Goal: Task Accomplishment & Management: Use online tool/utility

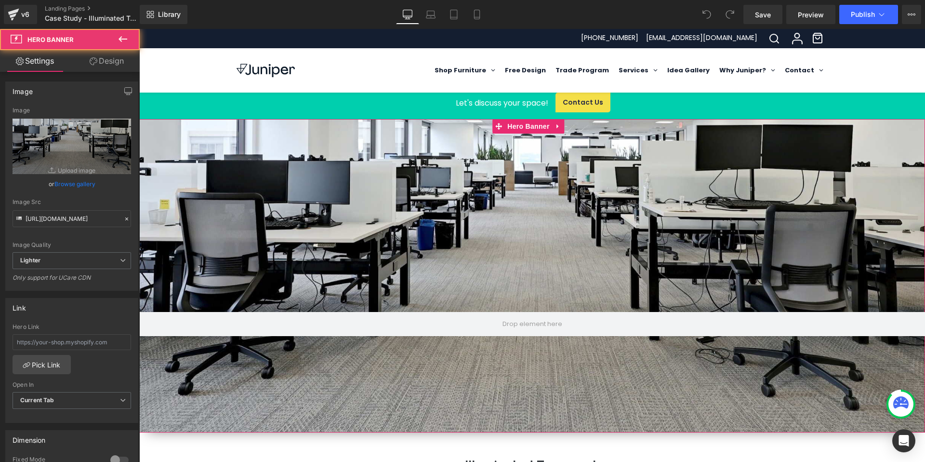
click at [345, 238] on div at bounding box center [532, 275] width 786 height 313
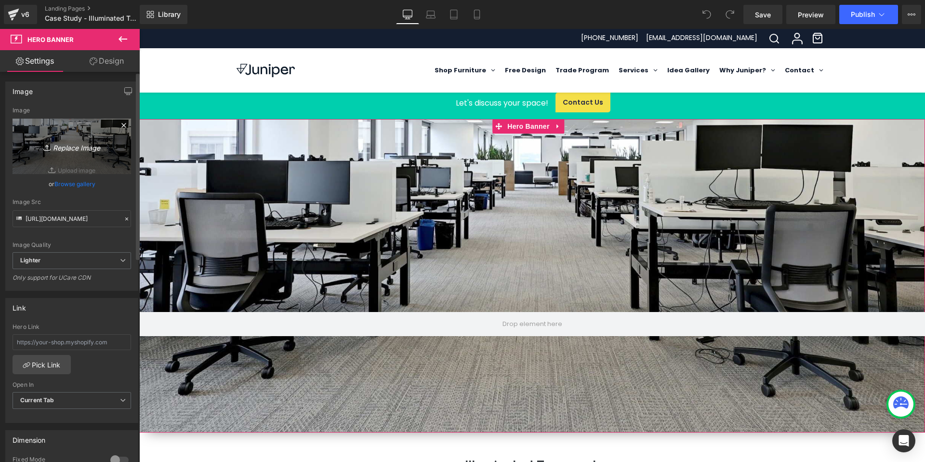
click at [90, 170] on link "Replace Image" at bounding box center [72, 146] width 119 height 55
type input "C:\fakepath\Featured Project Image 2560x1400_.jpg"
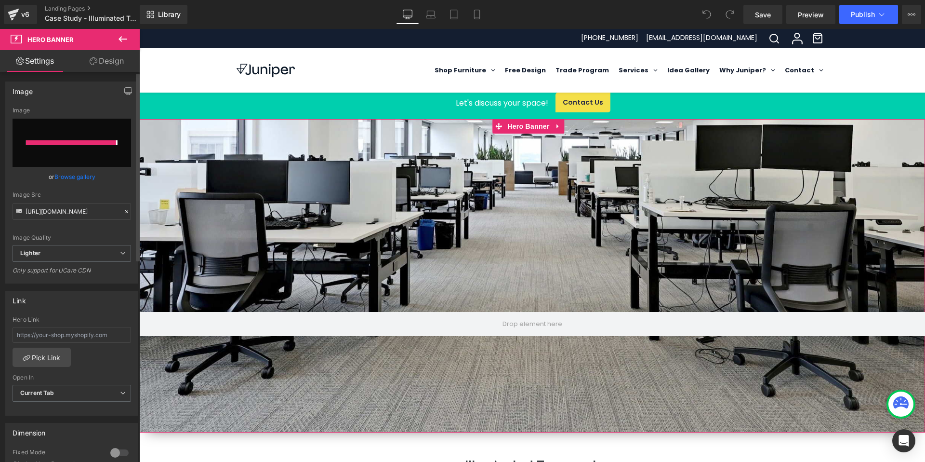
type input "https://ucarecdn.com/06567866-3be4-49f2-b809-a4fb7791f44e/-/format/auto/-/previ…"
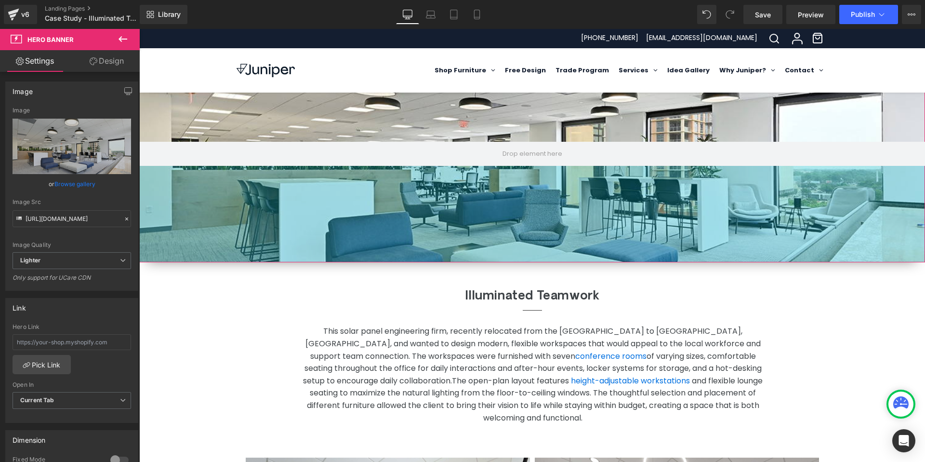
scroll to position [168, 0]
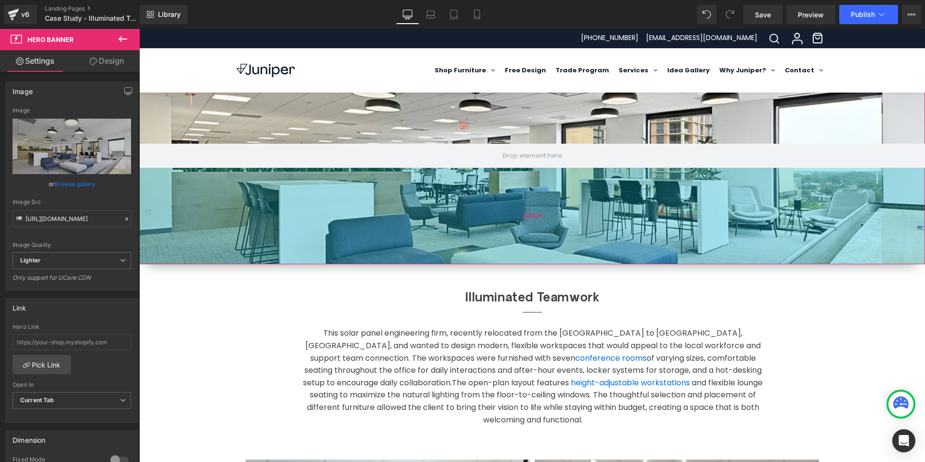
click at [429, 253] on div "200px" at bounding box center [532, 216] width 786 height 96
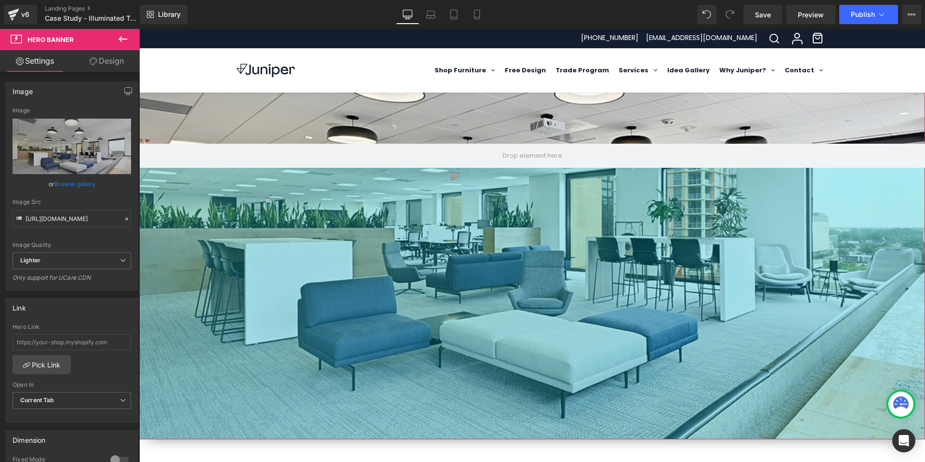
drag, startPoint x: 429, startPoint y: 263, endPoint x: 420, endPoint y: 438, distance: 175.1
click at [420, 438] on div "563px" at bounding box center [532, 303] width 786 height 271
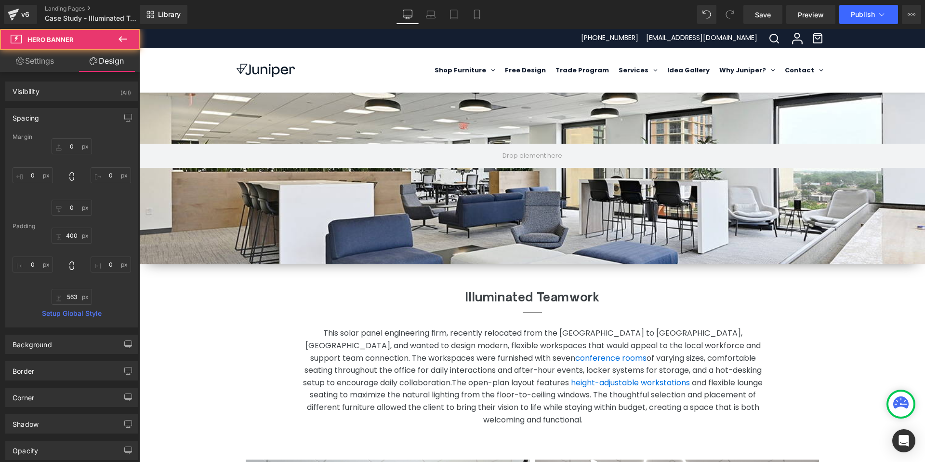
type input "0"
type input "400"
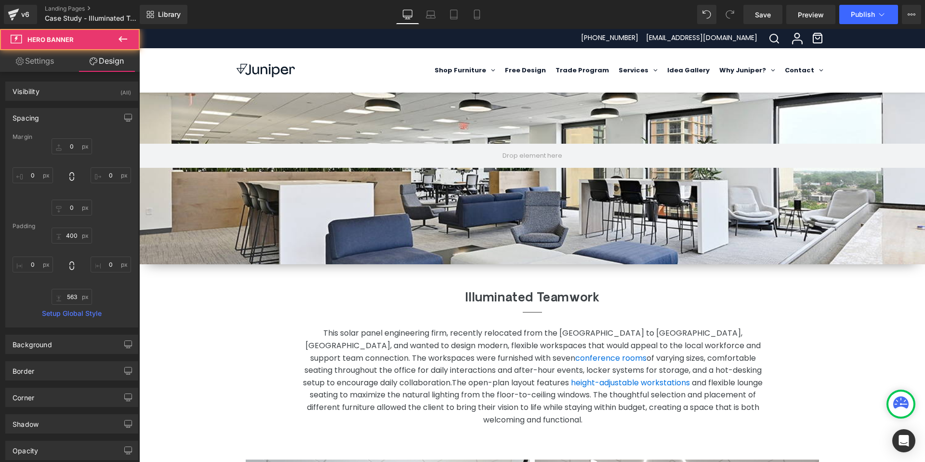
type input "0"
type input "200"
type input "0"
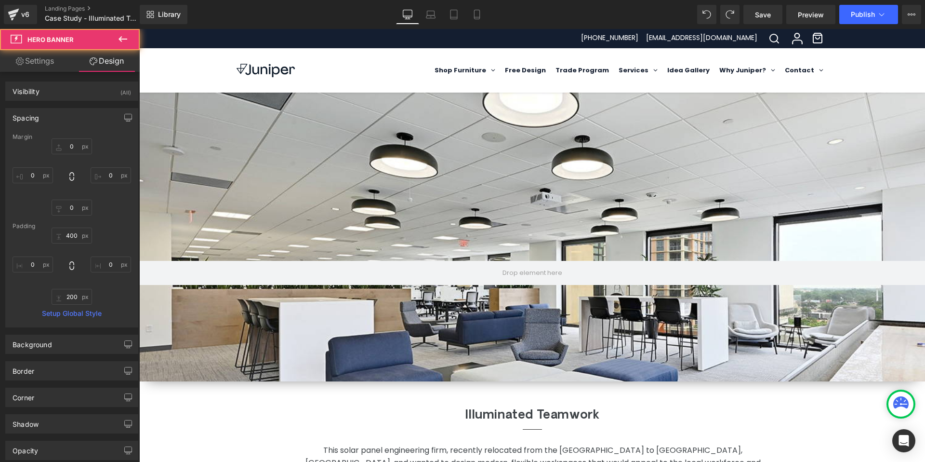
scroll to position [0, 0]
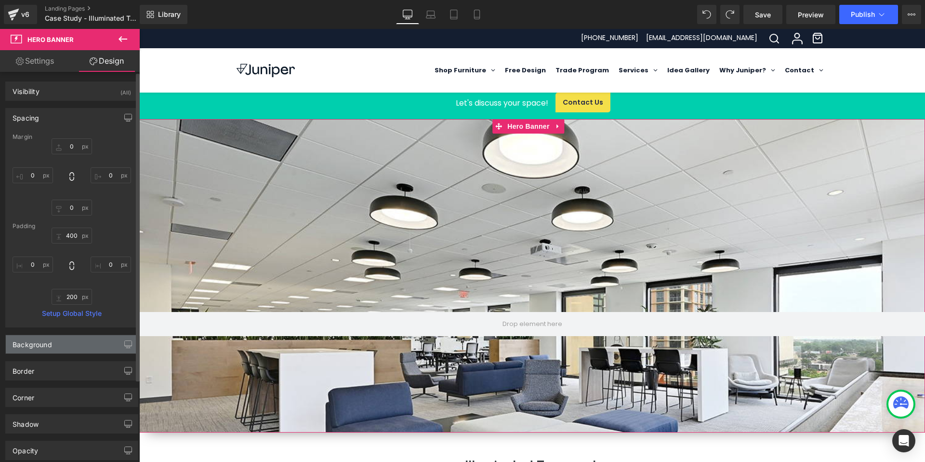
click at [71, 344] on div "Background" at bounding box center [72, 344] width 132 height 18
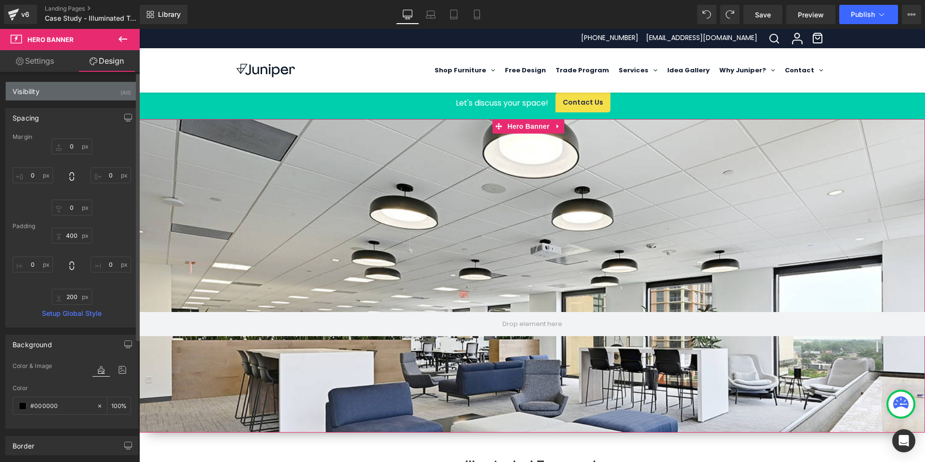
click at [96, 94] on div "Visibility (All)" at bounding box center [72, 91] width 132 height 18
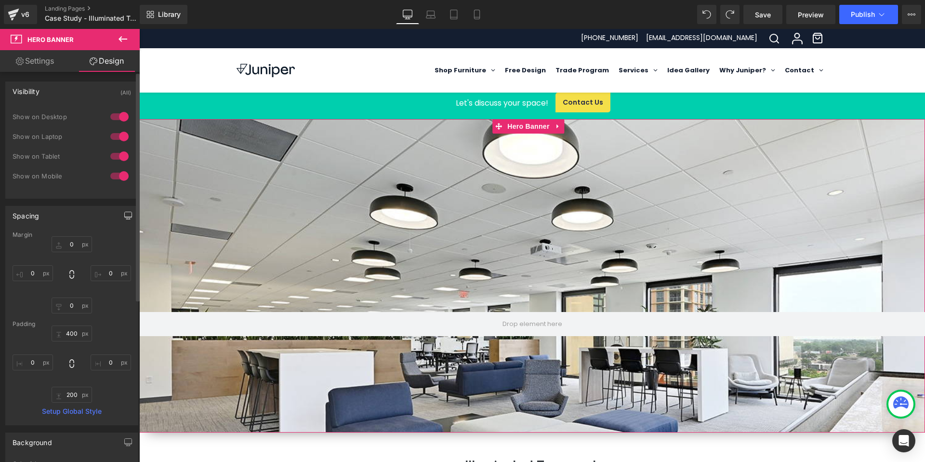
click at [128, 213] on icon "button" at bounding box center [128, 215] width 7 height 6
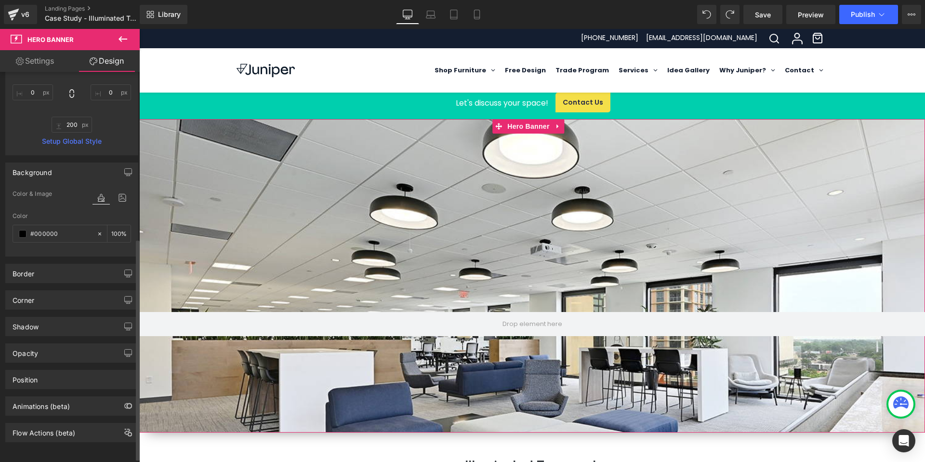
scroll to position [294, 0]
click at [61, 143] on link "Setup Global Style" at bounding box center [72, 141] width 119 height 8
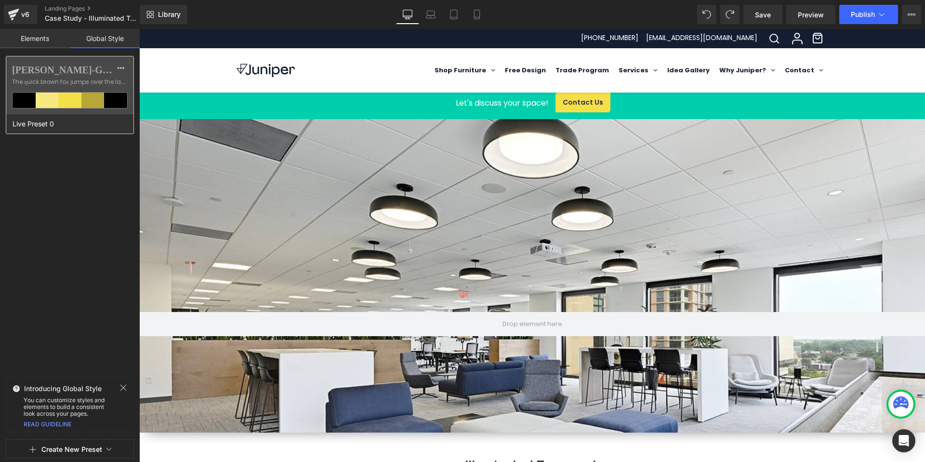
click at [73, 92] on ul at bounding box center [70, 100] width 116 height 16
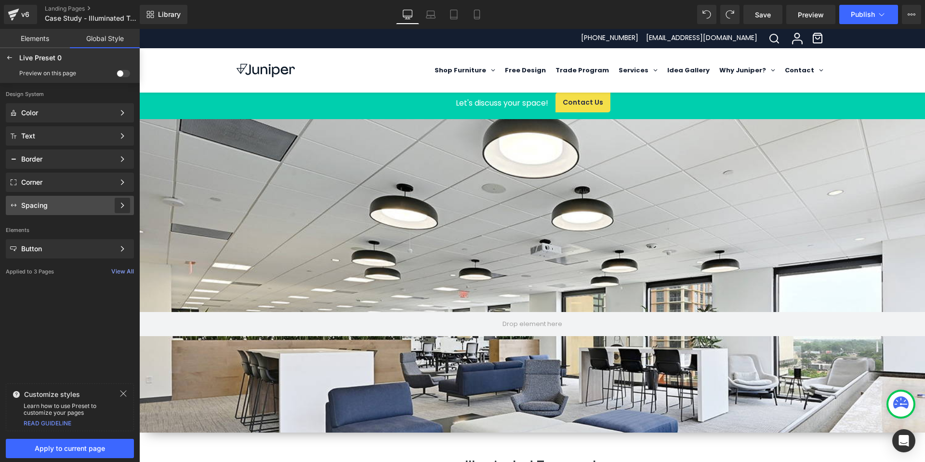
click at [117, 202] on div at bounding box center [122, 205] width 15 height 15
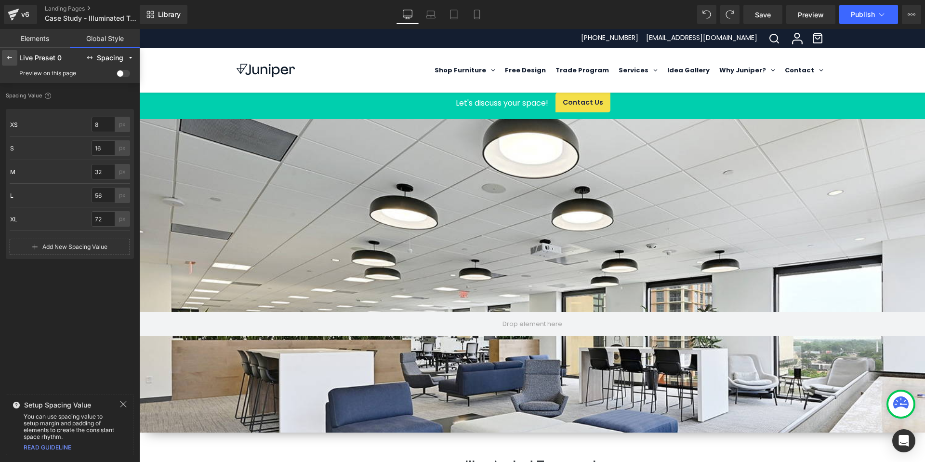
click at [9, 54] on icon at bounding box center [10, 58] width 8 height 8
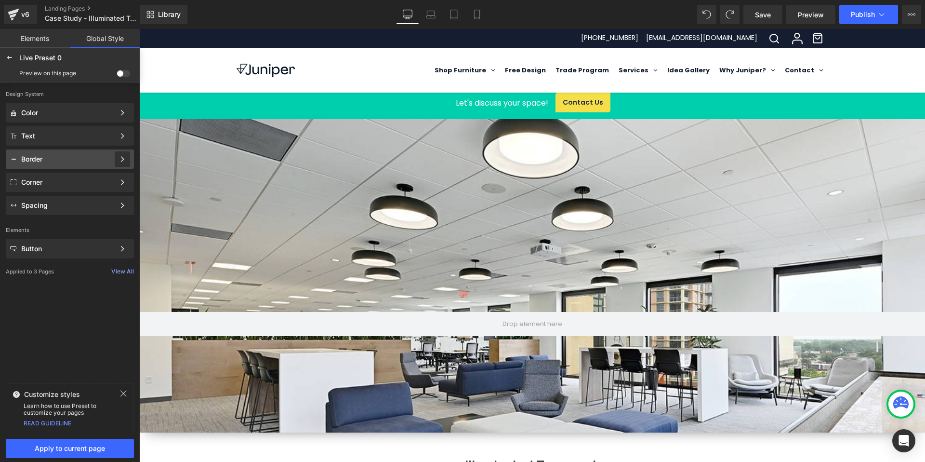
click at [123, 160] on icon at bounding box center [122, 159] width 7 height 7
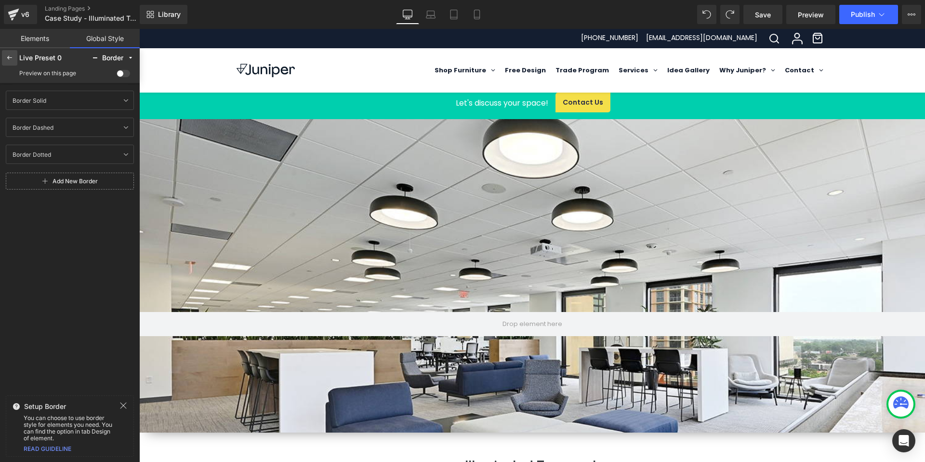
click at [9, 60] on icon at bounding box center [10, 58] width 8 height 8
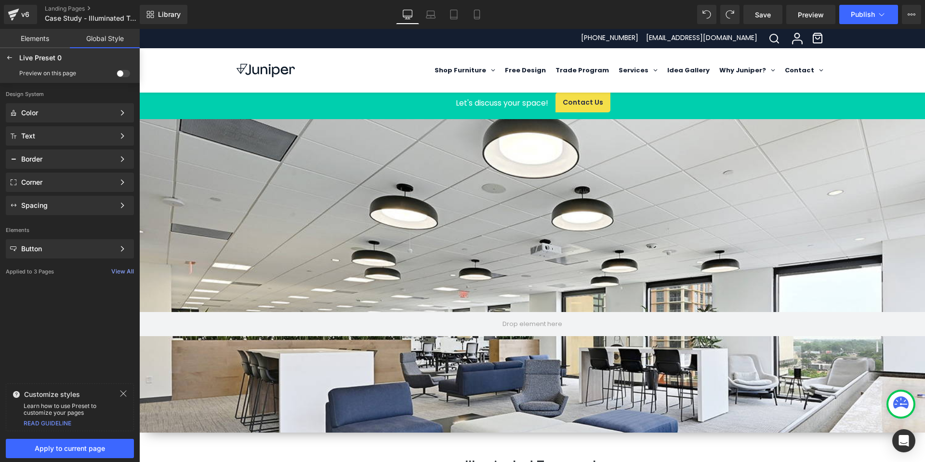
click at [28, 33] on link "Elements" at bounding box center [35, 38] width 70 height 19
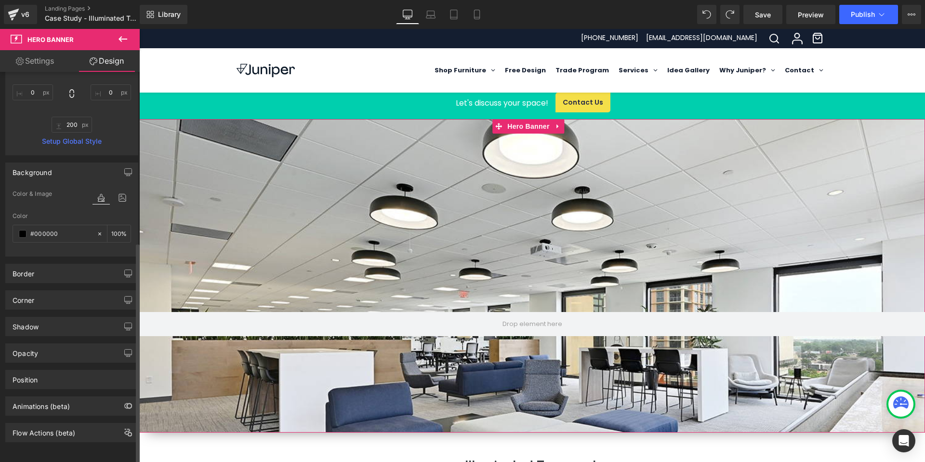
scroll to position [301, 0]
click at [79, 380] on div "Position" at bounding box center [72, 379] width 132 height 18
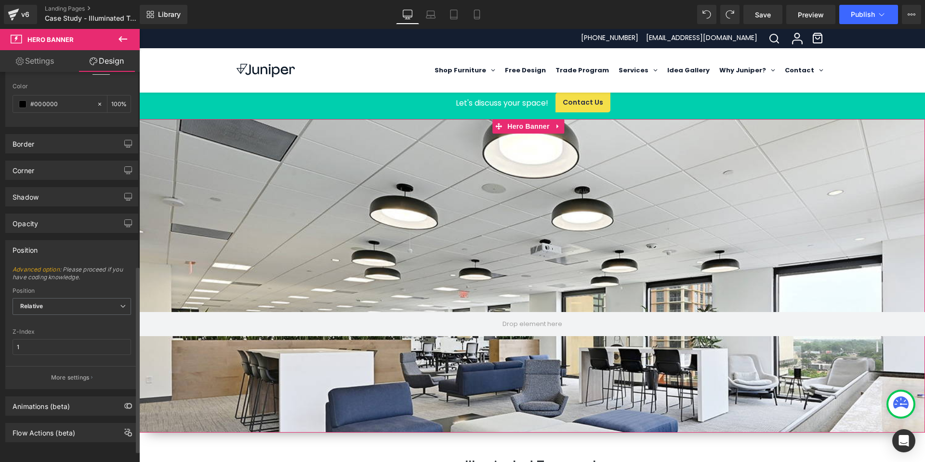
scroll to position [430, 0]
click at [82, 307] on span "Relative" at bounding box center [72, 306] width 119 height 17
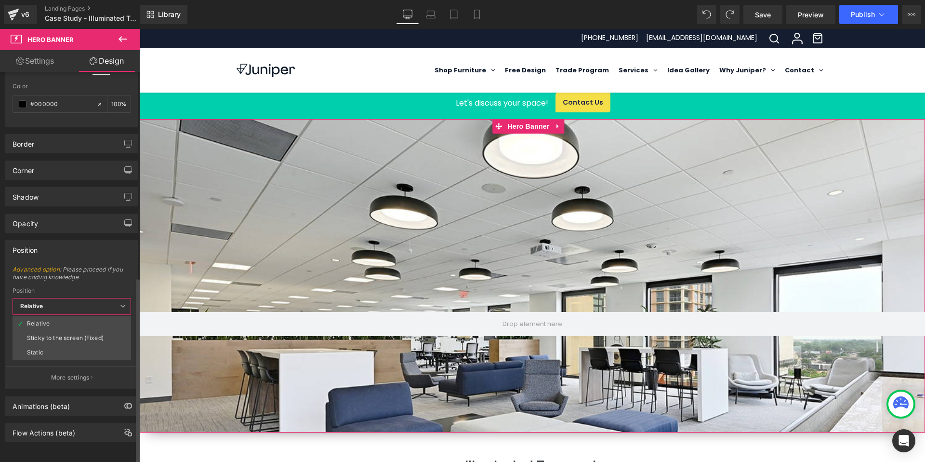
click at [92, 243] on div "Position" at bounding box center [72, 249] width 132 height 18
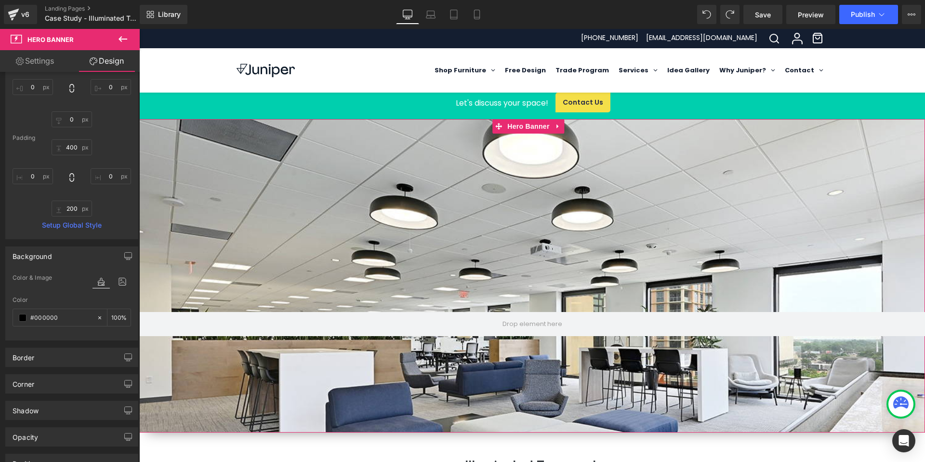
scroll to position [0, 0]
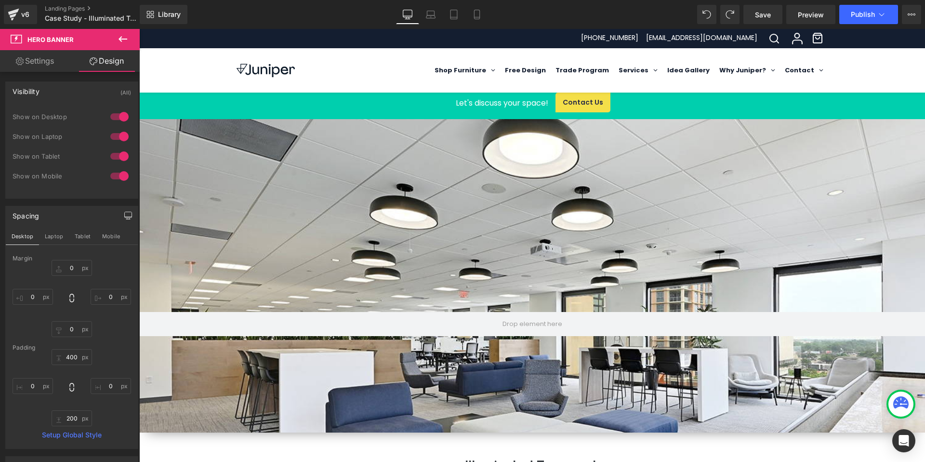
click at [124, 42] on icon at bounding box center [123, 39] width 12 height 12
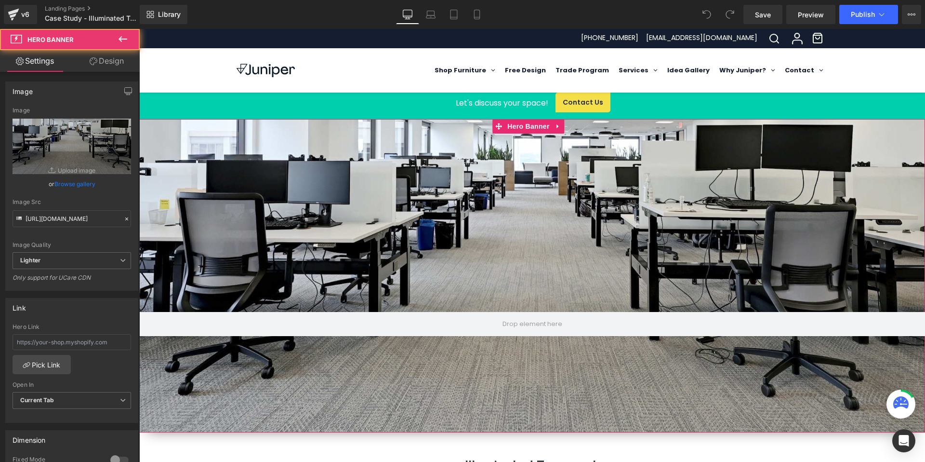
click at [425, 214] on div at bounding box center [532, 275] width 786 height 313
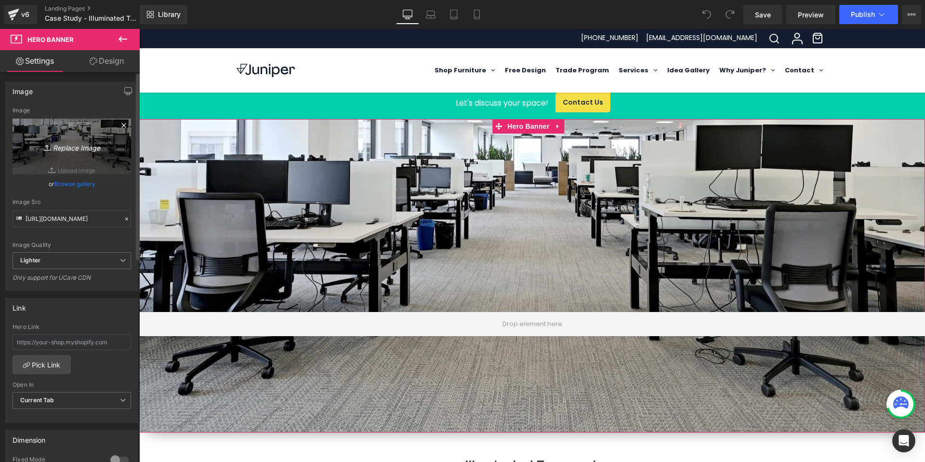
click at [81, 146] on icon "Replace Image" at bounding box center [71, 146] width 77 height 12
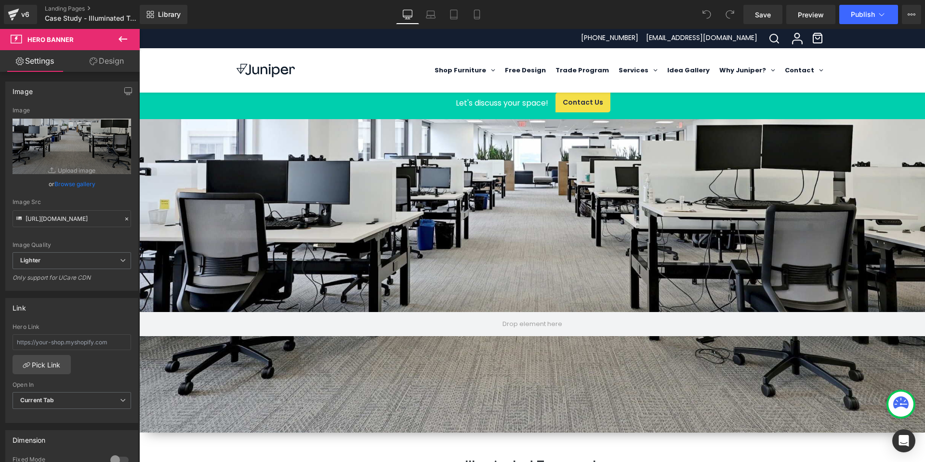
type input "C:\fakepath\Featured Project Image 2560x1400_.jpg"
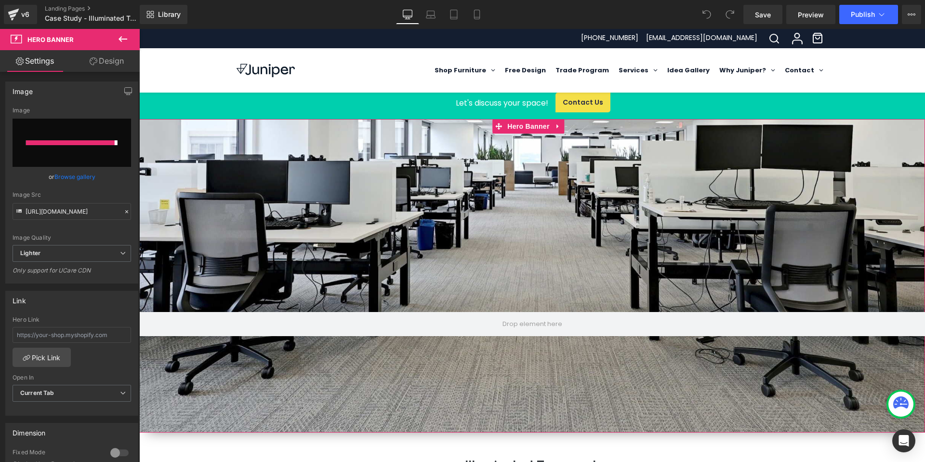
type input "[URL][DOMAIN_NAME]"
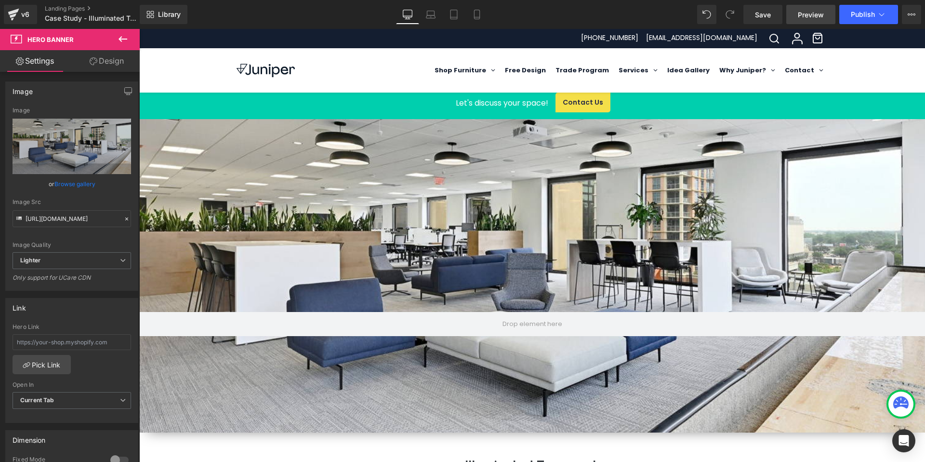
click at [811, 16] on span "Preview" at bounding box center [811, 15] width 26 height 10
click at [767, 13] on span "Save" at bounding box center [763, 15] width 16 height 10
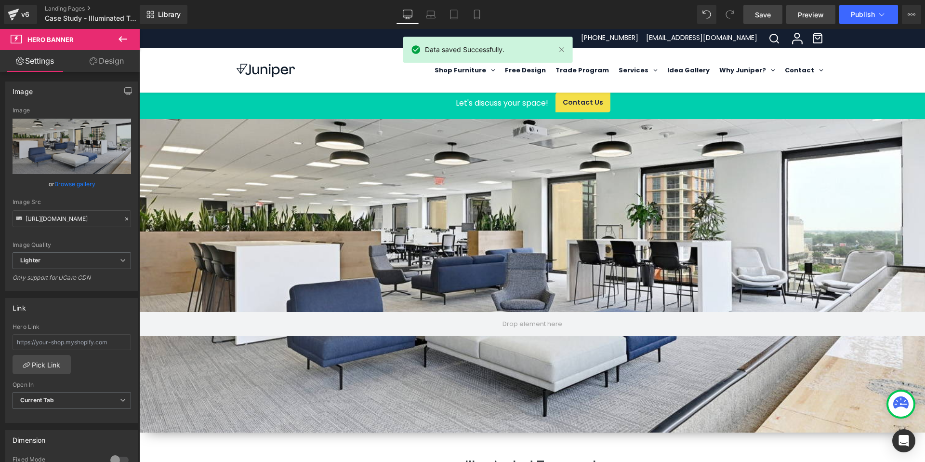
click at [806, 12] on span "Preview" at bounding box center [811, 15] width 26 height 10
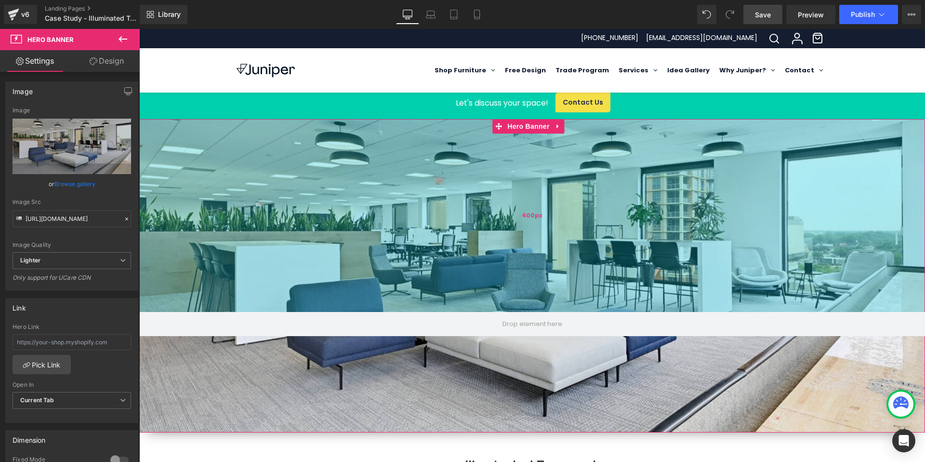
click at [380, 280] on div "400px" at bounding box center [532, 215] width 786 height 193
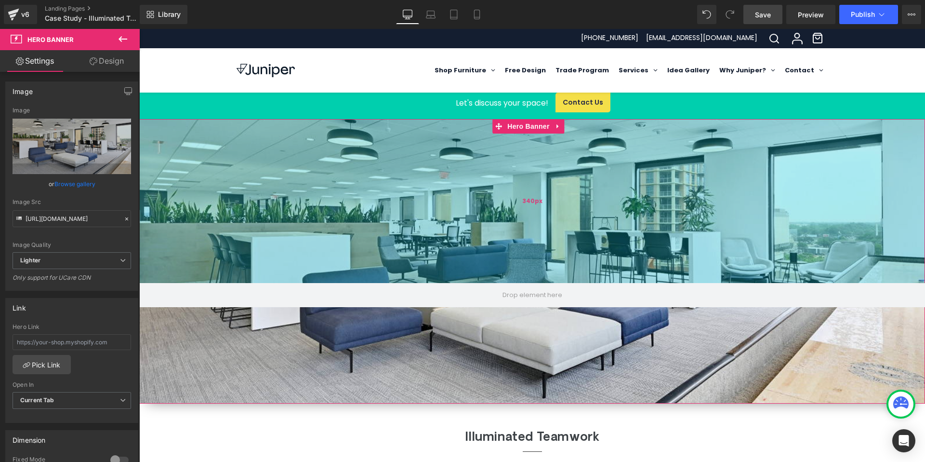
drag, startPoint x: 420, startPoint y: 310, endPoint x: 432, endPoint y: 281, distance: 31.5
click at [432, 281] on div "340px" at bounding box center [532, 201] width 786 height 164
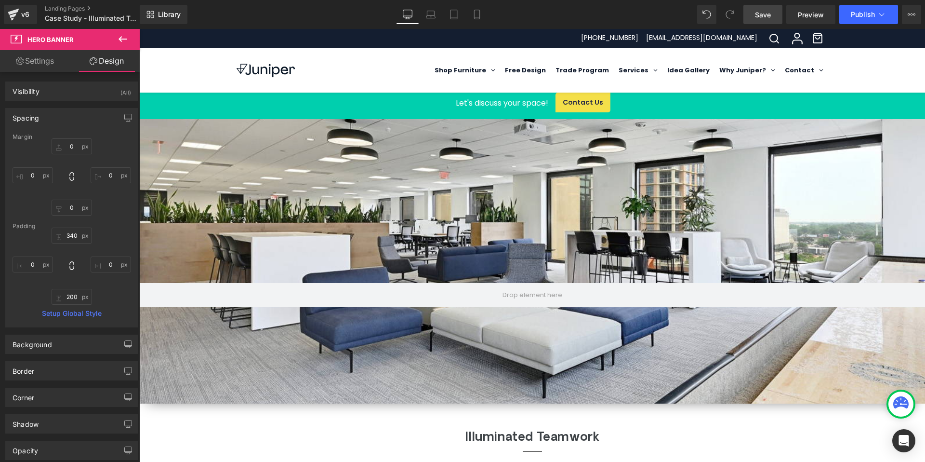
click at [764, 9] on link "Save" at bounding box center [762, 14] width 39 height 19
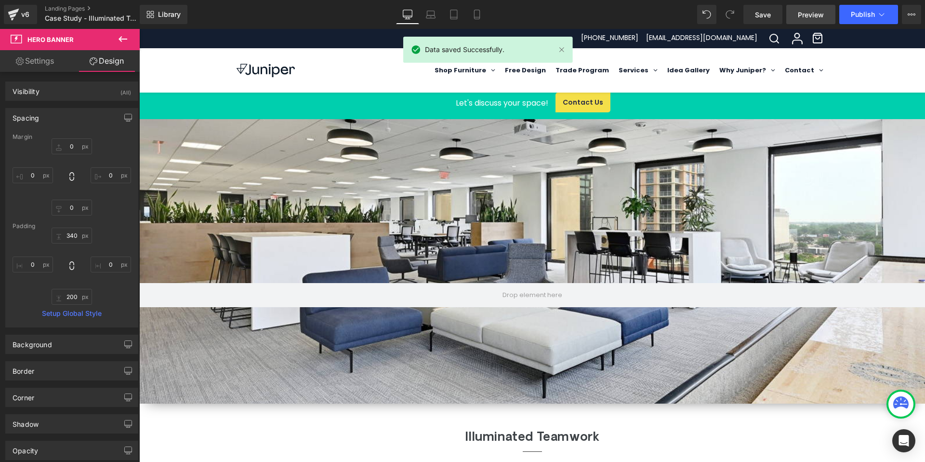
click at [815, 10] on span "Preview" at bounding box center [811, 15] width 26 height 10
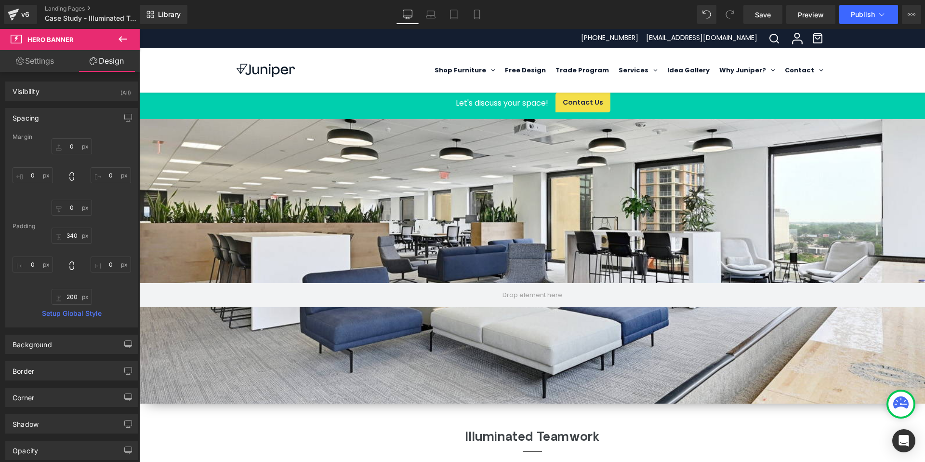
click at [122, 38] on icon at bounding box center [123, 39] width 12 height 12
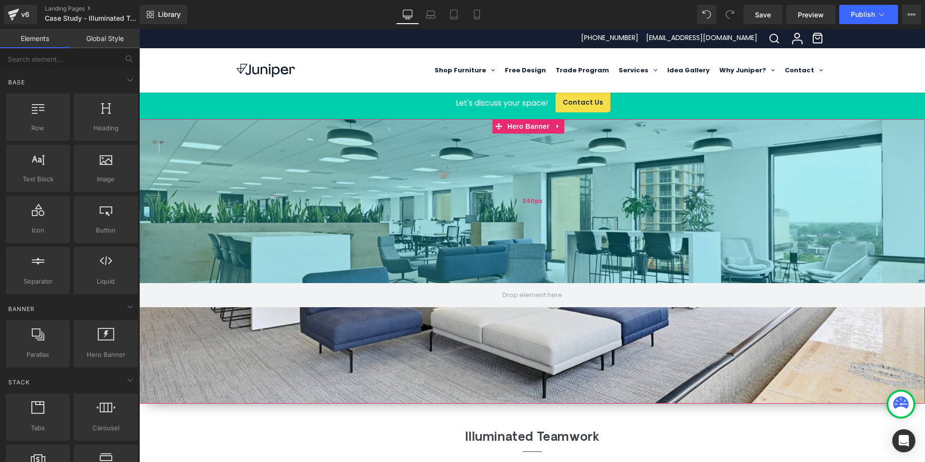
click at [309, 220] on div "340px" at bounding box center [532, 201] width 786 height 164
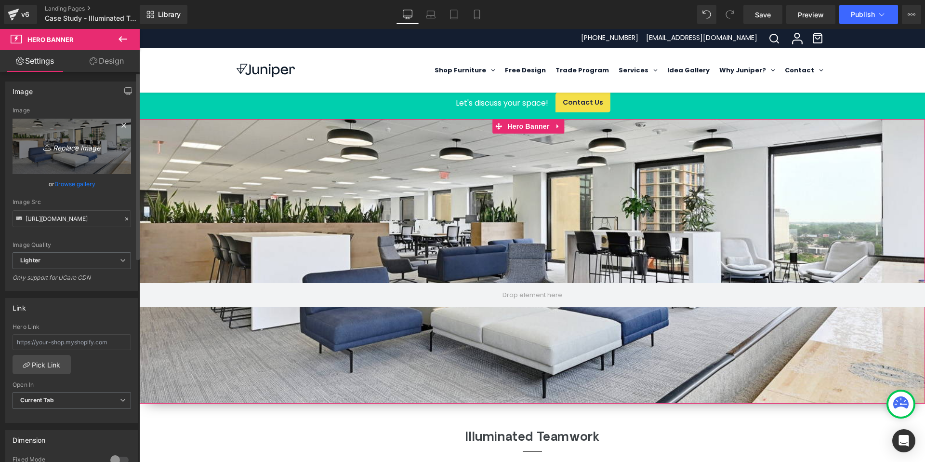
click at [82, 148] on icon "Replace Image" at bounding box center [71, 146] width 77 height 12
type input "C:\fakepath\Featured Project Image 1350x400_.jpg"
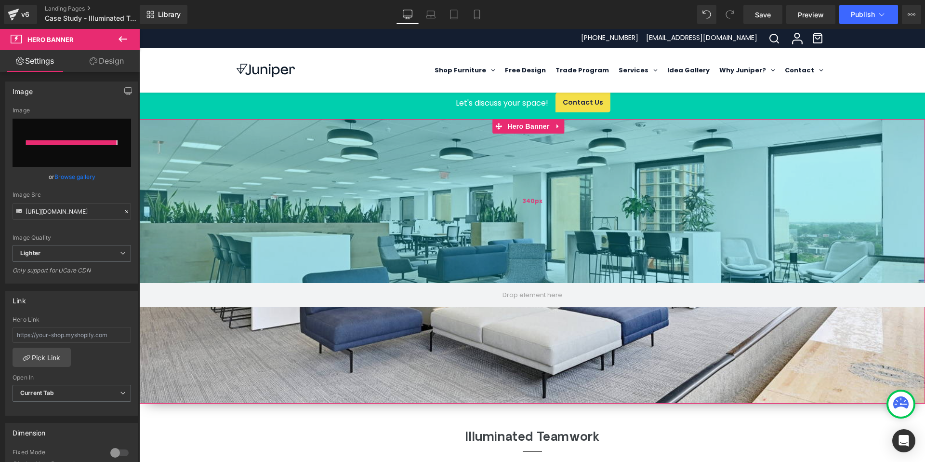
type input "[URL][DOMAIN_NAME]"
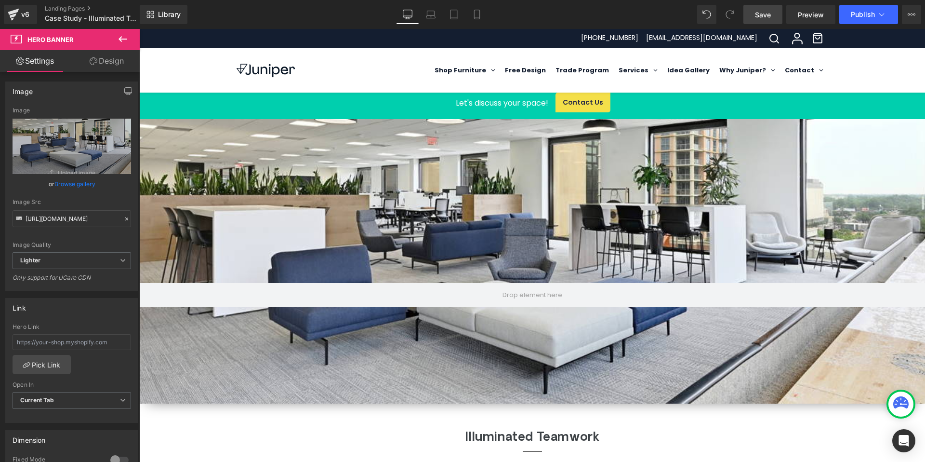
click at [753, 13] on link "Save" at bounding box center [762, 14] width 39 height 19
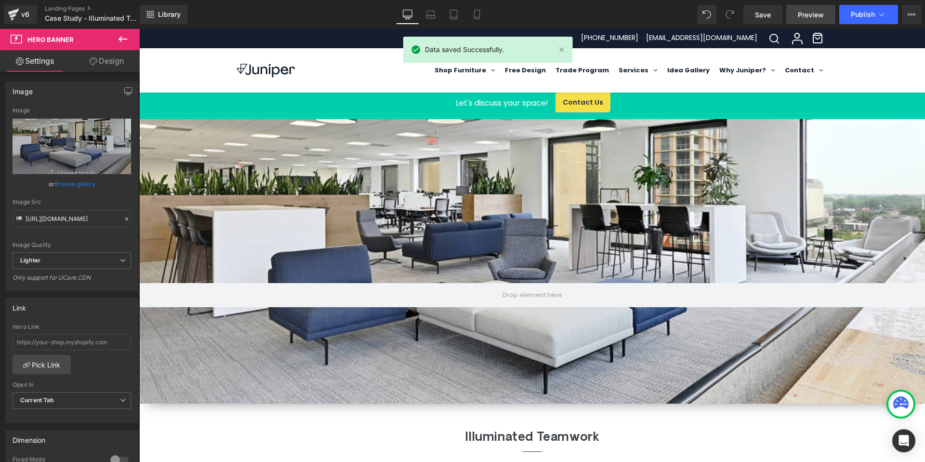
click at [806, 13] on span "Preview" at bounding box center [811, 15] width 26 height 10
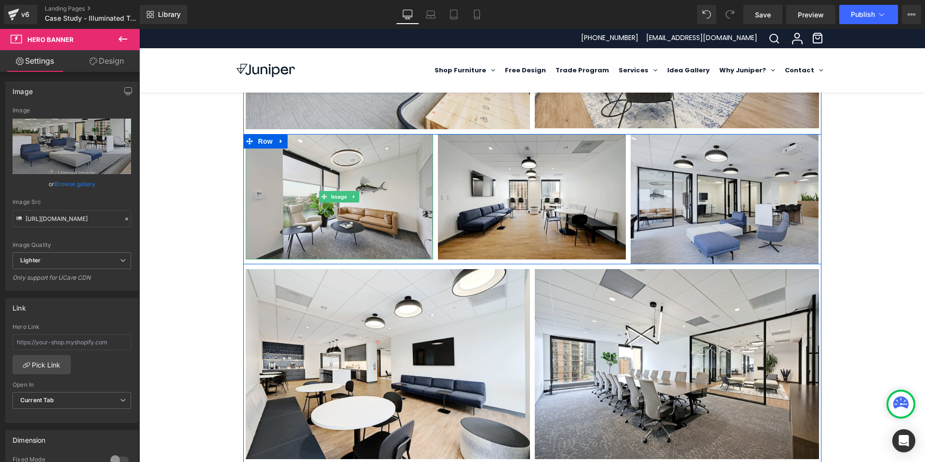
scroll to position [411, 0]
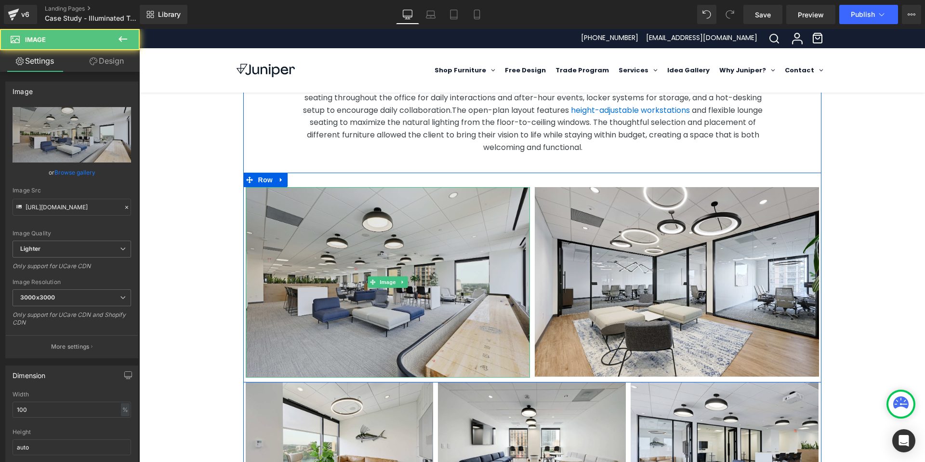
click at [323, 230] on img at bounding box center [388, 282] width 284 height 190
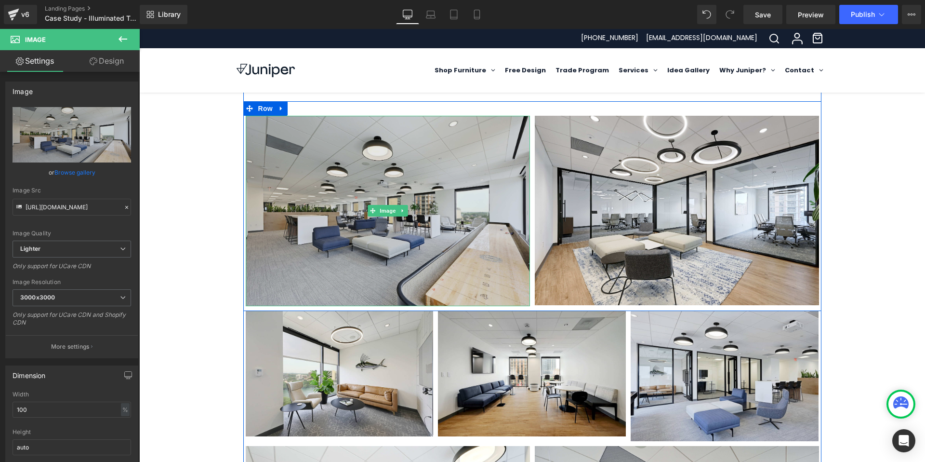
scroll to position [536, 0]
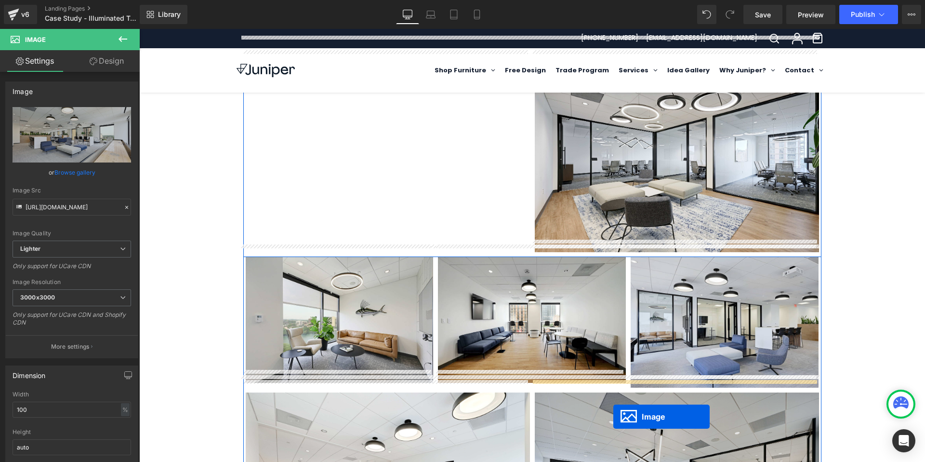
drag, startPoint x: 366, startPoint y: 144, endPoint x: 613, endPoint y: 416, distance: 368.0
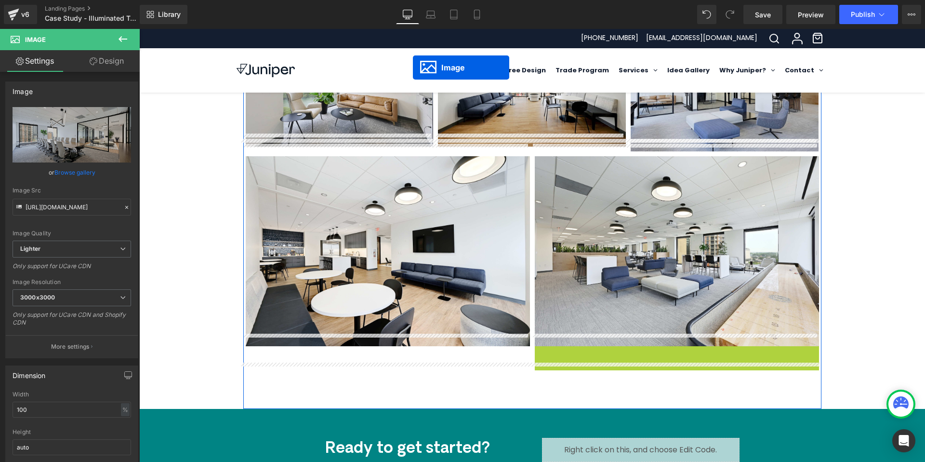
scroll to position [724, 0]
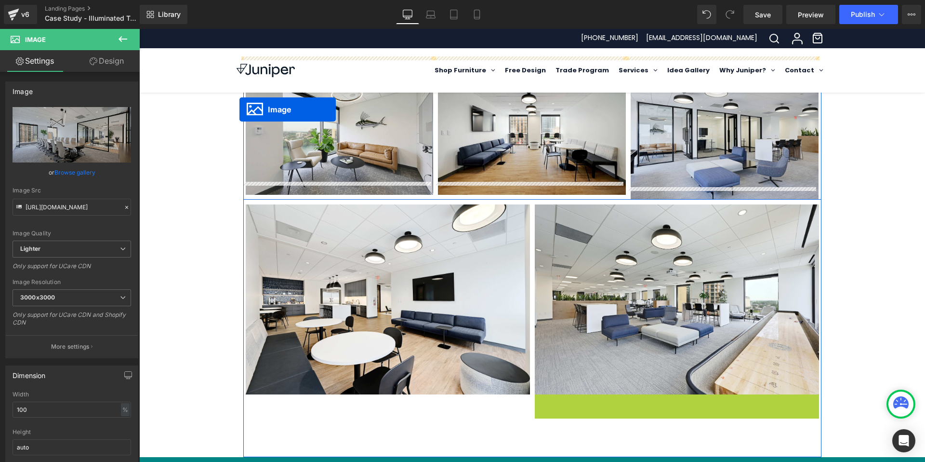
drag, startPoint x: 657, startPoint y: 429, endPoint x: 239, endPoint y: 109, distance: 525.8
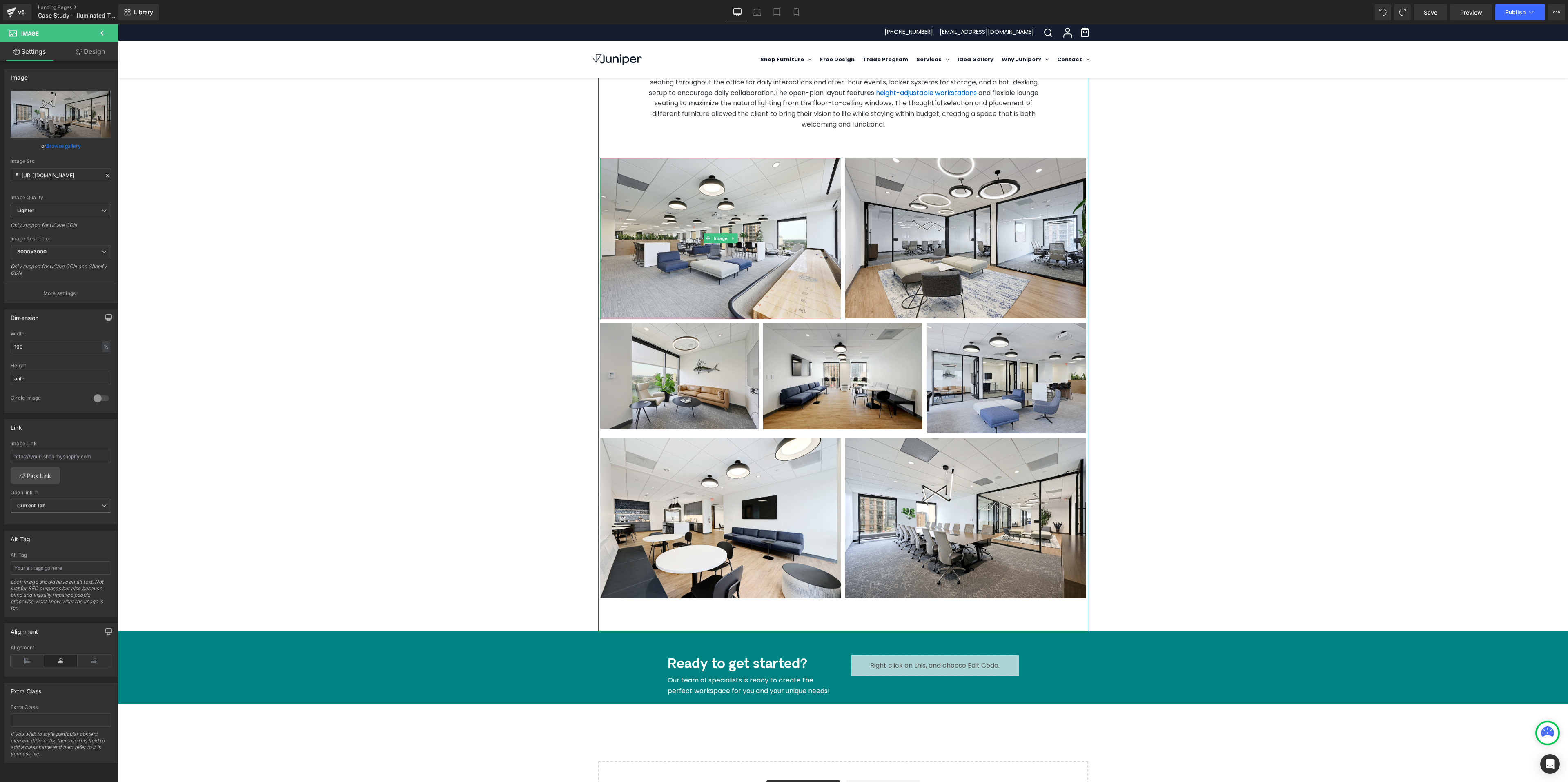
scroll to position [349, 0]
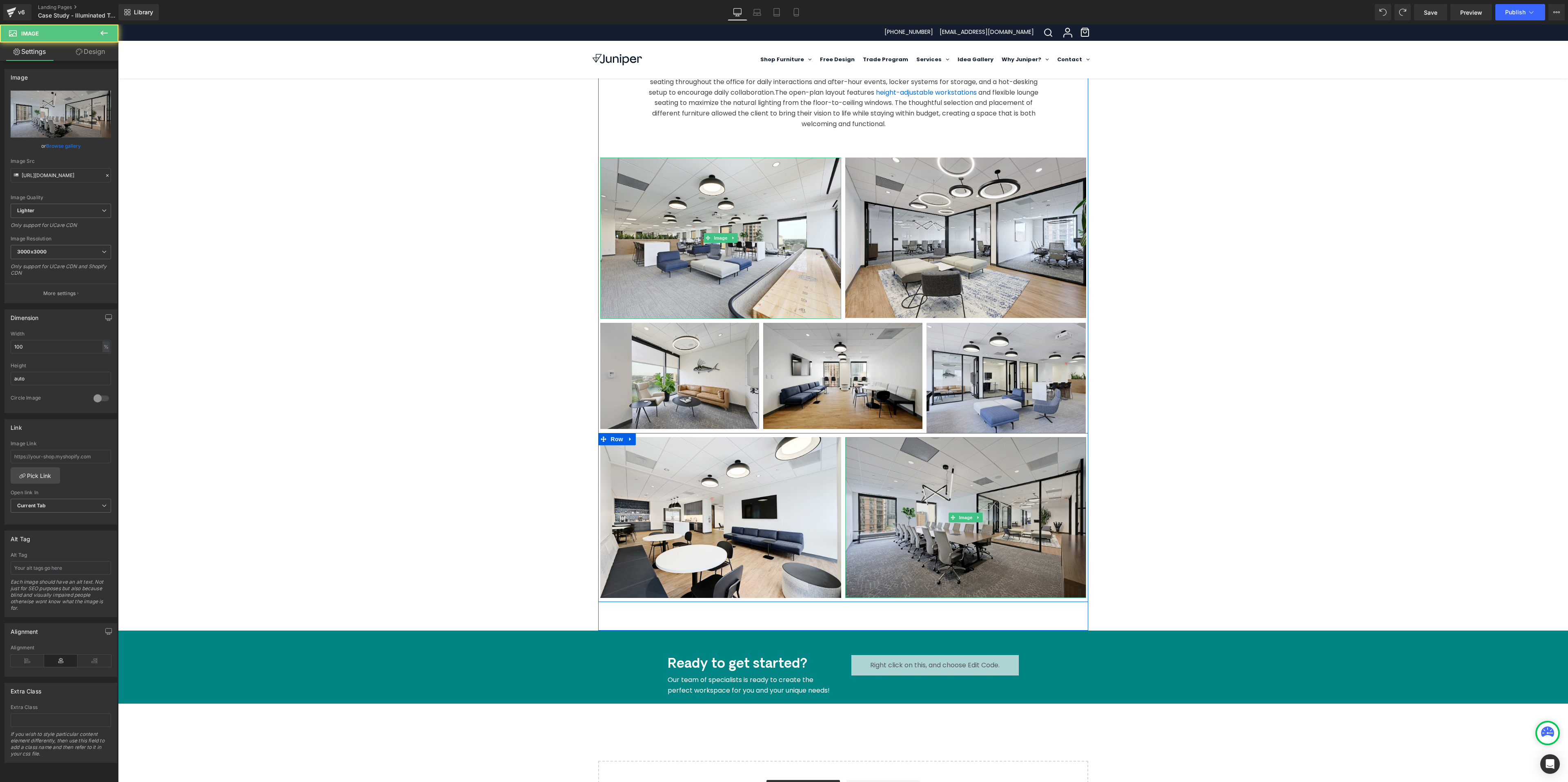
click at [784, 391] on img at bounding box center [965, 518] width 241 height 161
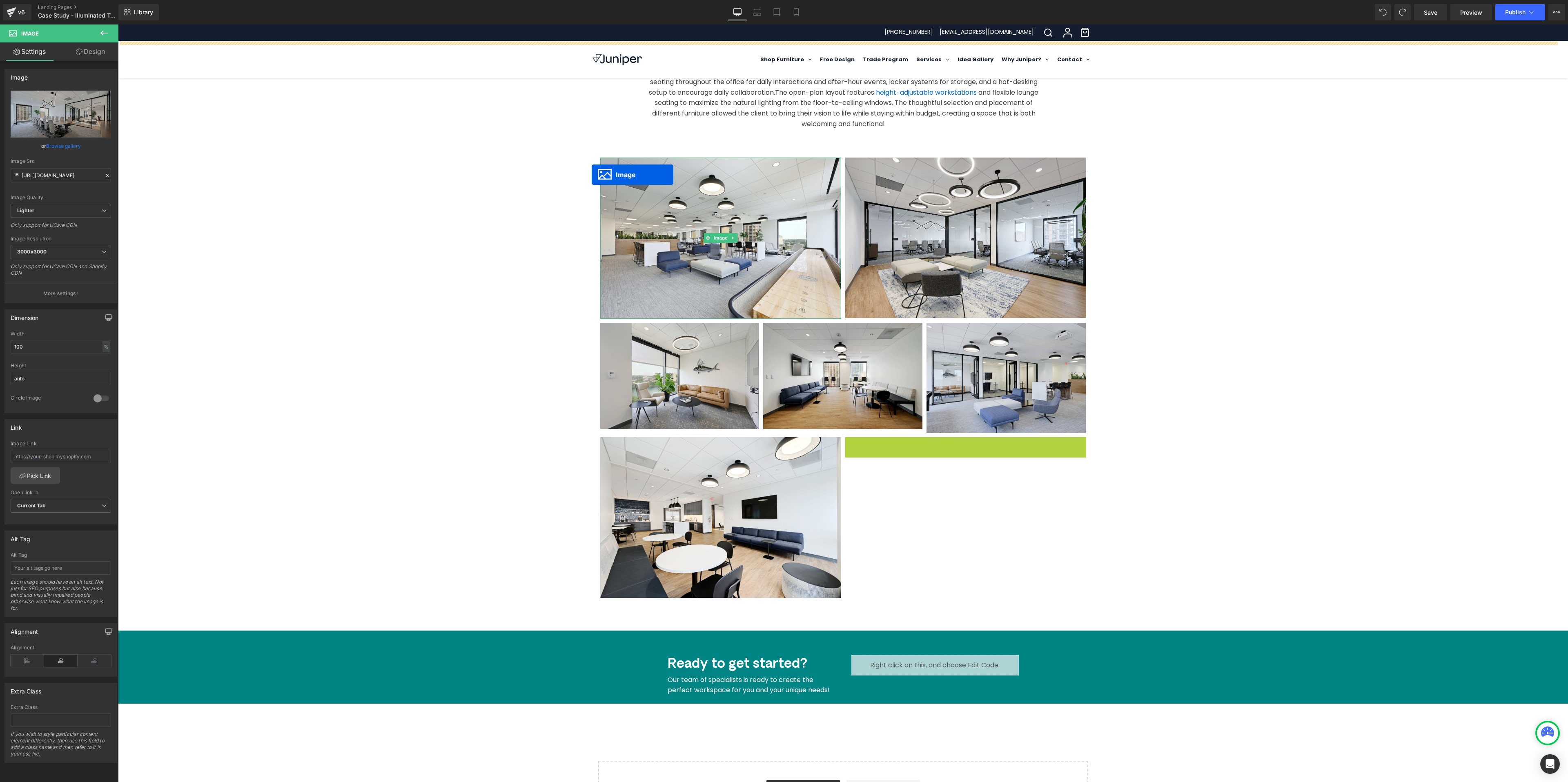
drag, startPoint x: 946, startPoint y: 507, endPoint x: 592, endPoint y: 175, distance: 485.3
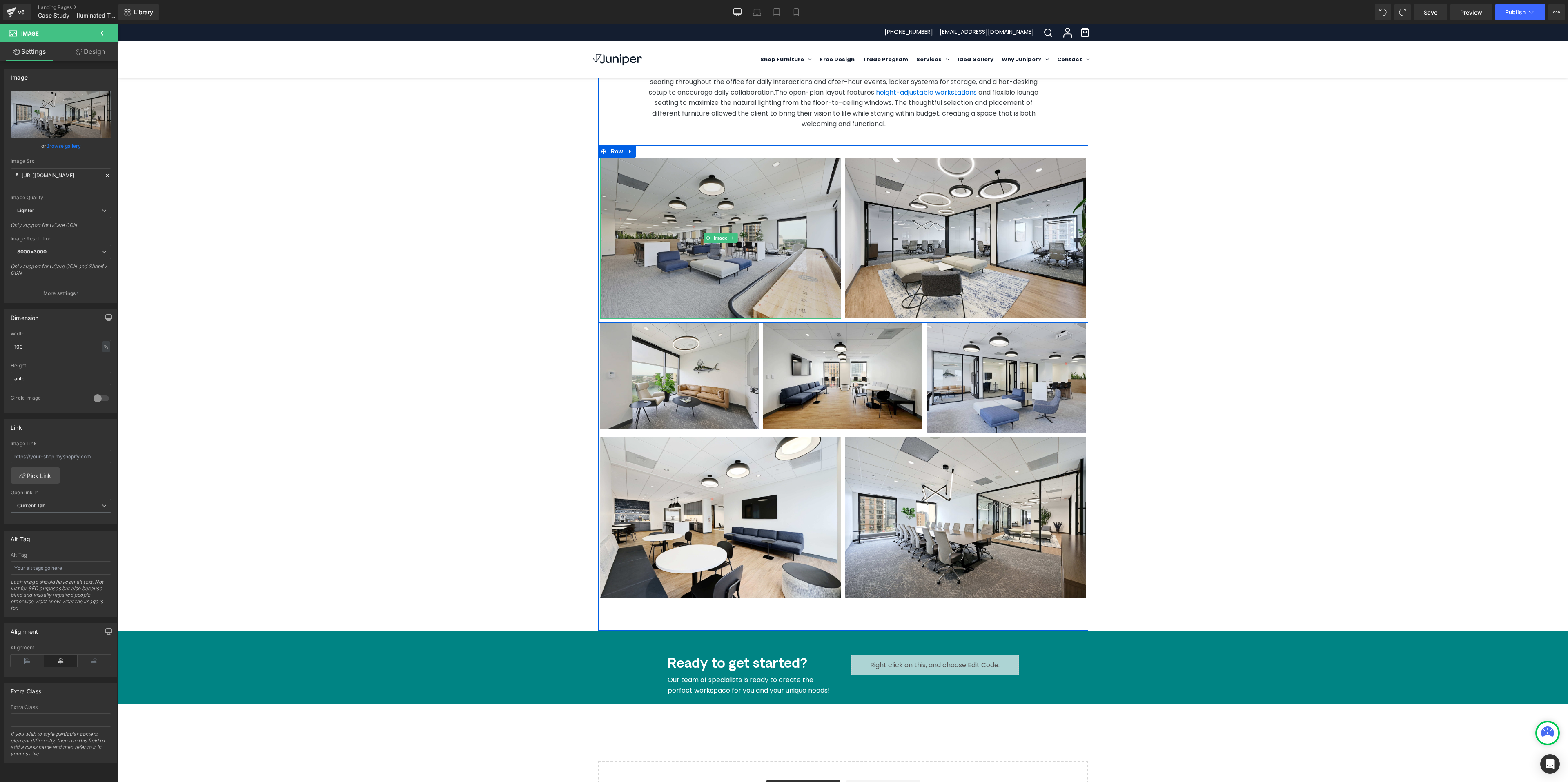
click at [764, 255] on img at bounding box center [720, 238] width 241 height 161
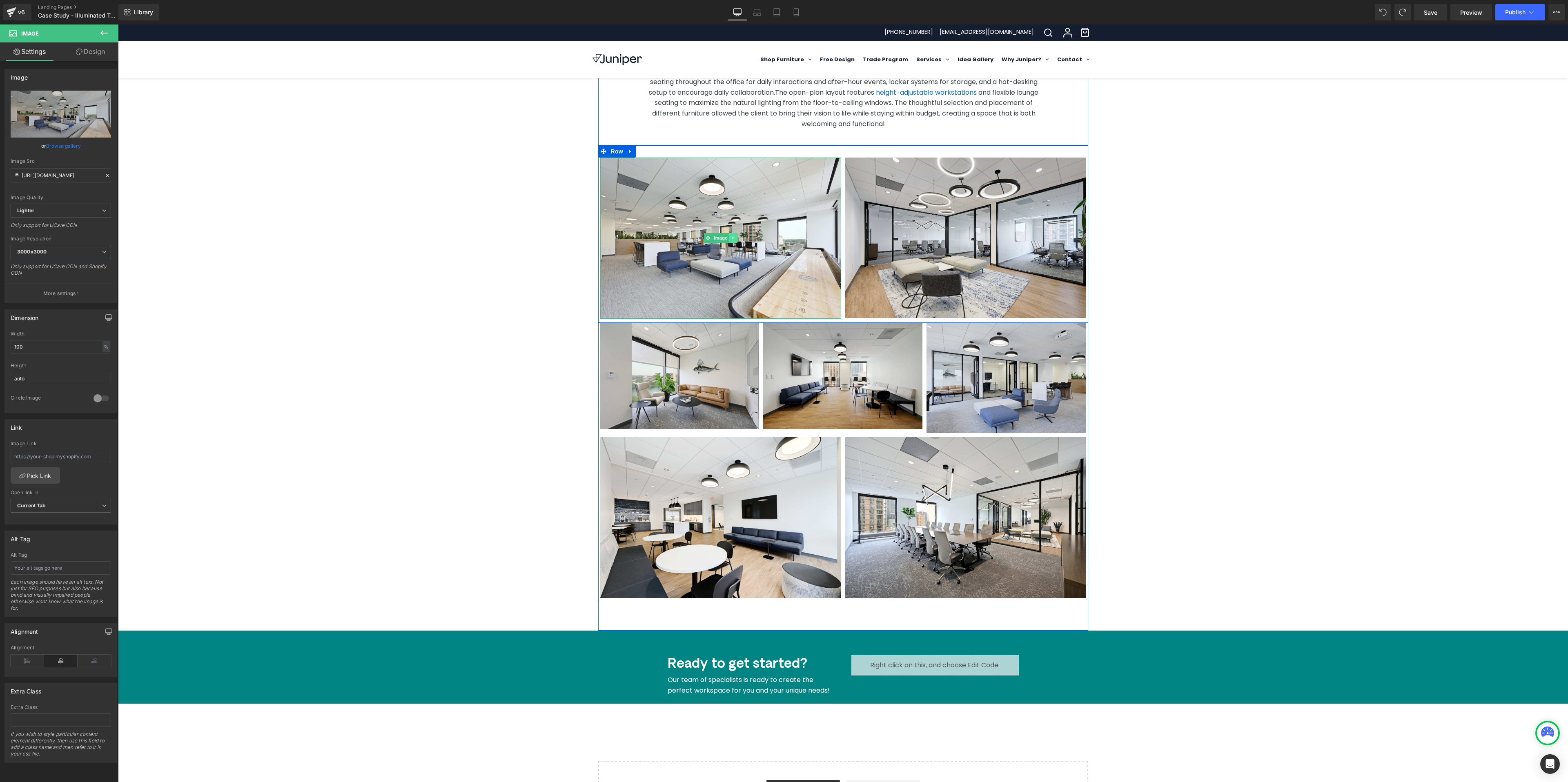
click at [731, 233] on link at bounding box center [733, 238] width 8 height 10
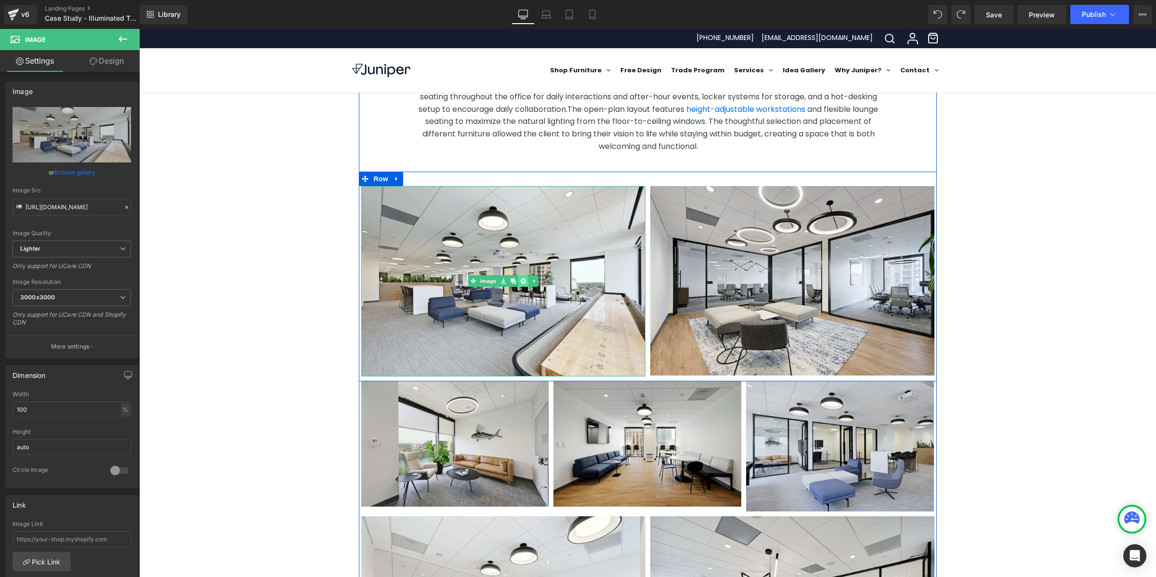
click at [522, 275] on link at bounding box center [523, 281] width 10 height 12
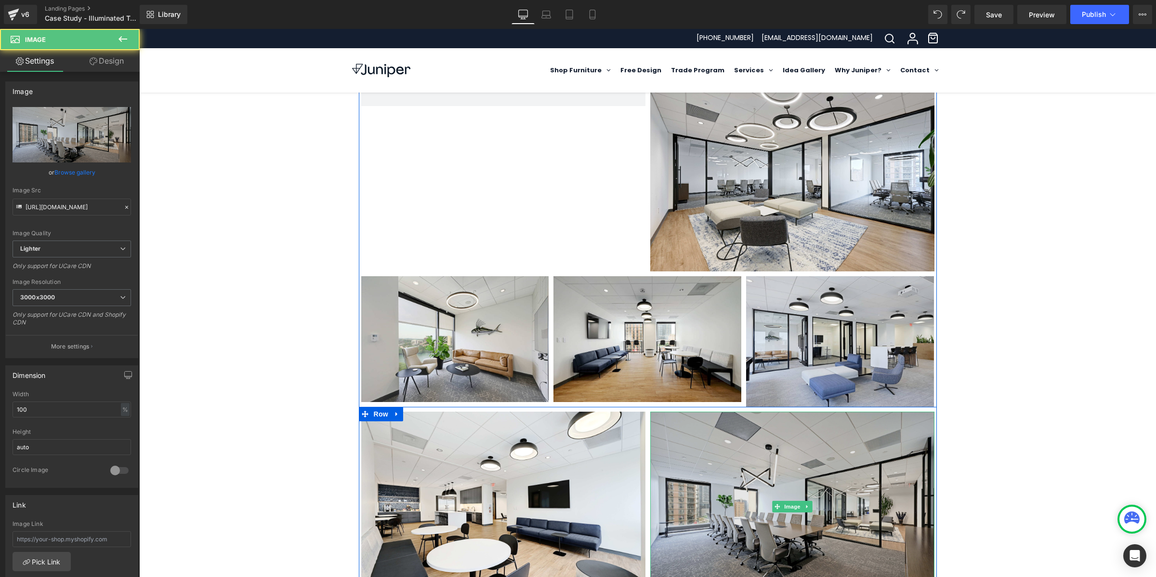
scroll to position [536, 0]
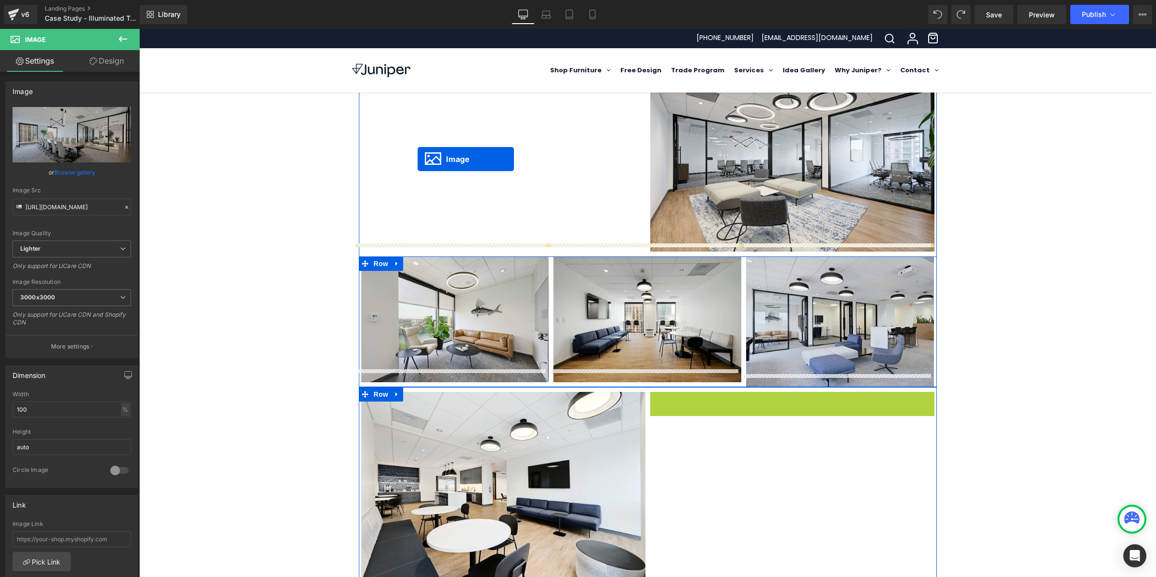
drag, startPoint x: 773, startPoint y: 474, endPoint x: 418, endPoint y: 159, distance: 474.7
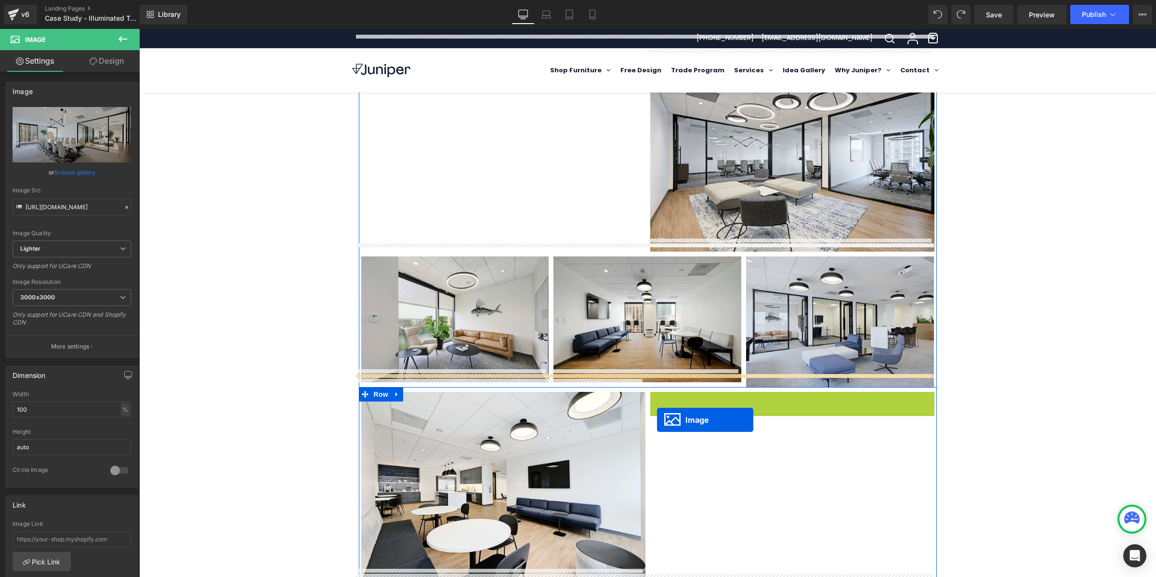
drag, startPoint x: 773, startPoint y: 473, endPoint x: 658, endPoint y: 420, distance: 127.0
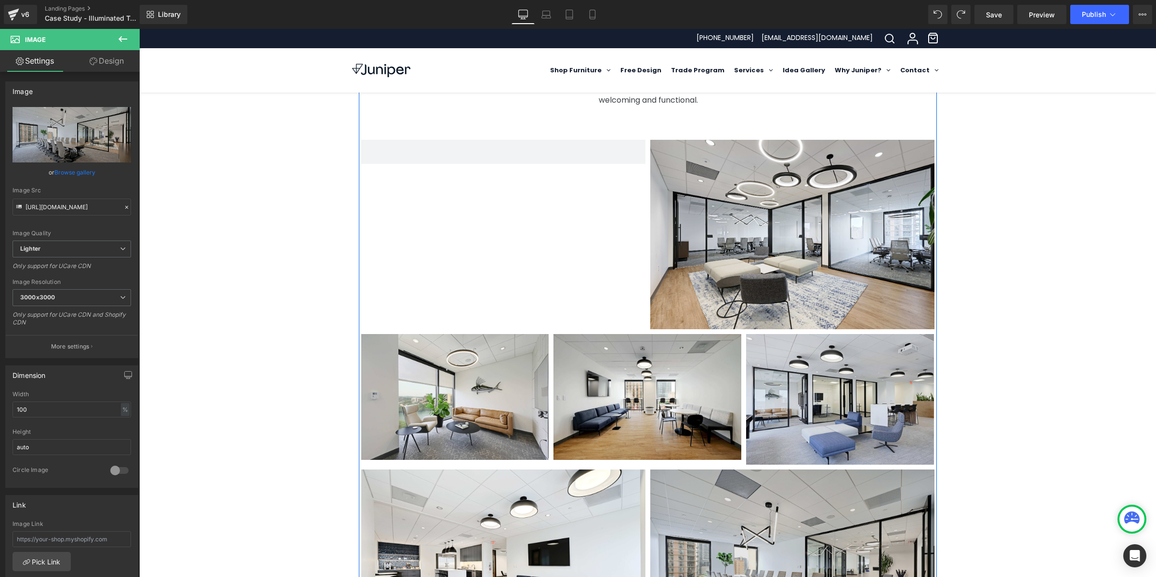
scroll to position [468, 0]
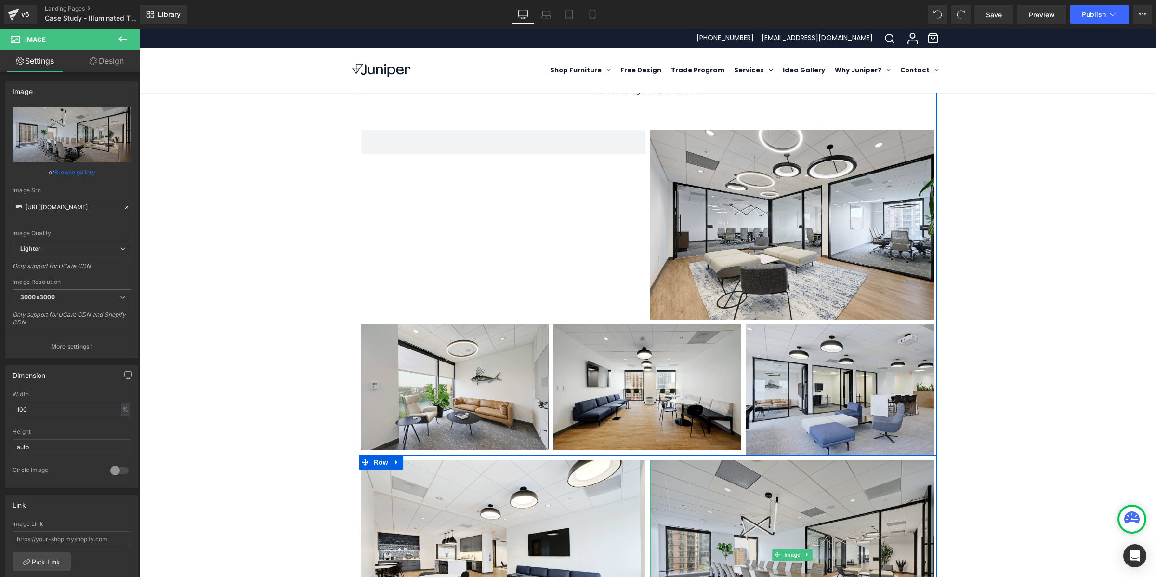
click at [772, 461] on img at bounding box center [792, 555] width 284 height 190
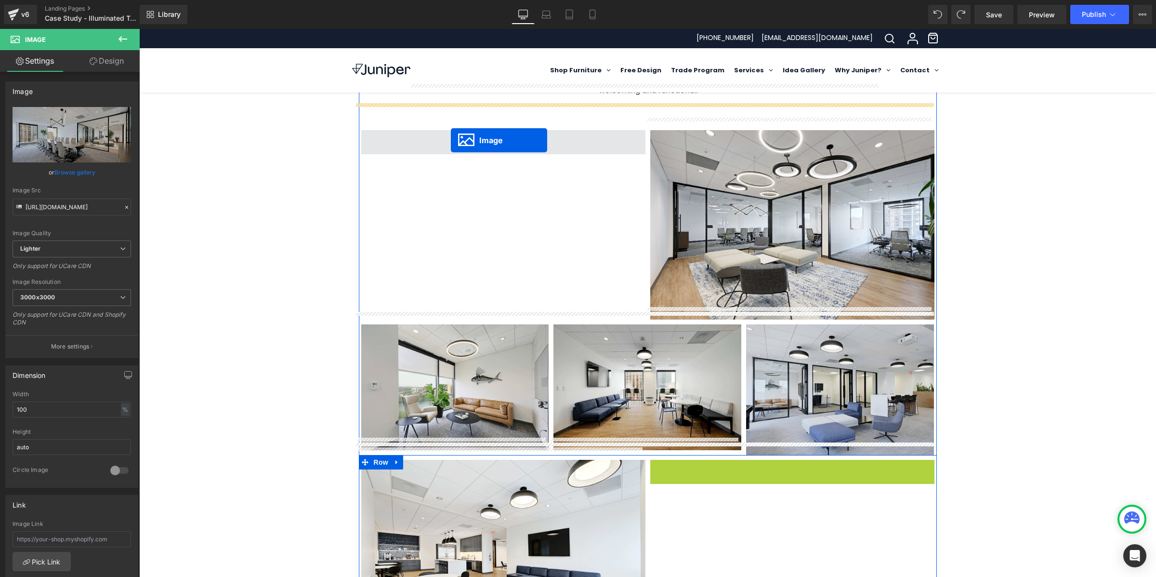
drag, startPoint x: 772, startPoint y: 544, endPoint x: 451, endPoint y: 140, distance: 516.5
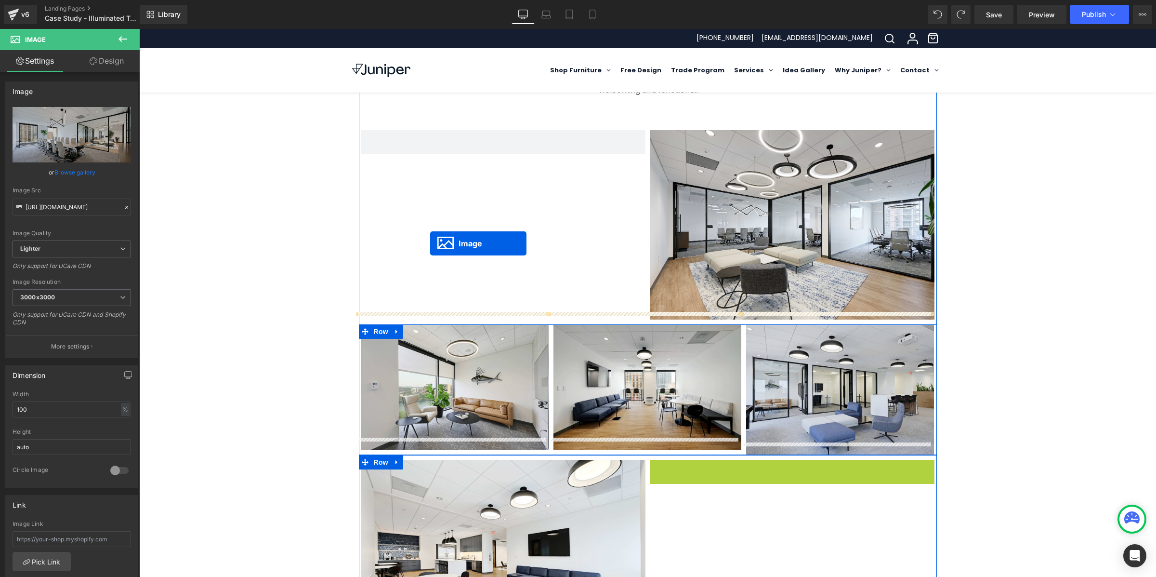
drag, startPoint x: 771, startPoint y: 543, endPoint x: 430, endPoint y: 243, distance: 454.0
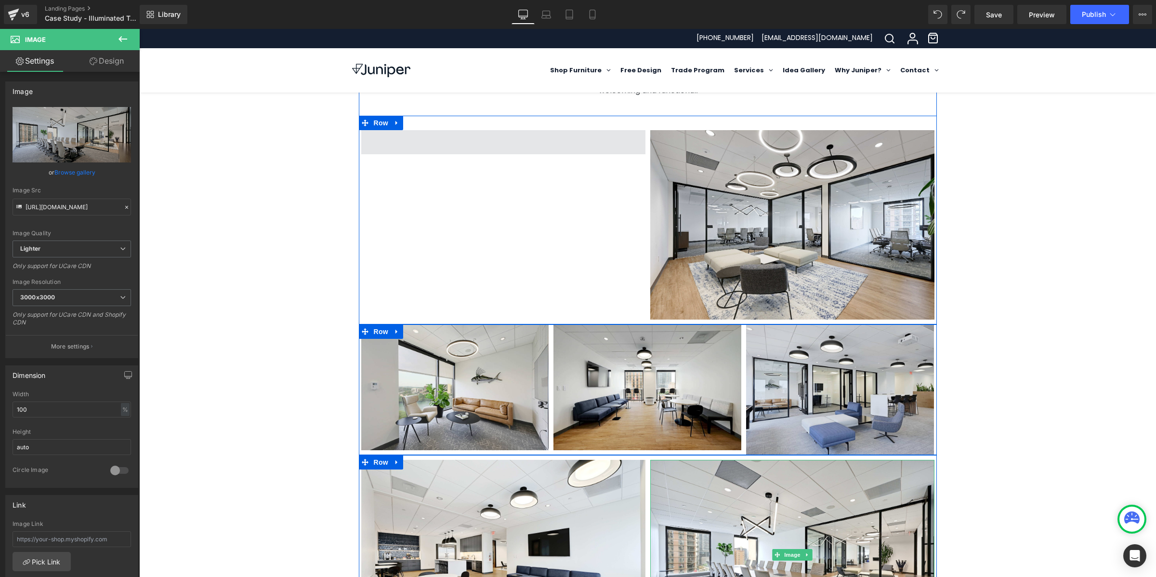
click at [563, 130] on span at bounding box center [503, 142] width 284 height 24
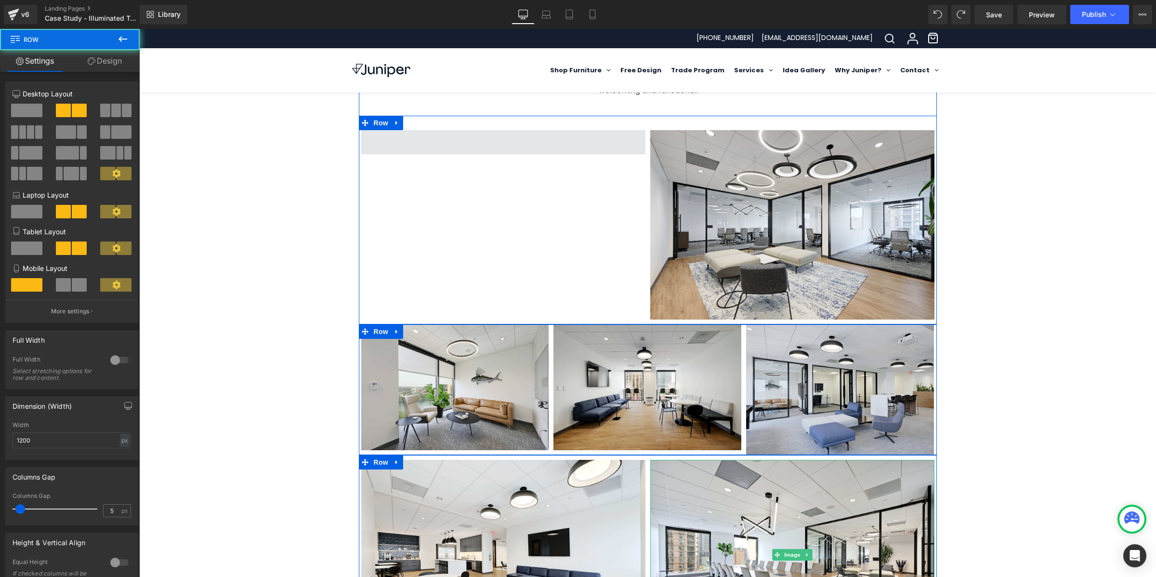
click at [545, 132] on span at bounding box center [503, 142] width 284 height 24
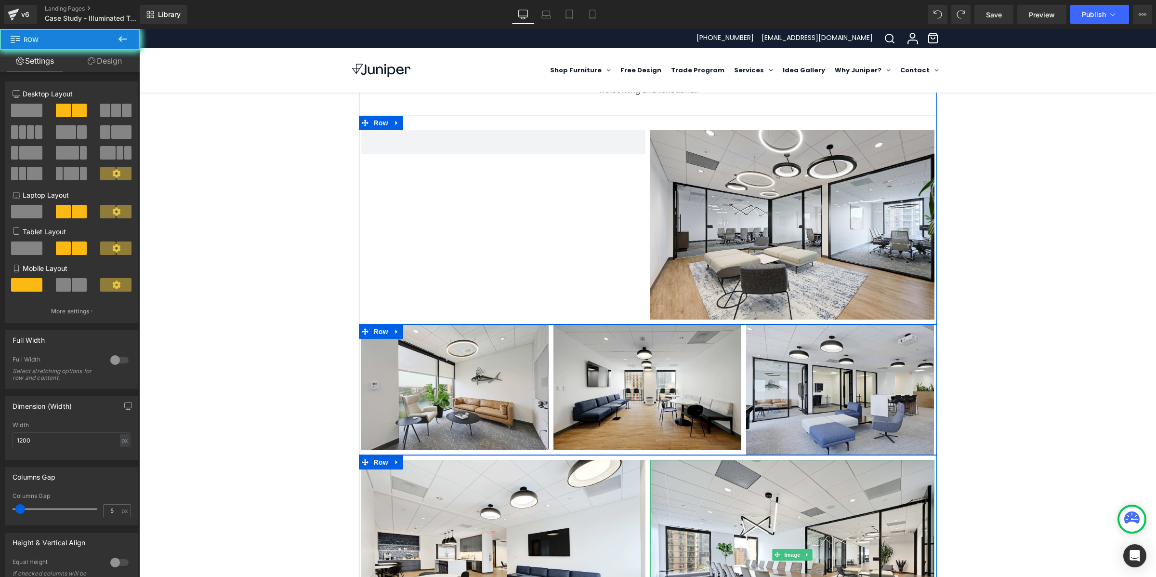
click at [522, 196] on div "Image Row" at bounding box center [648, 220] width 578 height 209
click at [394, 119] on icon at bounding box center [397, 122] width 7 height 7
click at [61, 109] on span at bounding box center [63, 110] width 15 height 13
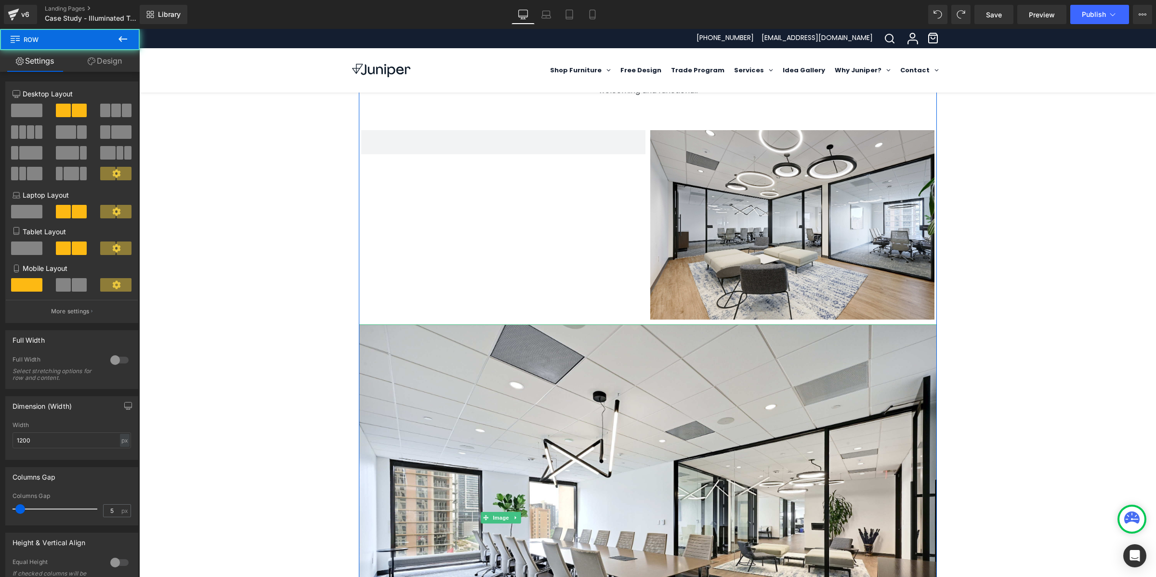
click at [450, 192] on div "Image Row" at bounding box center [648, 220] width 578 height 209
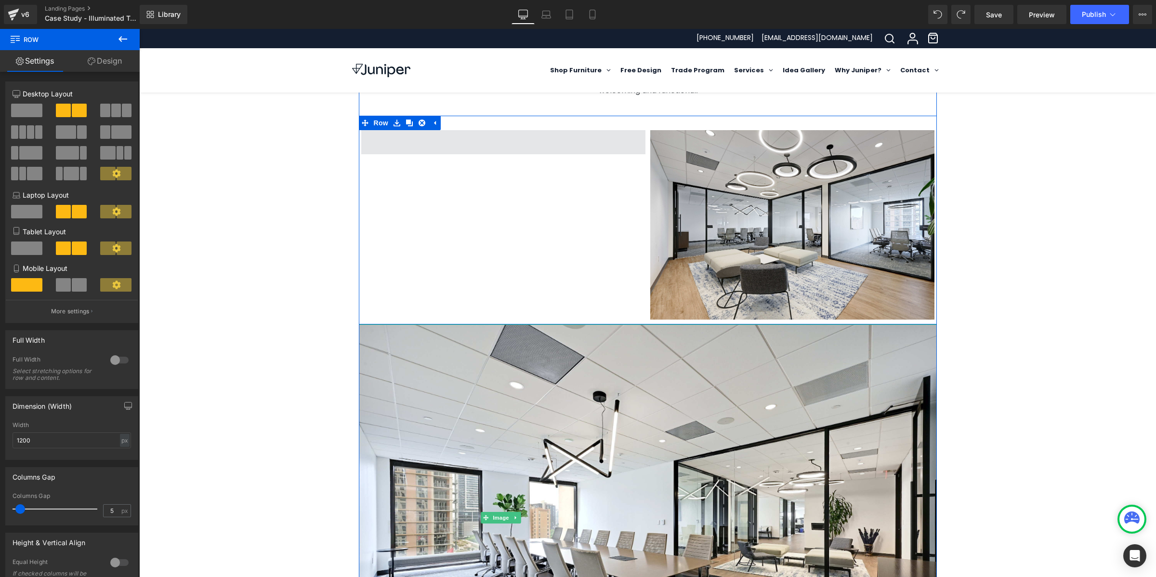
click at [476, 130] on span at bounding box center [503, 142] width 284 height 24
click at [65, 291] on span at bounding box center [63, 284] width 15 height 13
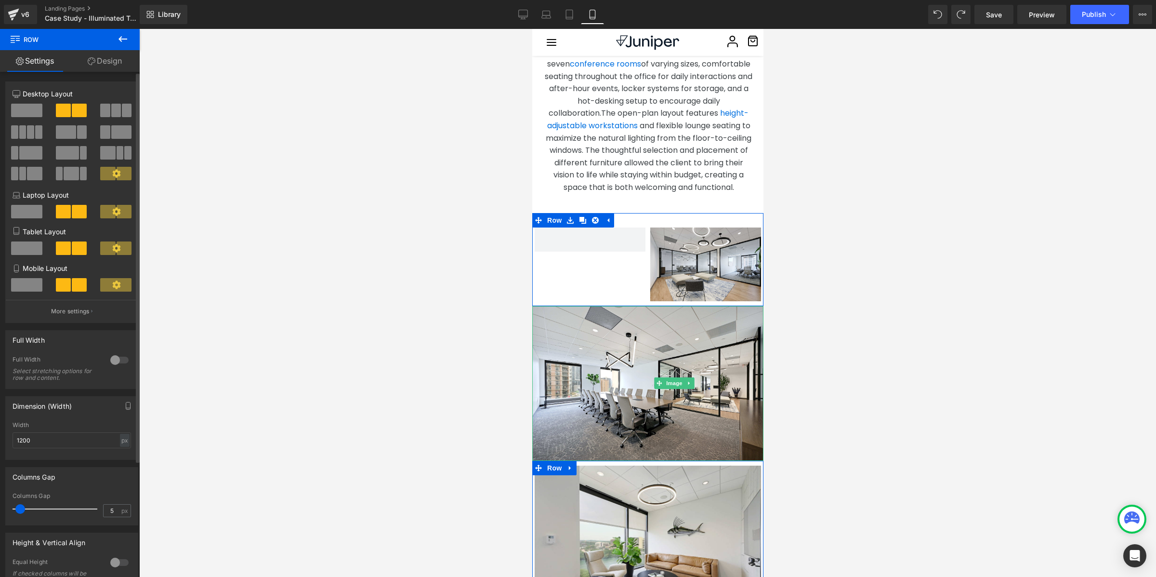
click at [27, 291] on span at bounding box center [26, 284] width 31 height 13
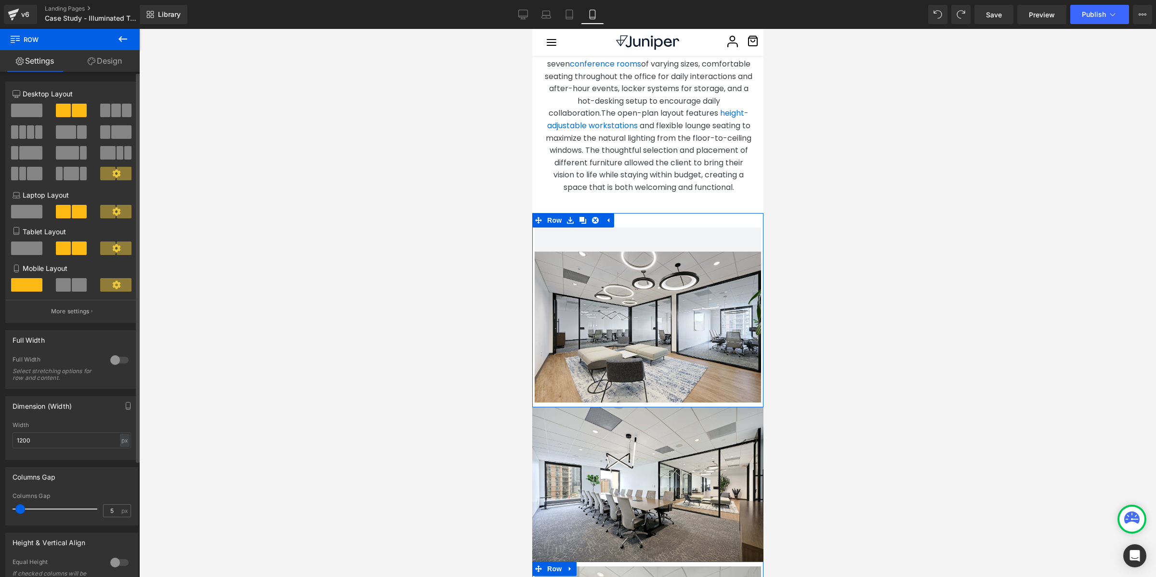
click at [56, 107] on span at bounding box center [63, 110] width 15 height 13
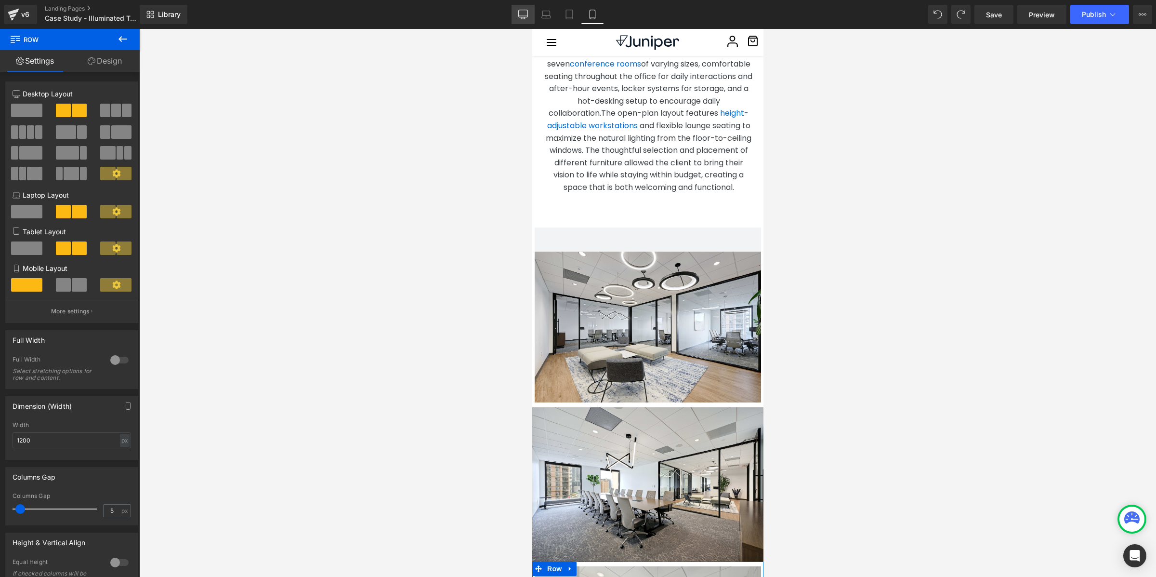
click at [529, 7] on link "Desktop" at bounding box center [523, 14] width 23 height 19
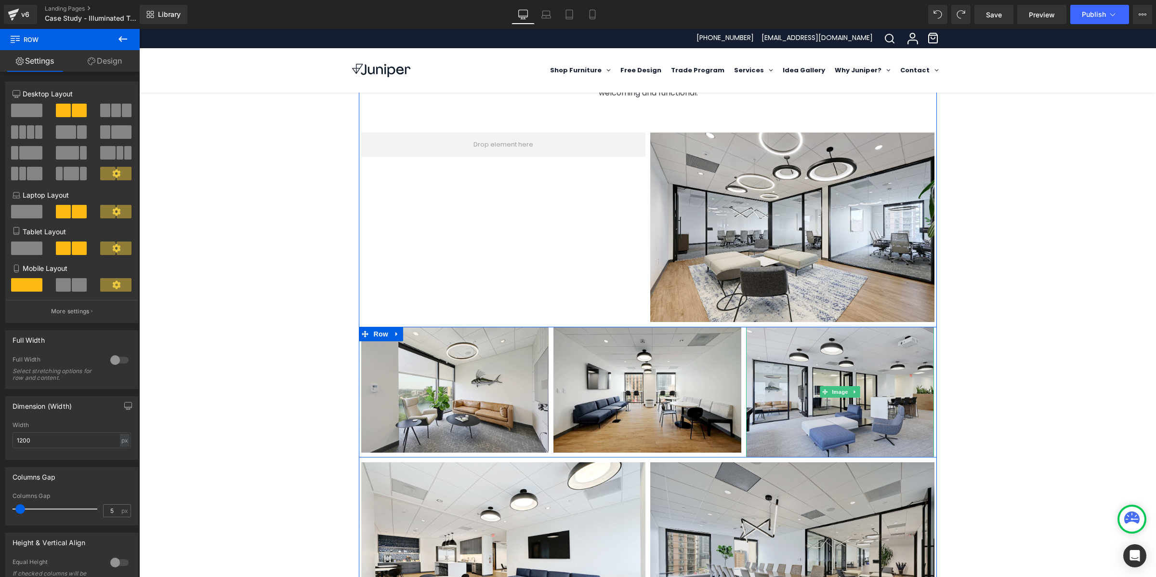
scroll to position [489, 0]
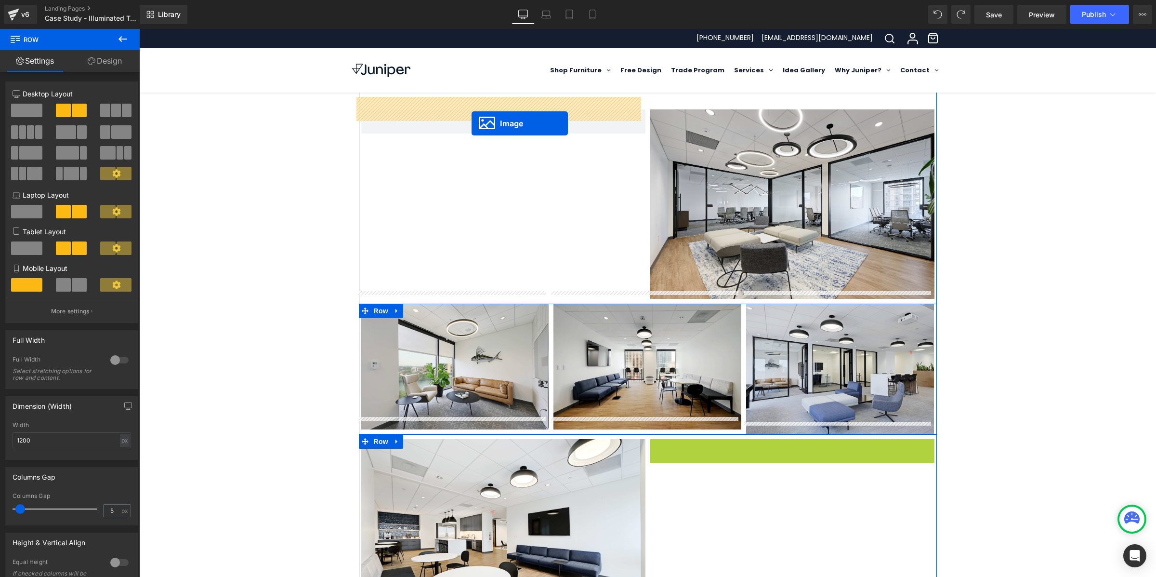
drag, startPoint x: 772, startPoint y: 519, endPoint x: 472, endPoint y: 123, distance: 496.5
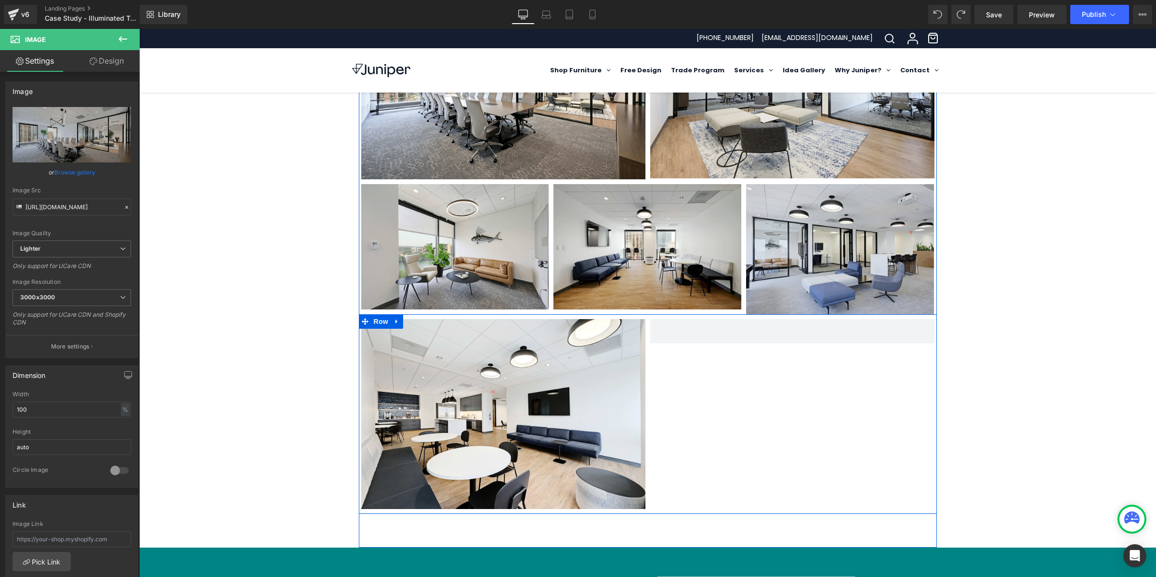
scroll to position [610, 0]
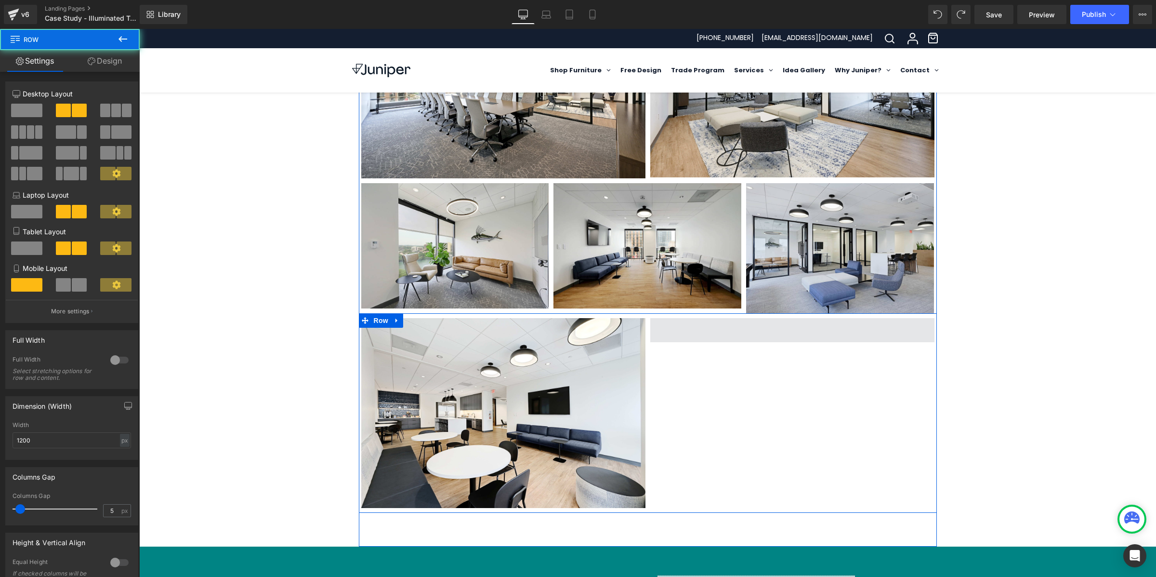
click at [772, 321] on span at bounding box center [792, 330] width 284 height 24
click at [752, 322] on span at bounding box center [792, 330] width 284 height 24
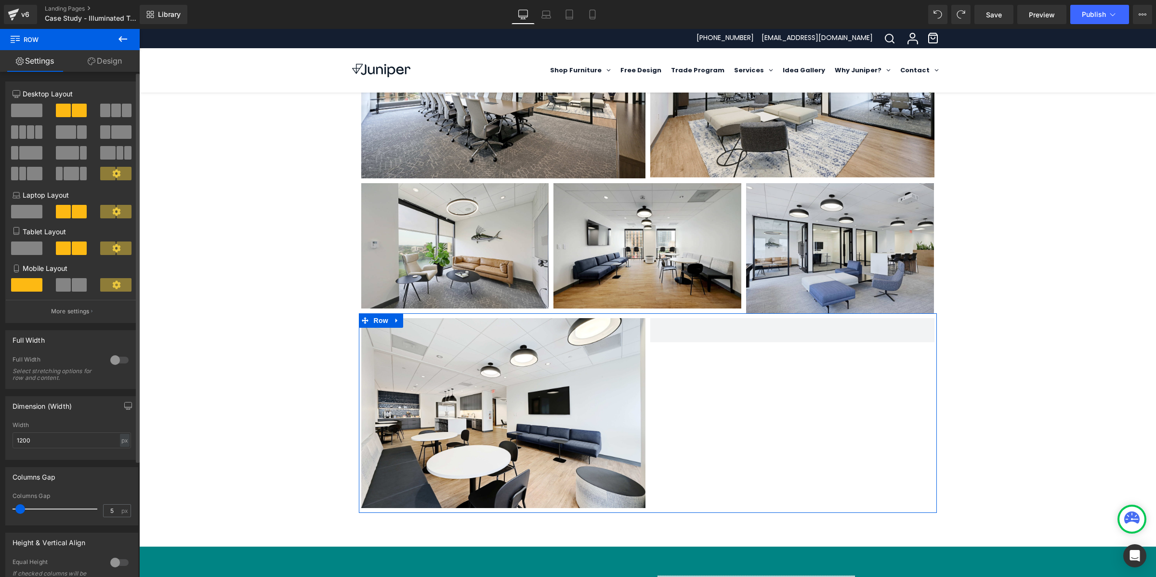
click at [63, 111] on span at bounding box center [63, 110] width 15 height 13
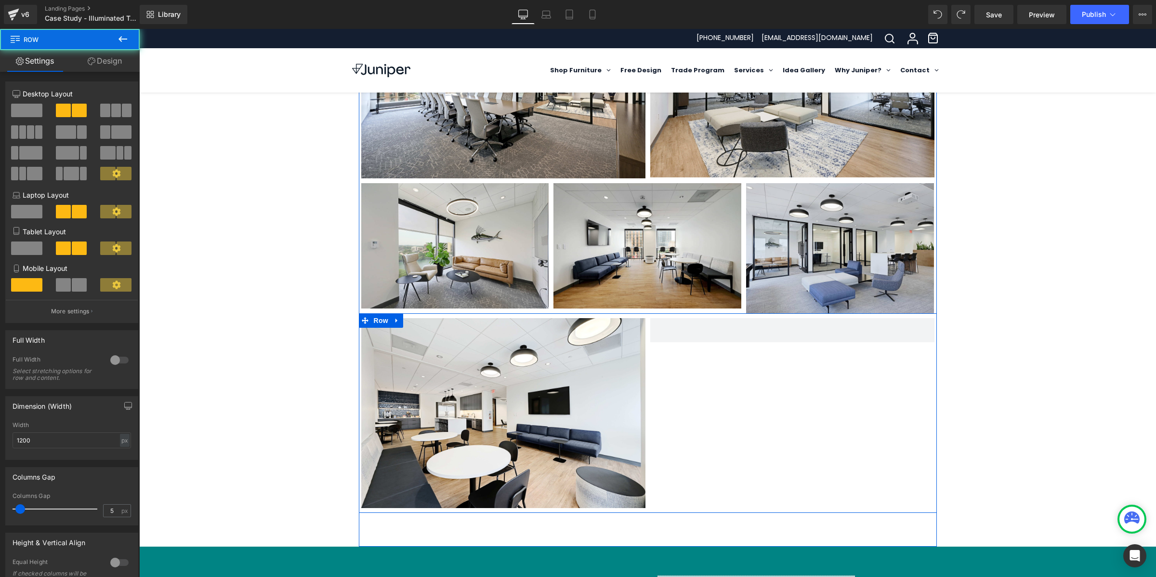
click at [724, 389] on div "Image Row" at bounding box center [648, 412] width 578 height 199
click at [362, 317] on icon at bounding box center [365, 320] width 7 height 7
click at [72, 110] on span at bounding box center [79, 110] width 15 height 13
click at [730, 319] on span at bounding box center [792, 330] width 284 height 24
click at [794, 318] on span at bounding box center [792, 330] width 284 height 24
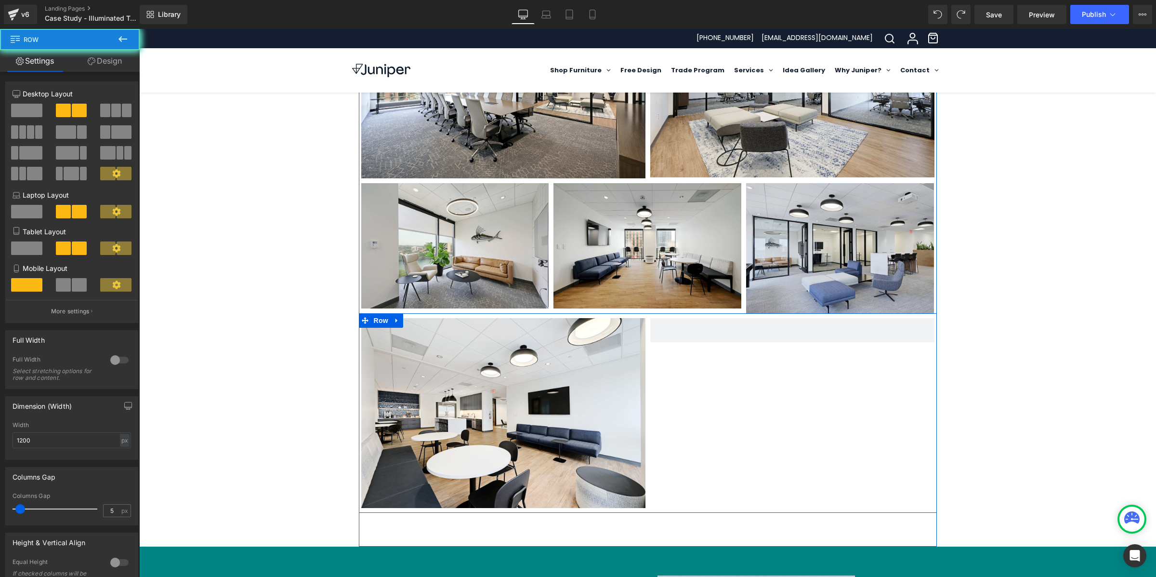
click at [805, 384] on div "Image Row" at bounding box center [648, 412] width 578 height 199
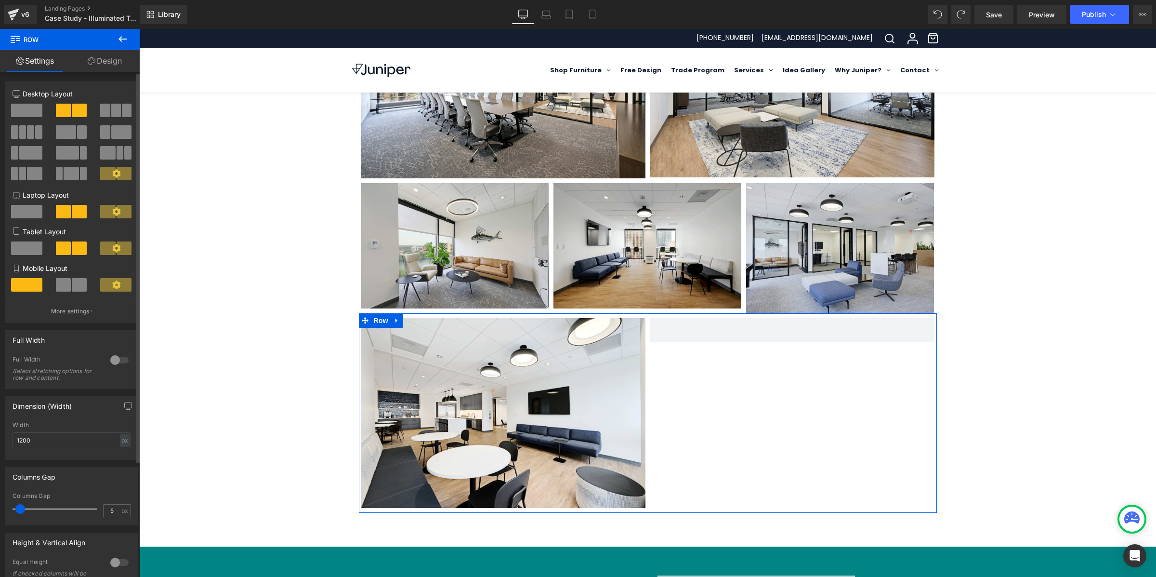
click at [67, 216] on span at bounding box center [63, 211] width 15 height 13
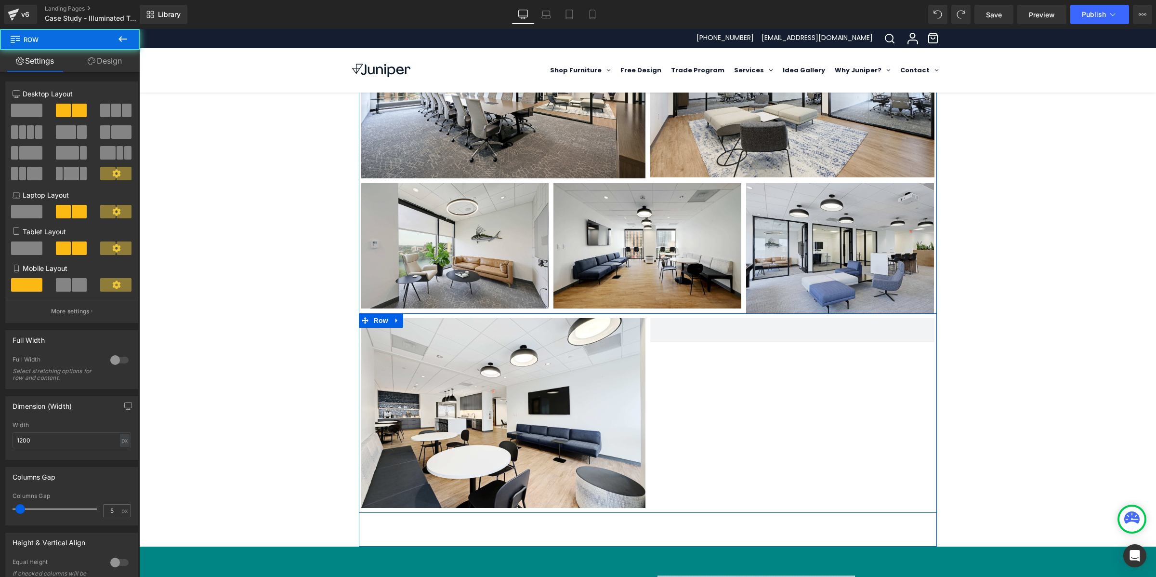
click at [843, 354] on div "Image Row" at bounding box center [648, 412] width 578 height 199
click at [802, 331] on div "Image Row" at bounding box center [648, 412] width 578 height 199
click at [803, 323] on span at bounding box center [792, 330] width 284 height 24
click at [807, 330] on div "Image Row" at bounding box center [648, 412] width 578 height 199
click at [808, 322] on span at bounding box center [792, 330] width 284 height 24
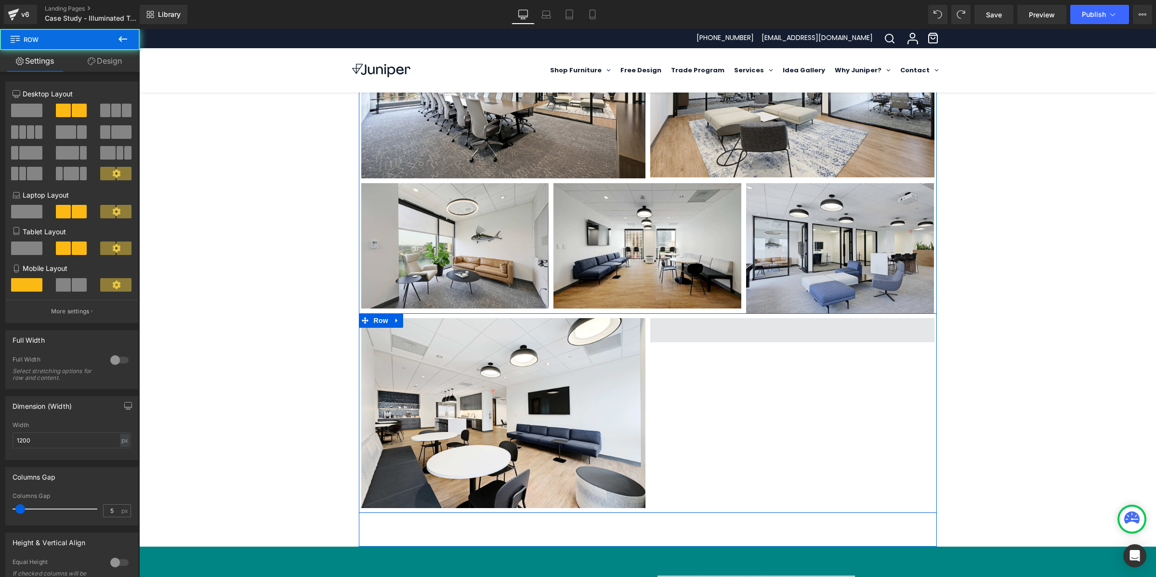
click at [808, 322] on span at bounding box center [792, 330] width 284 height 24
click at [391, 313] on link at bounding box center [397, 320] width 13 height 14
click at [850, 378] on div "Image Row" at bounding box center [648, 412] width 578 height 199
click at [798, 321] on span at bounding box center [792, 330] width 284 height 24
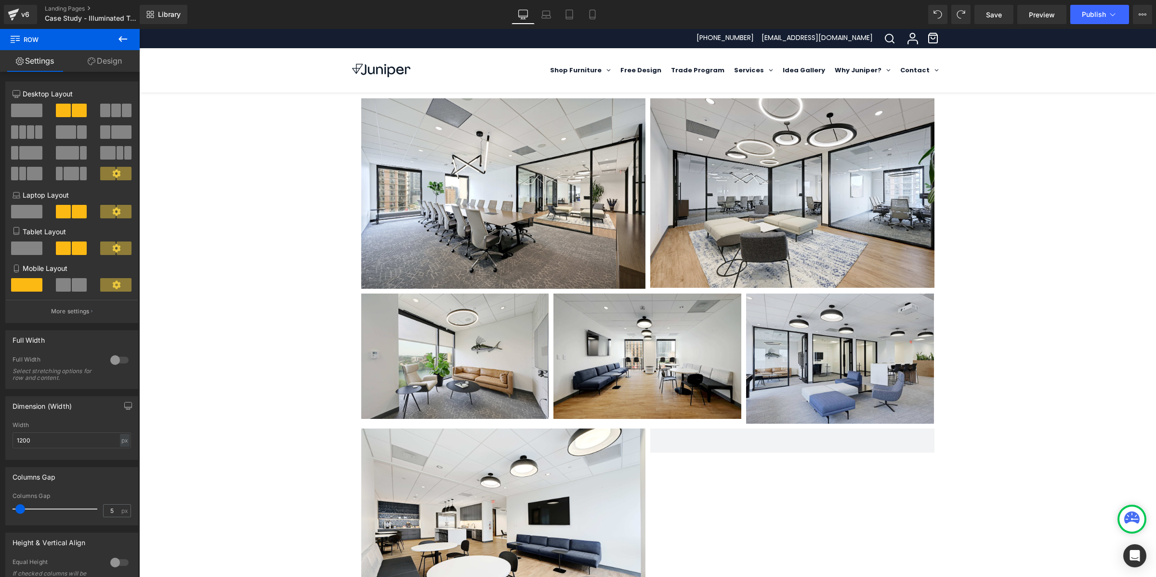
scroll to position [513, 0]
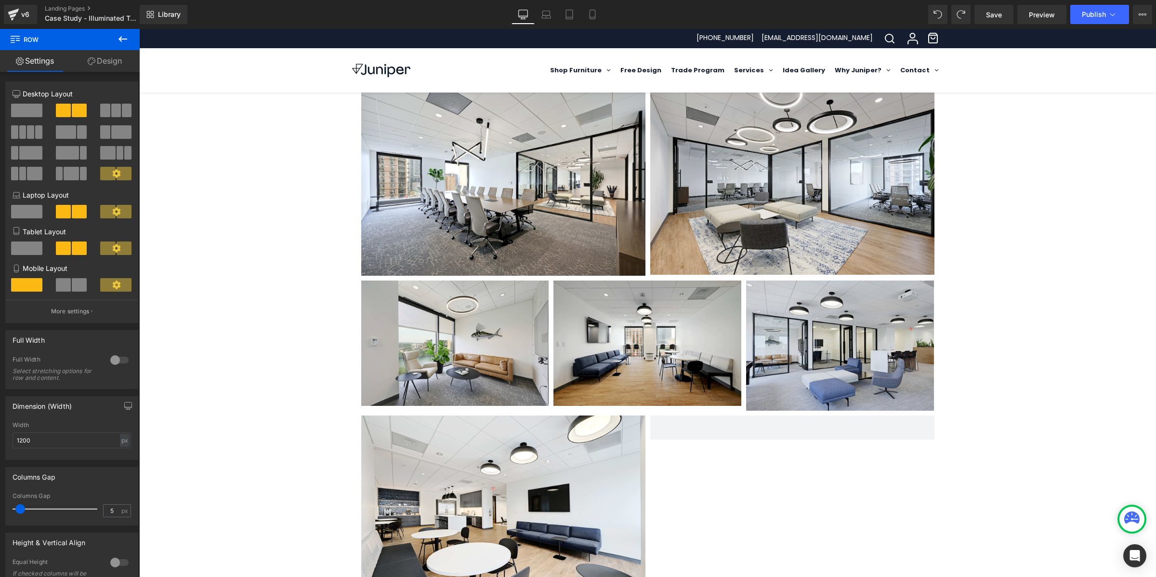
click at [128, 41] on icon at bounding box center [123, 39] width 12 height 12
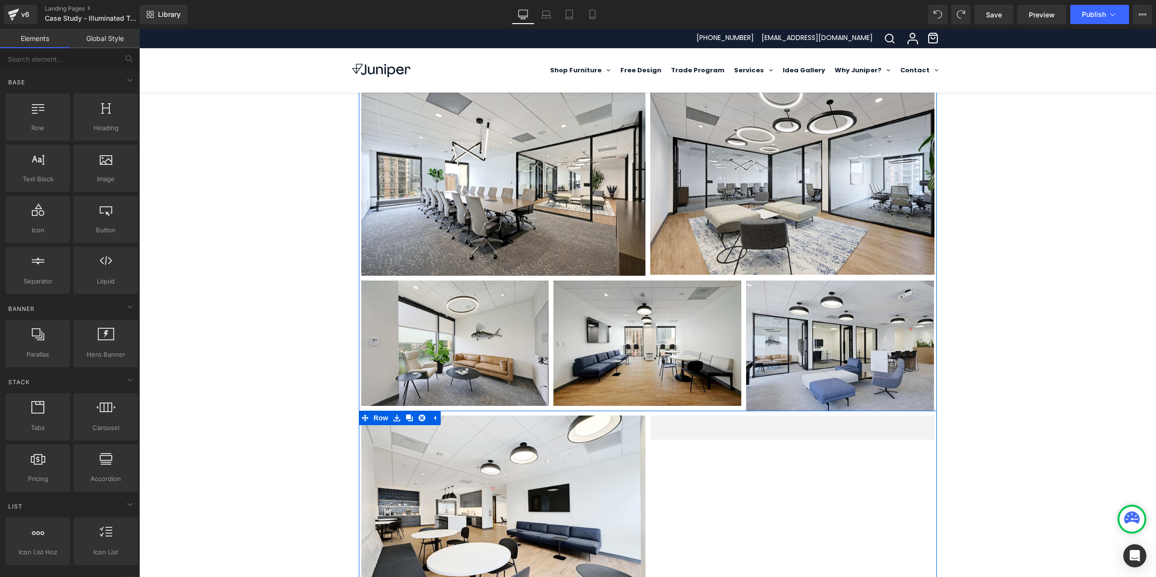
click at [840, 461] on div "Image Row" at bounding box center [648, 509] width 578 height 199
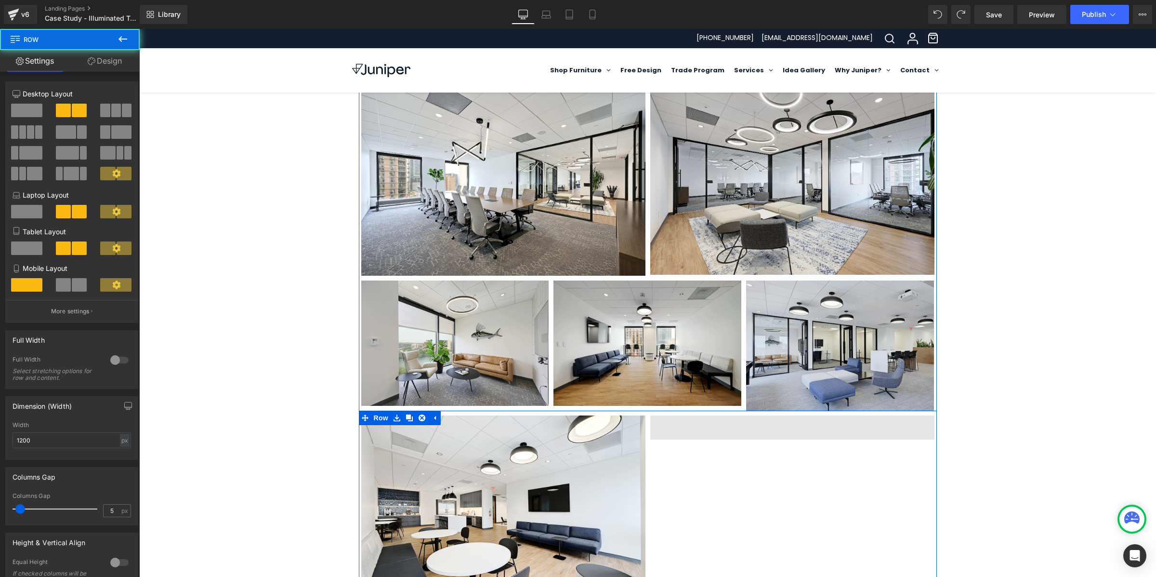
click at [771, 421] on span at bounding box center [792, 427] width 284 height 24
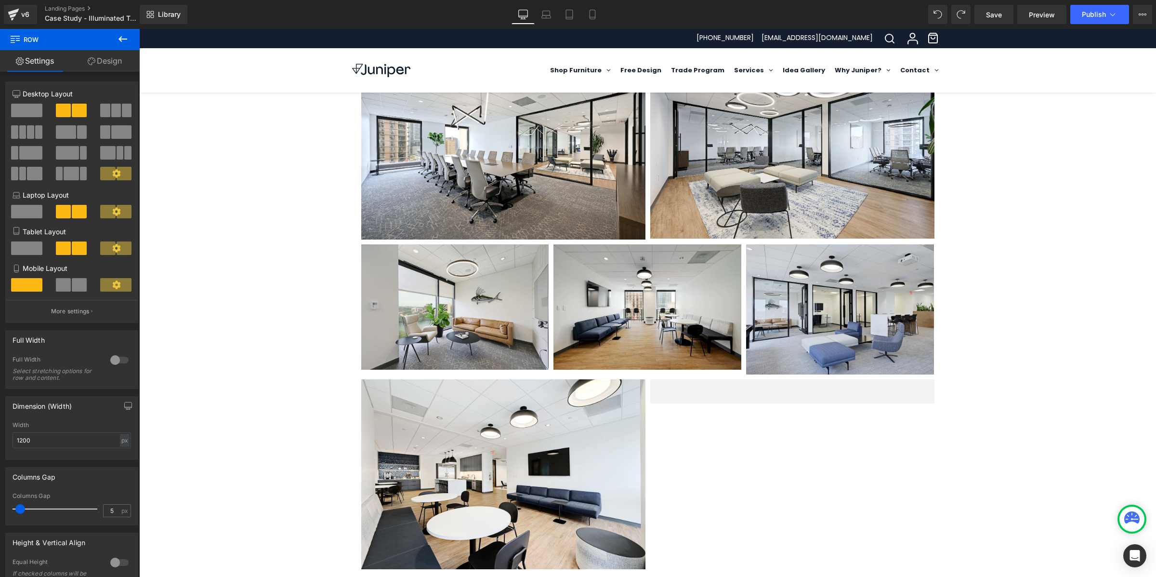
scroll to position [587, 0]
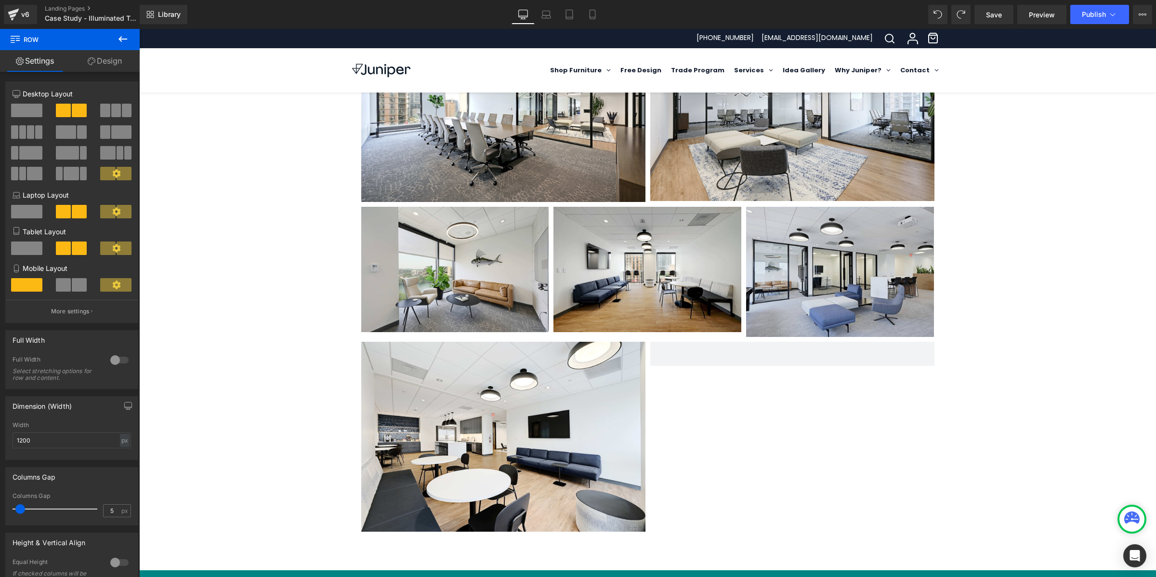
click at [125, 41] on icon at bounding box center [123, 39] width 12 height 12
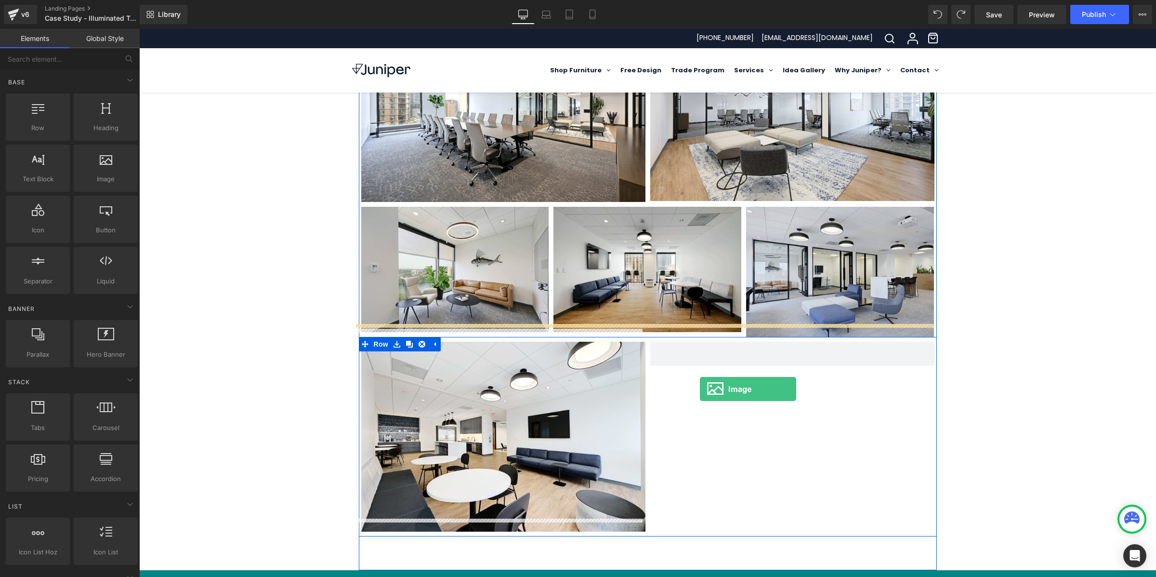
drag, startPoint x: 243, startPoint y: 198, endPoint x: 700, endPoint y: 389, distance: 495.6
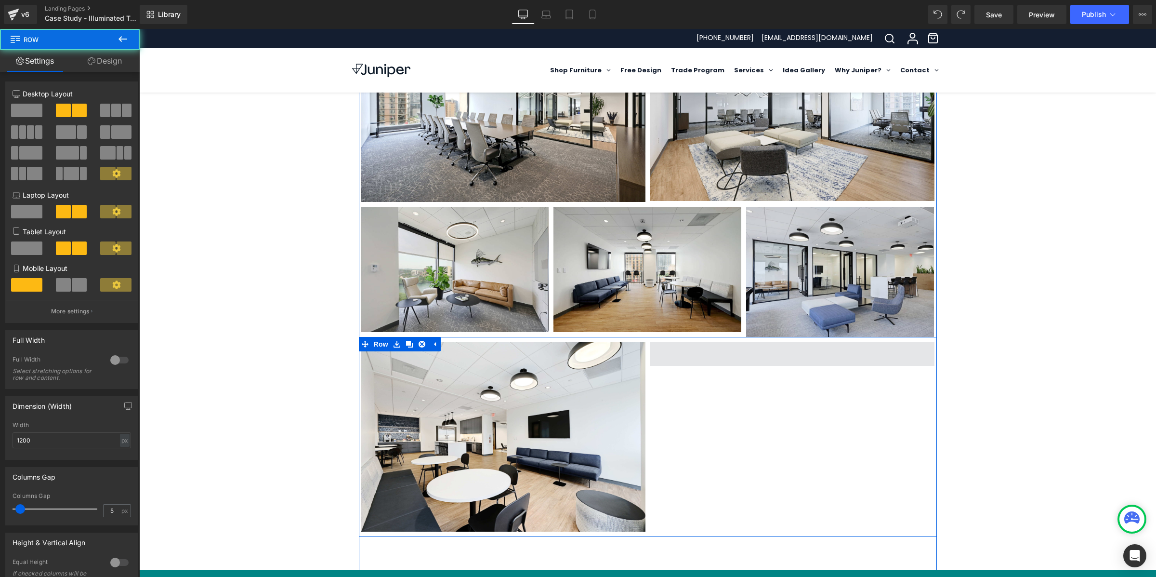
click at [737, 348] on span at bounding box center [792, 354] width 284 height 24
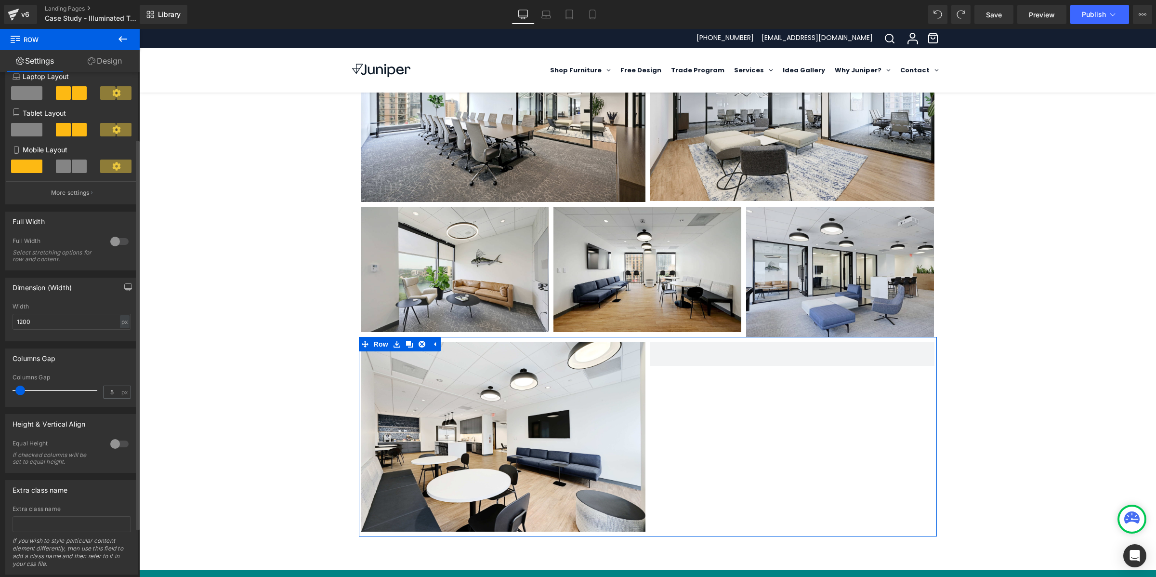
scroll to position [150, 0]
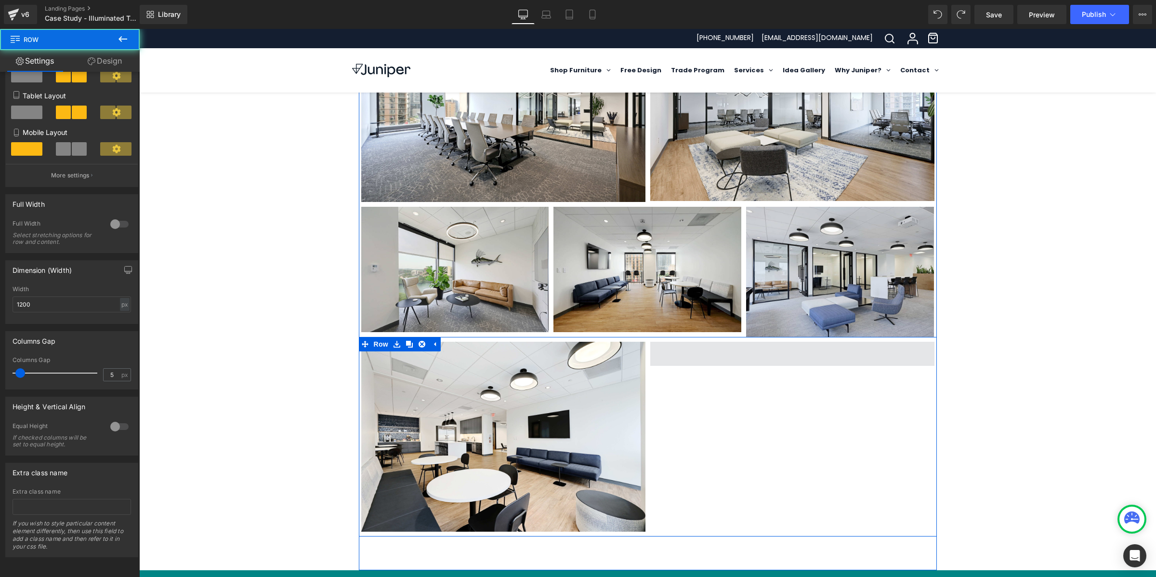
click at [773, 345] on span at bounding box center [792, 354] width 284 height 24
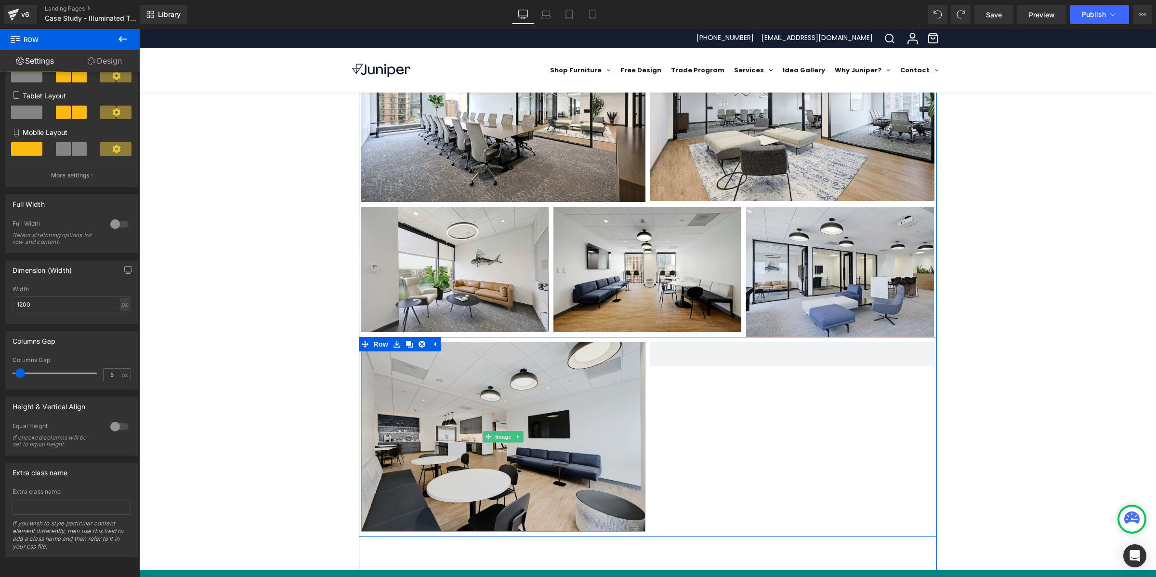
click at [510, 411] on img at bounding box center [503, 437] width 284 height 190
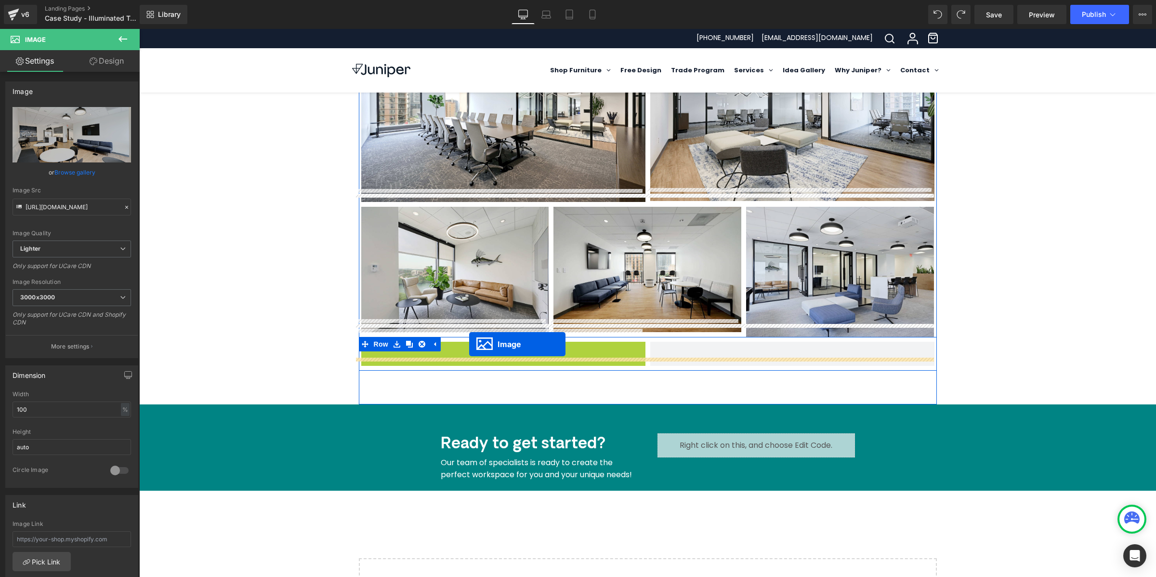
drag, startPoint x: 484, startPoint y: 423, endPoint x: 469, endPoint y: 344, distance: 80.9
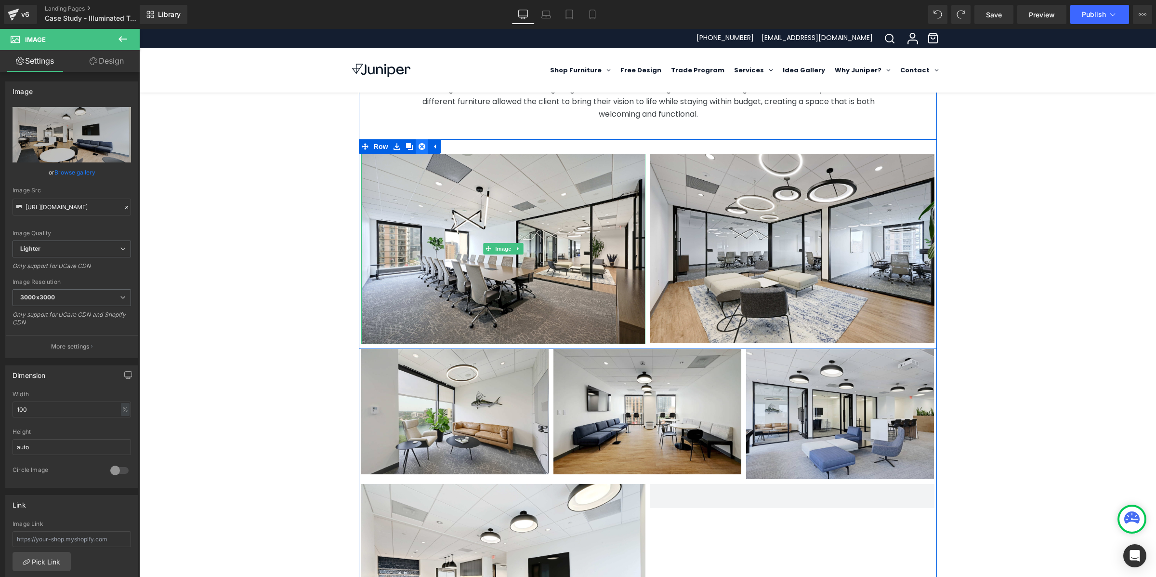
scroll to position [434, 0]
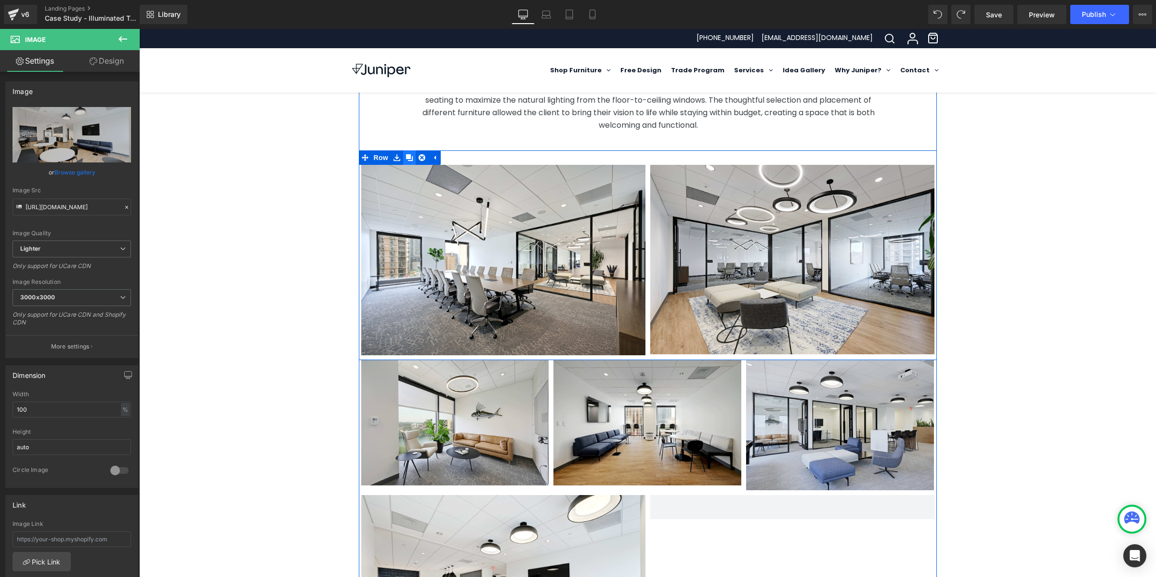
click at [403, 150] on link at bounding box center [409, 157] width 13 height 14
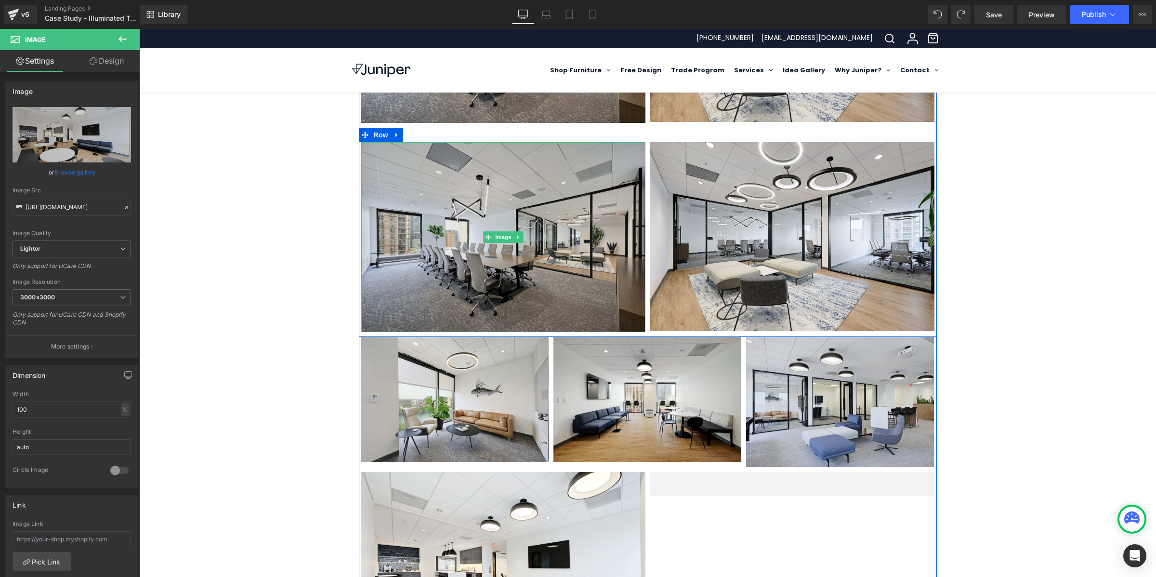
scroll to position [668, 0]
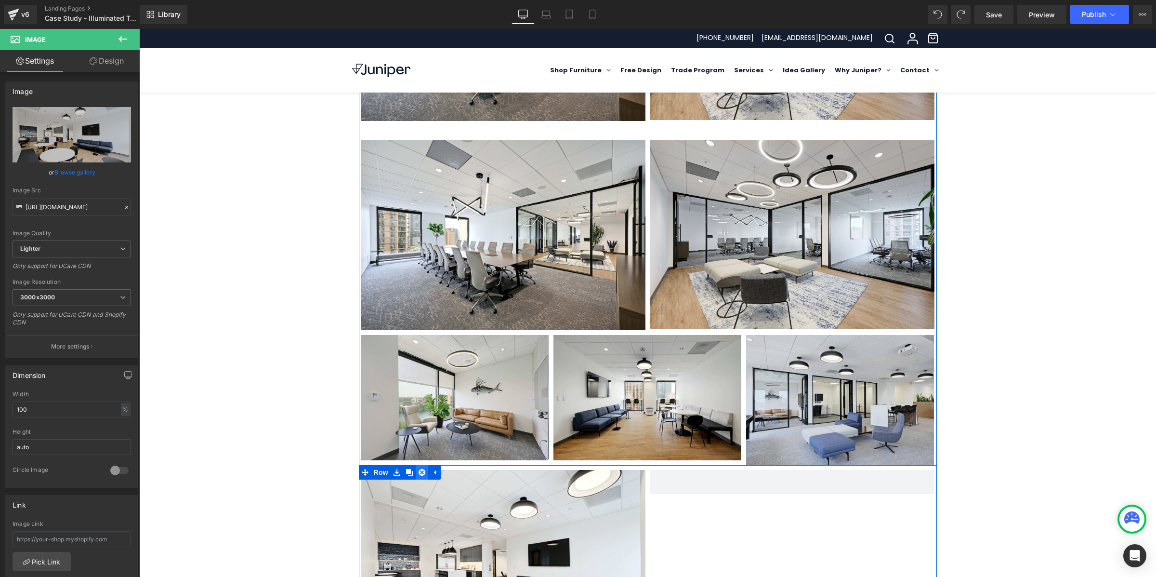
click at [419, 461] on icon at bounding box center [422, 472] width 7 height 7
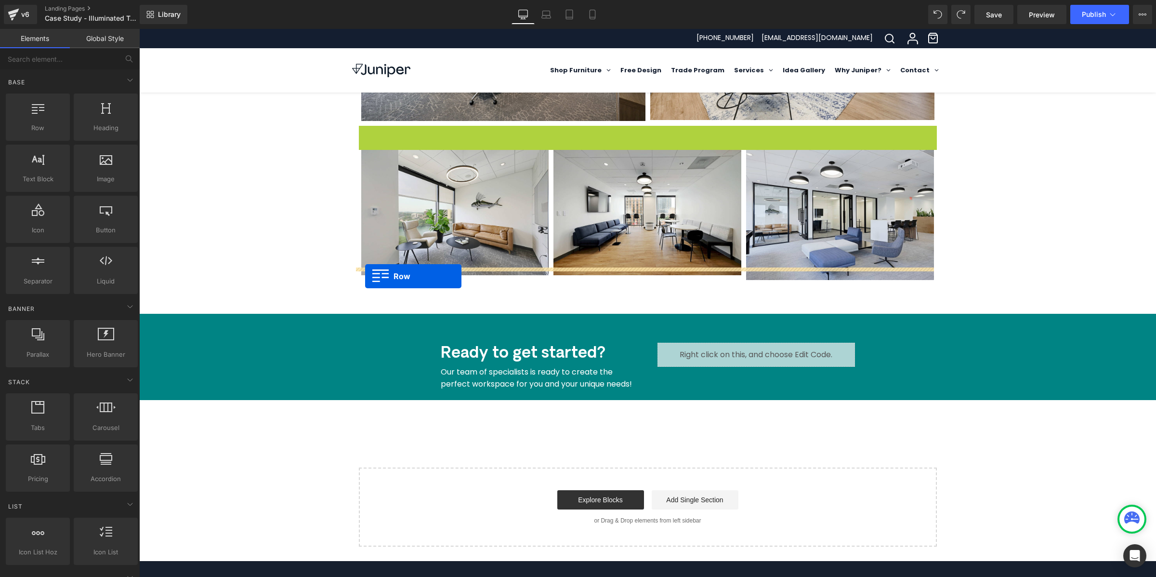
drag, startPoint x: 361, startPoint y: 122, endPoint x: 365, endPoint y: 276, distance: 153.7
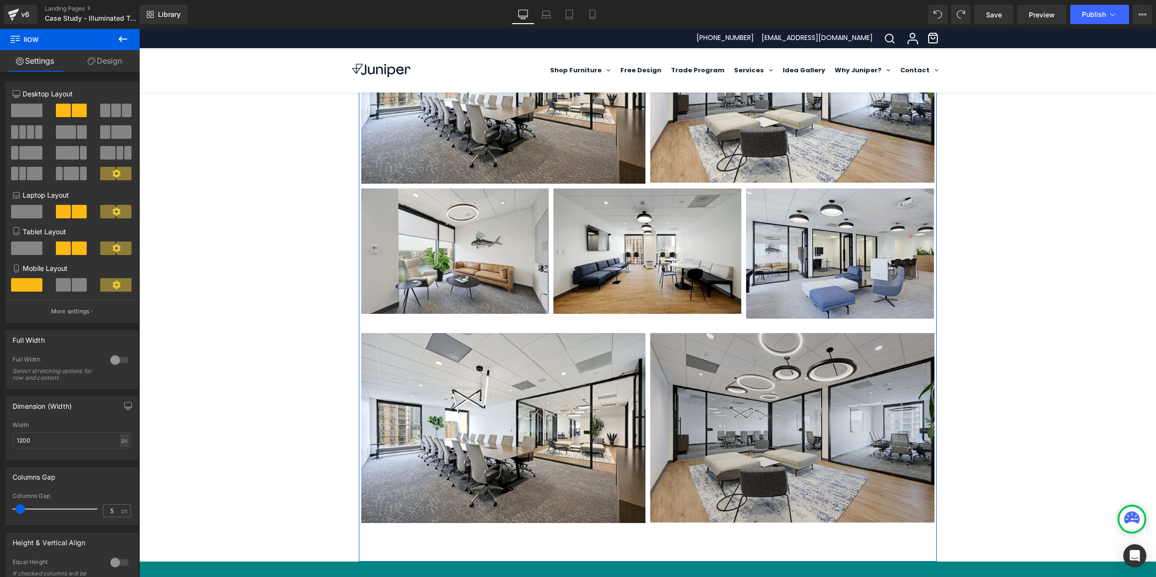
scroll to position [607, 0]
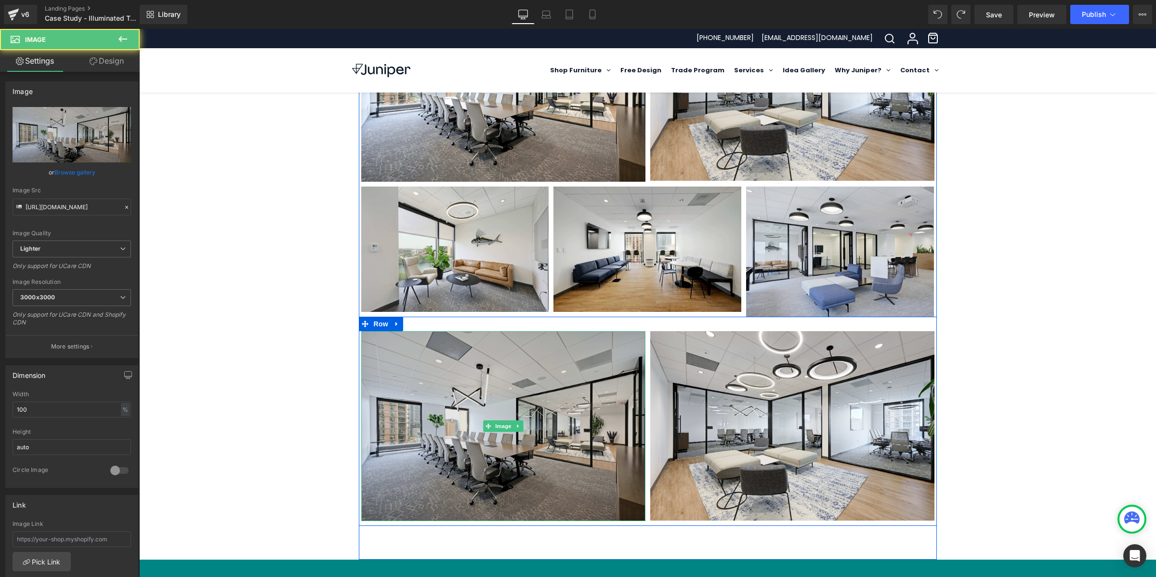
click at [576, 331] on img at bounding box center [503, 426] width 284 height 190
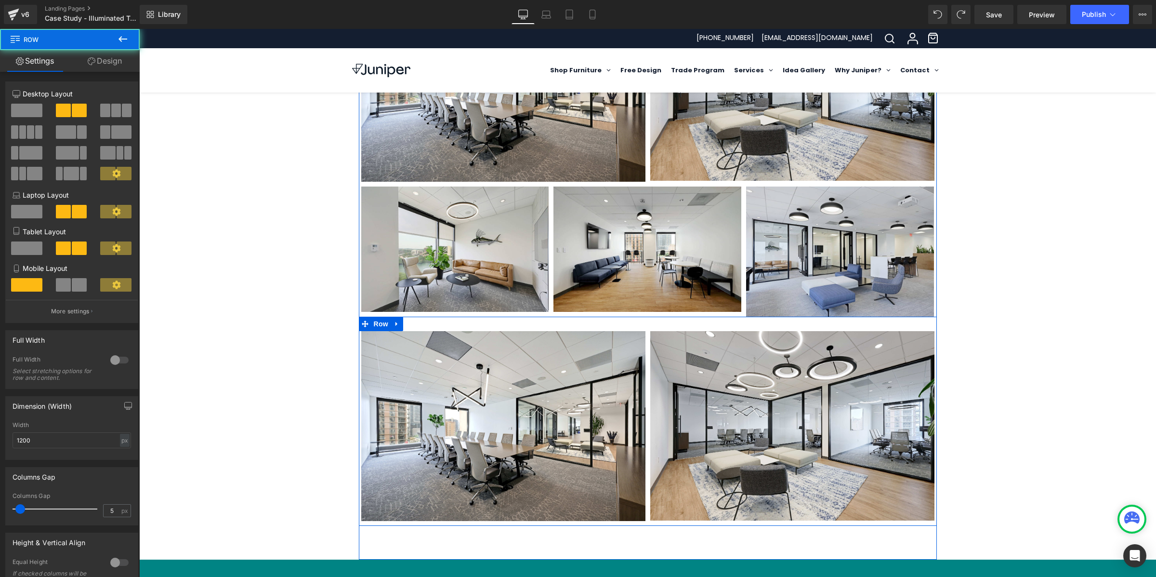
click at [591, 317] on div "Image Image Row" at bounding box center [648, 421] width 578 height 209
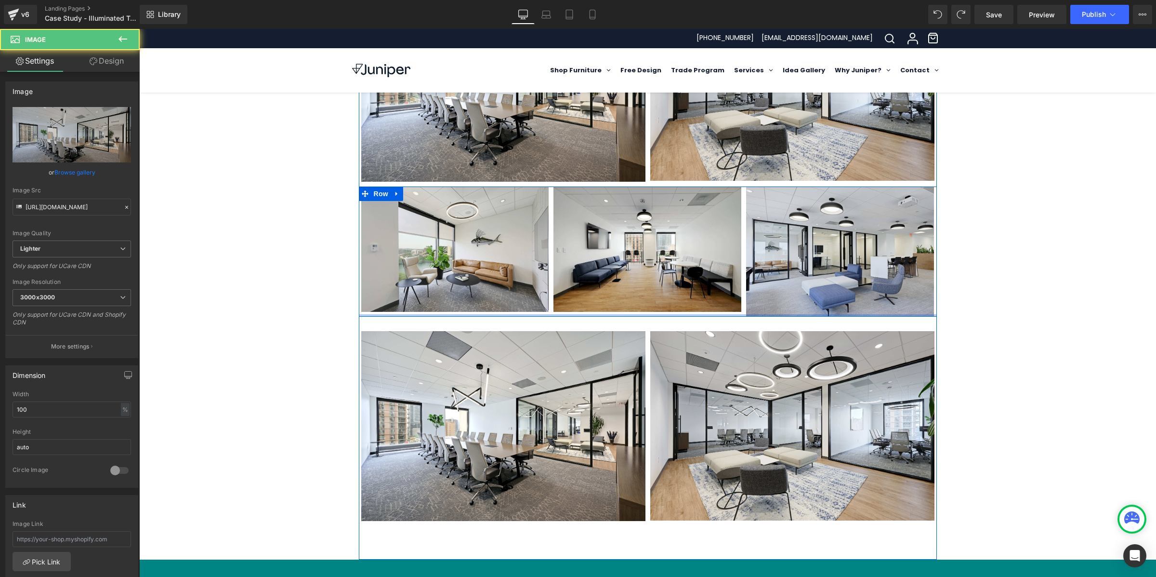
drag, startPoint x: 590, startPoint y: 320, endPoint x: 591, endPoint y: 304, distance: 16.9
click at [591, 304] on div "This solar panel engineering firm, recently relocated from the [GEOGRAPHIC_DATA…" at bounding box center [648, 190] width 578 height 672
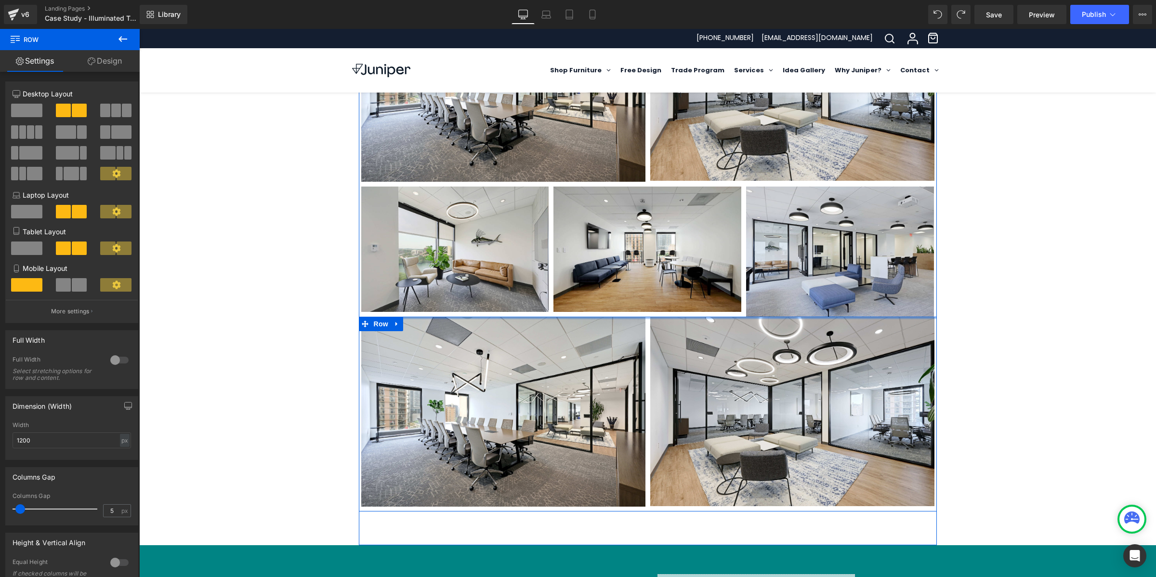
drag, startPoint x: 603, startPoint y: 317, endPoint x: 604, endPoint y: 302, distance: 15.4
click at [604, 302] on div "This solar panel engineering firm, recently relocated from the [GEOGRAPHIC_DATA…" at bounding box center [648, 182] width 578 height 657
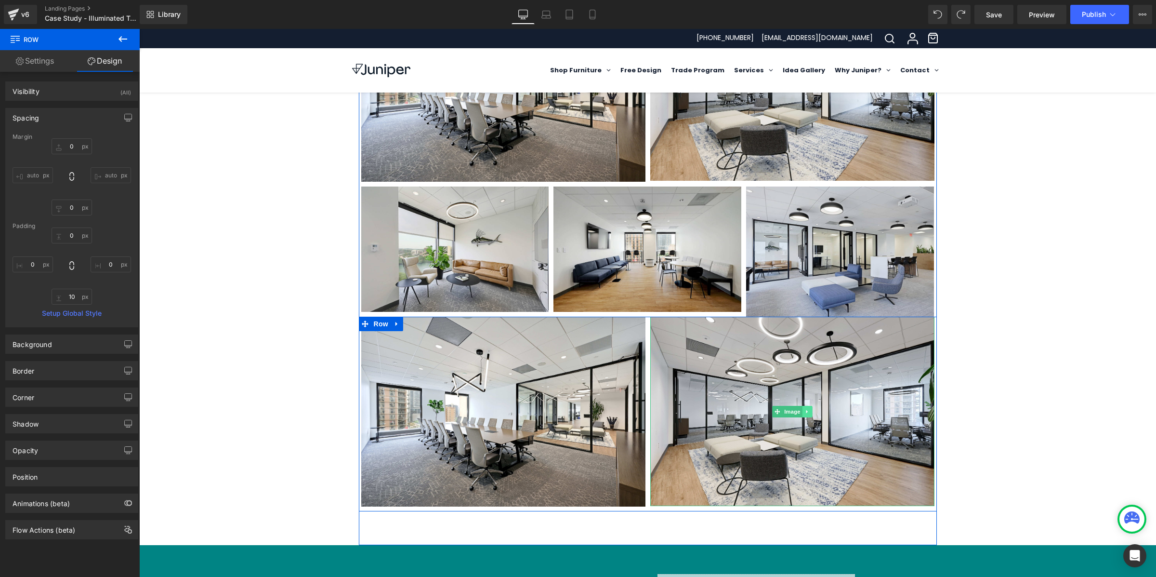
click at [805, 409] on icon at bounding box center [807, 412] width 5 height 6
click at [809, 409] on icon at bounding box center [811, 411] width 5 height 5
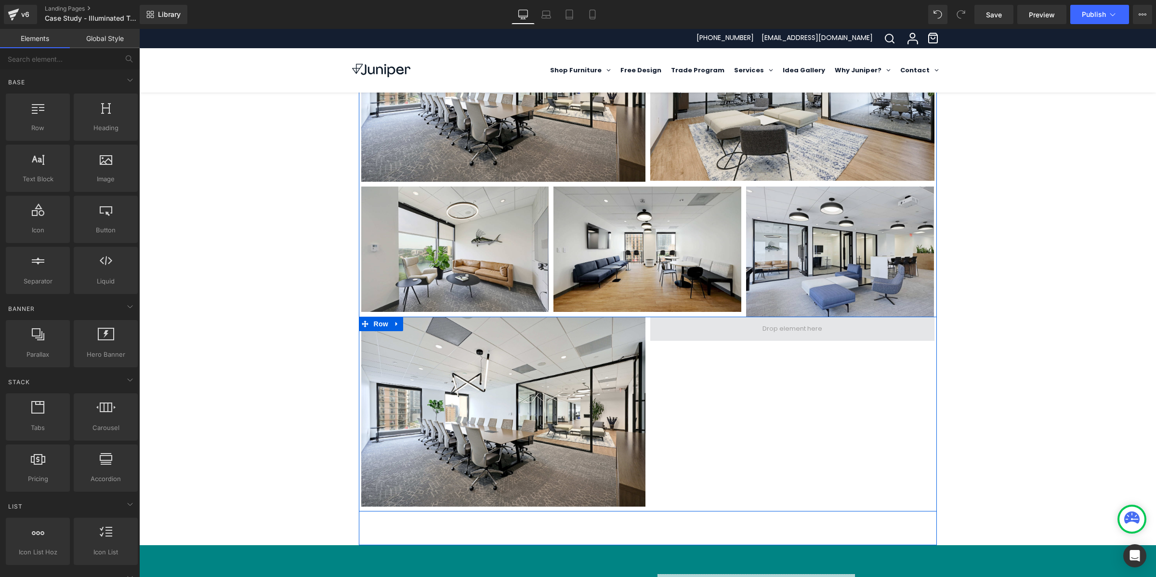
click at [777, 321] on span at bounding box center [792, 328] width 66 height 14
click at [793, 321] on span at bounding box center [792, 328] width 66 height 14
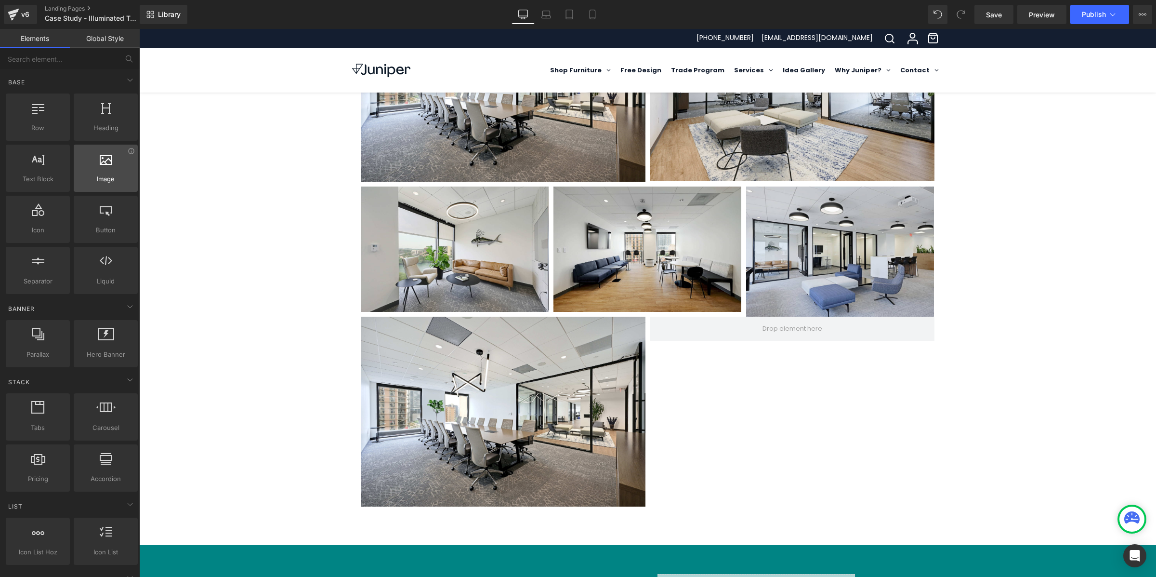
click at [106, 173] on div at bounding box center [106, 163] width 58 height 22
click at [106, 172] on div at bounding box center [106, 163] width 58 height 22
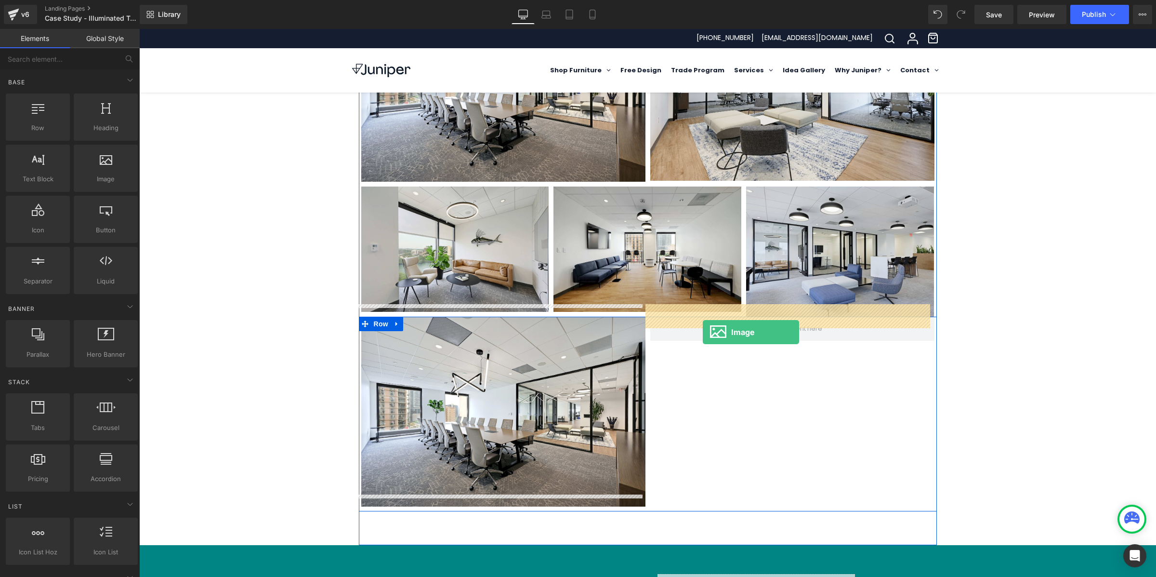
drag, startPoint x: 244, startPoint y: 202, endPoint x: 703, endPoint y: 332, distance: 477.1
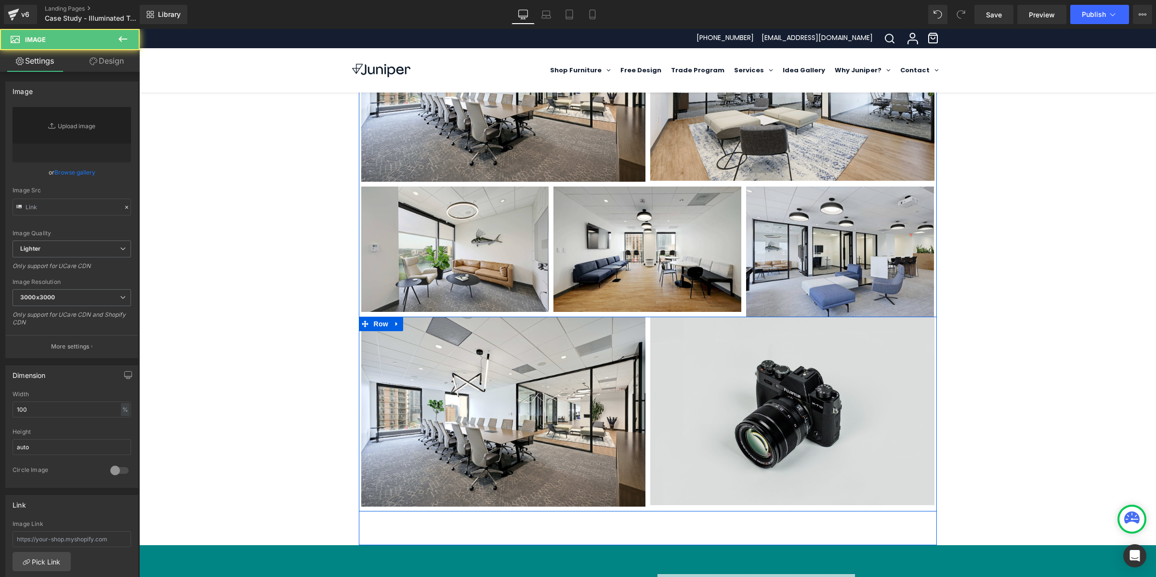
type input "//[DOMAIN_NAME][URL]"
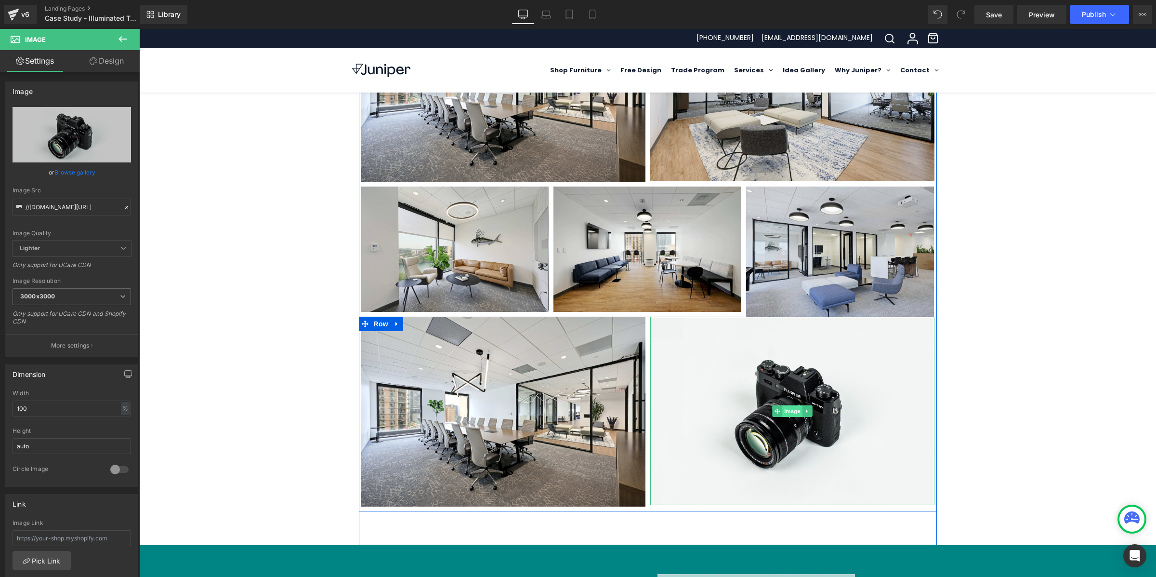
click at [790, 405] on span "Image" at bounding box center [792, 411] width 20 height 12
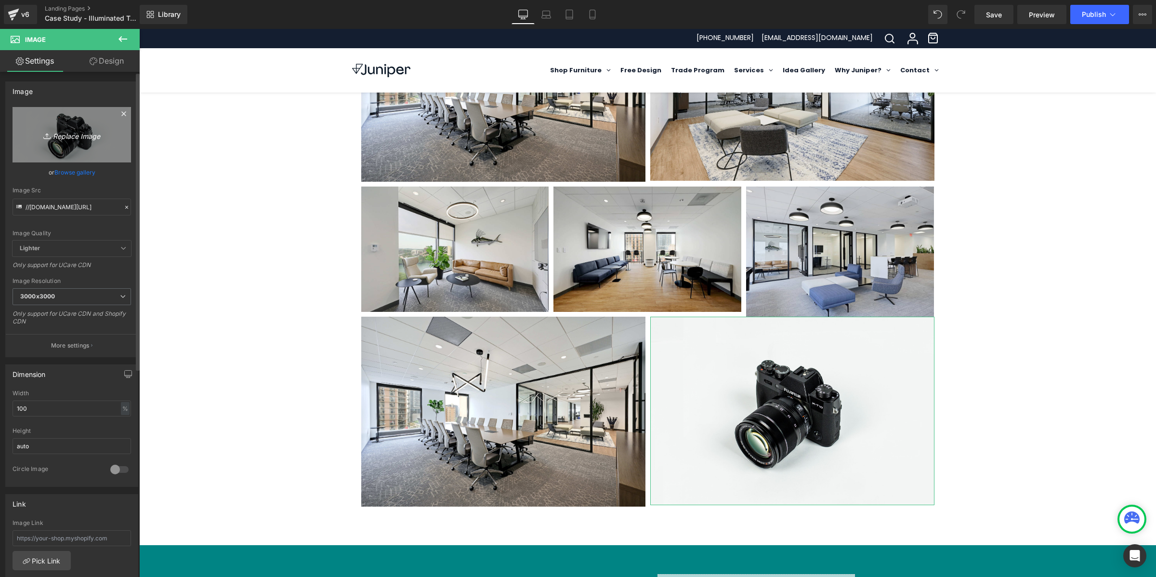
click at [67, 138] on icon "Replace Image" at bounding box center [71, 135] width 77 height 12
type input "C:\fakepath\049-414581-[STREET_ADDRESS] 049_11430519.jpg"
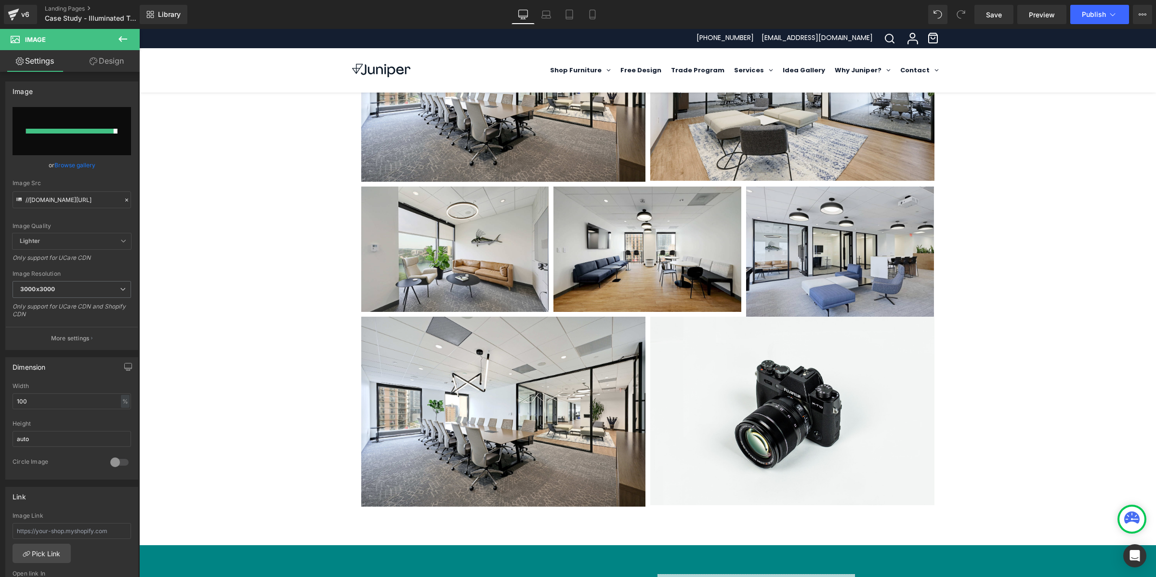
type input "[URL][DOMAIN_NAME][PHONE_NUMBER]"
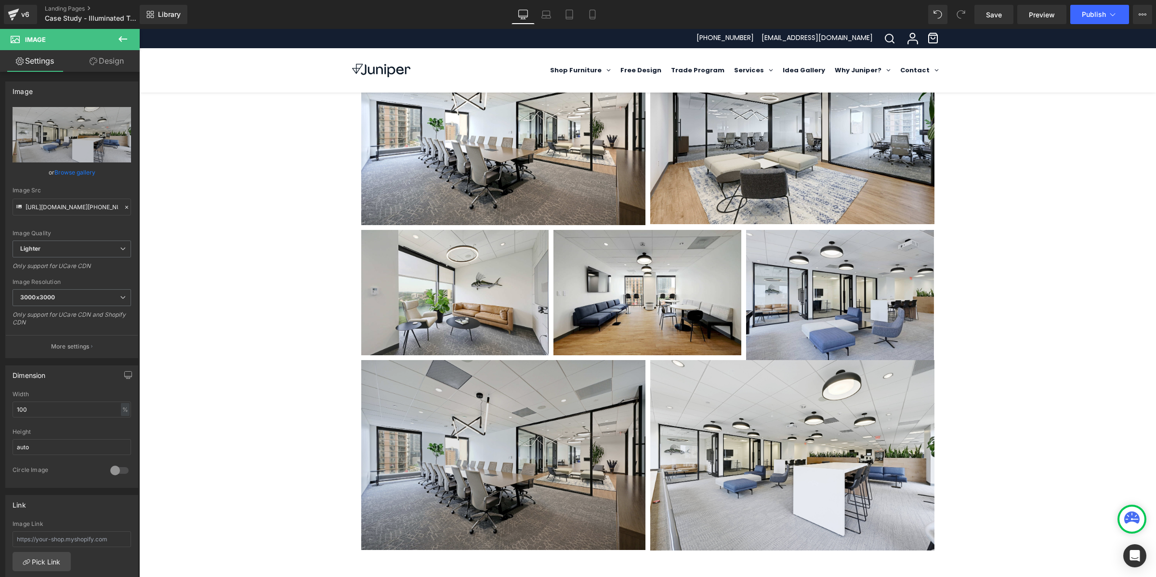
scroll to position [563, 0]
click at [498, 416] on img at bounding box center [503, 456] width 284 height 190
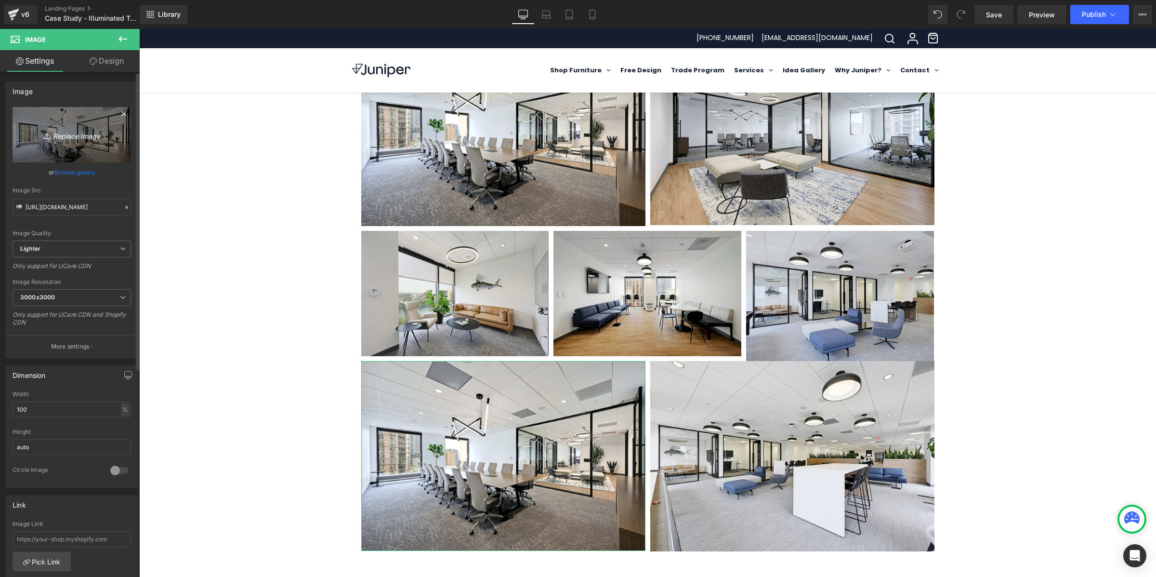
click at [58, 136] on icon "Replace Image" at bounding box center [71, 135] width 77 height 12
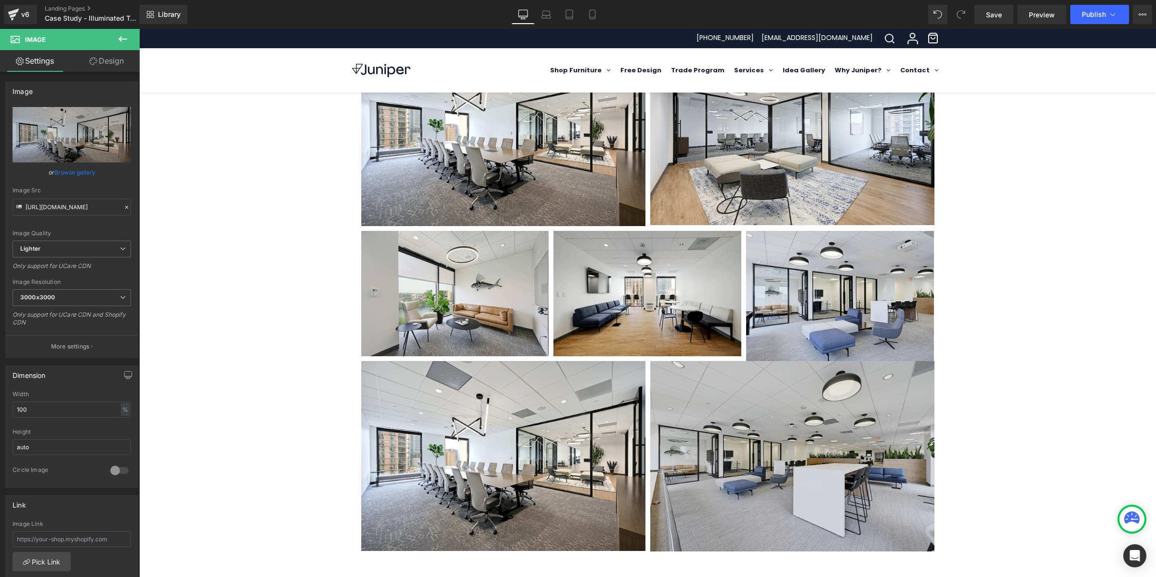
type input "C:\fakepath\034-414581-[STREET_ADDRESS] 034_11430504.jpg"
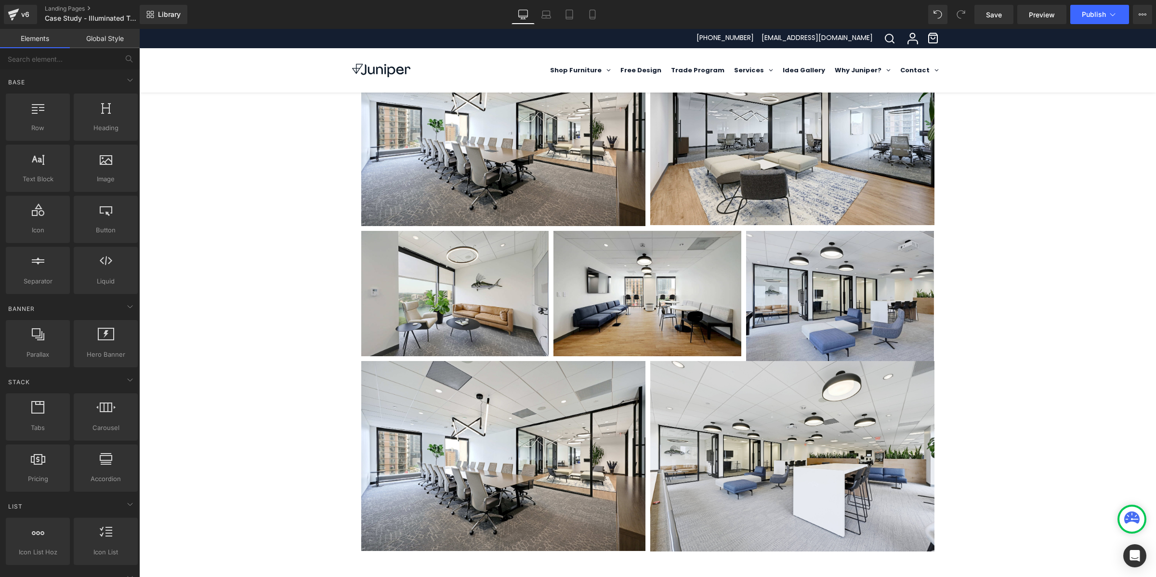
click at [253, 274] on div "Let's discuss your space! Text Block Contact Us [GEOGRAPHIC_DATA] Hero Banner 3…" at bounding box center [647, 173] width 1017 height 1297
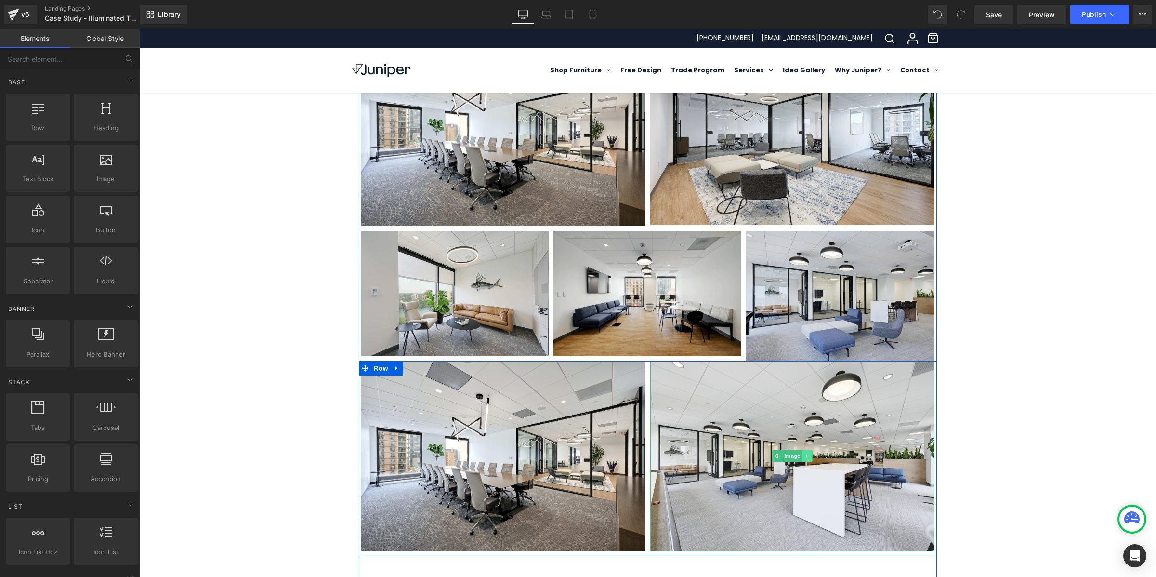
click at [806, 450] on link at bounding box center [807, 456] width 10 height 12
click at [809, 453] on icon at bounding box center [811, 455] width 5 height 5
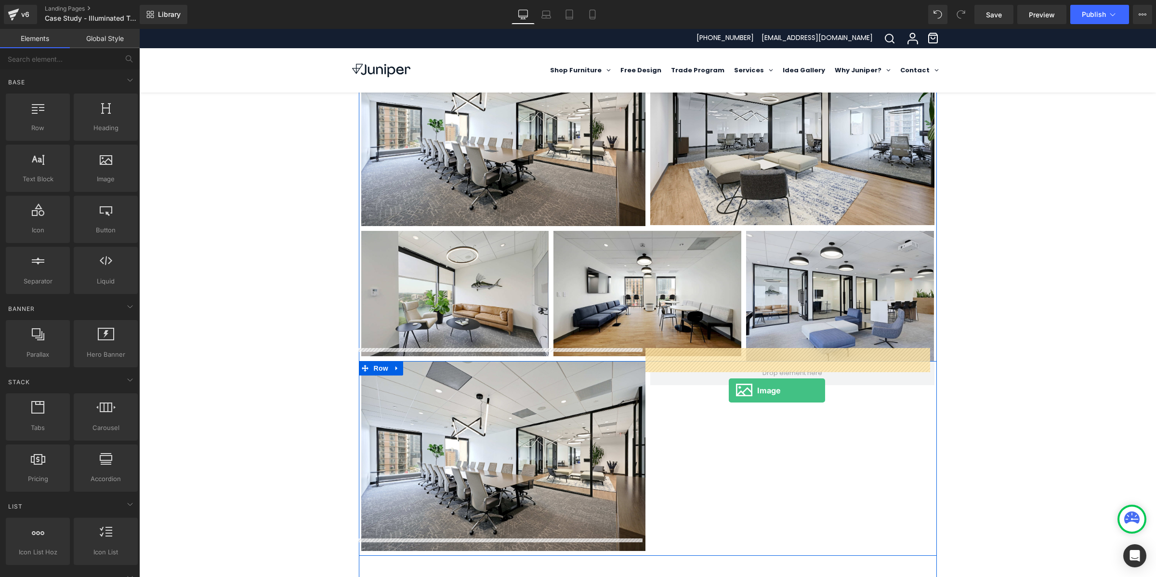
drag, startPoint x: 234, startPoint y: 208, endPoint x: 729, endPoint y: 390, distance: 527.2
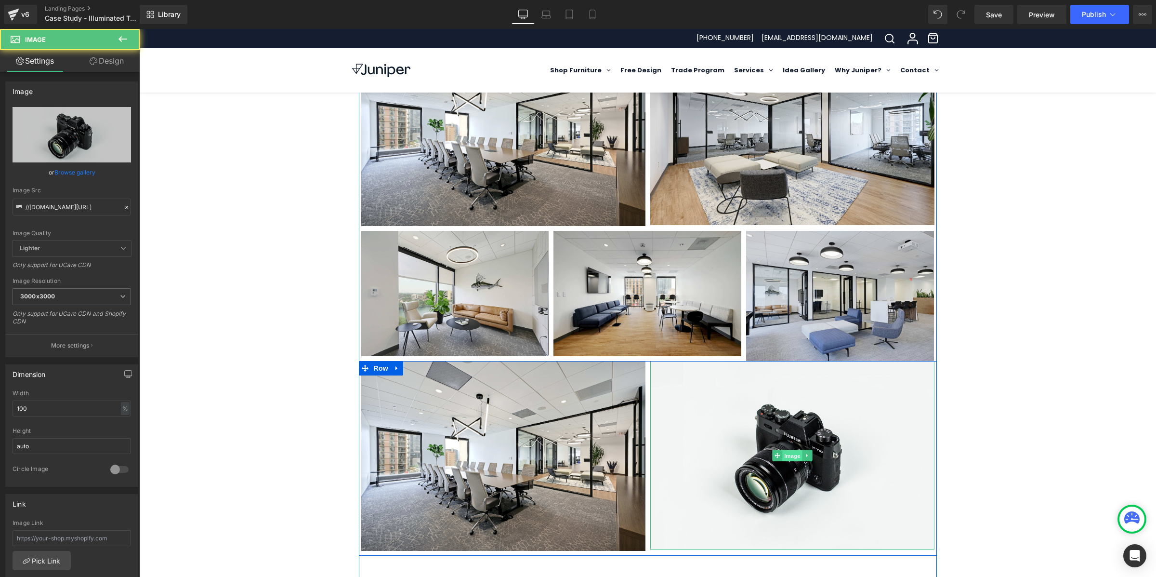
click at [782, 449] on span "Image" at bounding box center [792, 455] width 20 height 12
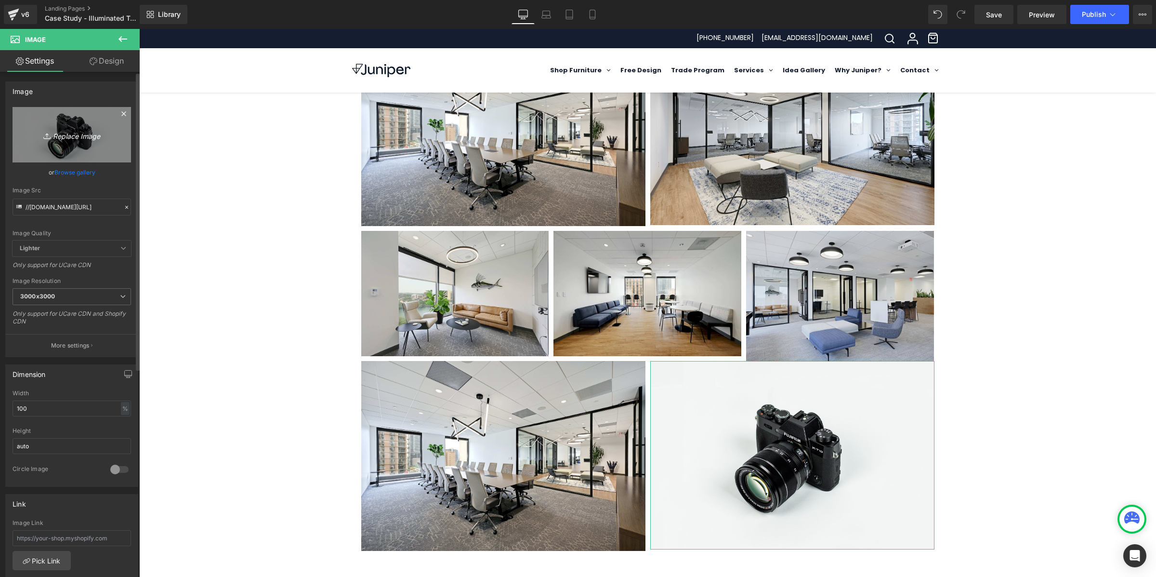
click at [95, 138] on icon "Replace Image" at bounding box center [71, 135] width 77 height 12
type input "C:\fakepath\bottomright .jpg"
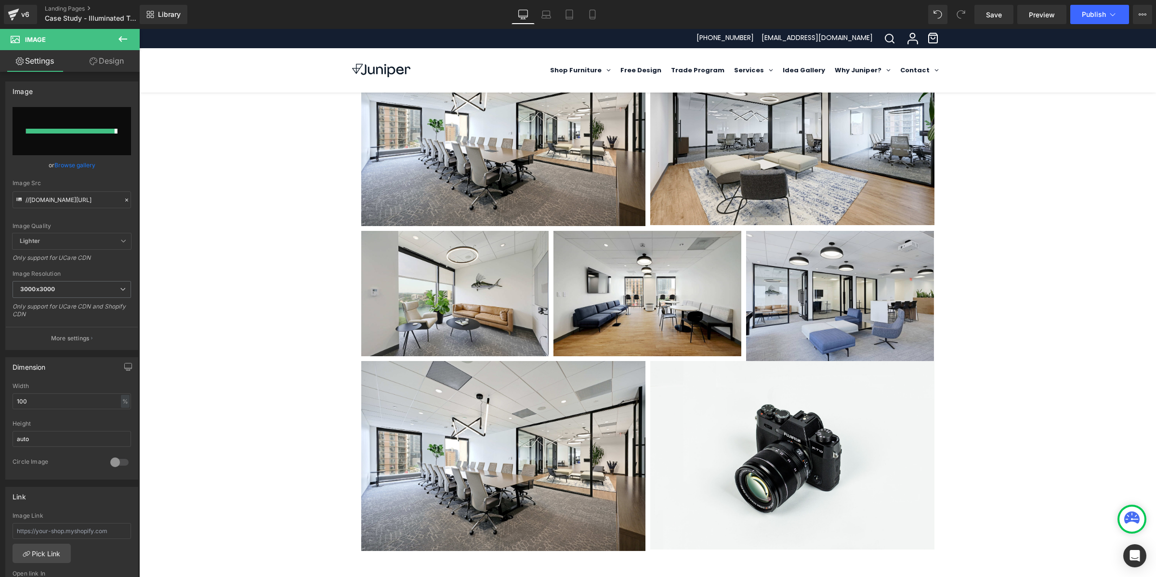
type input "[URL][DOMAIN_NAME]"
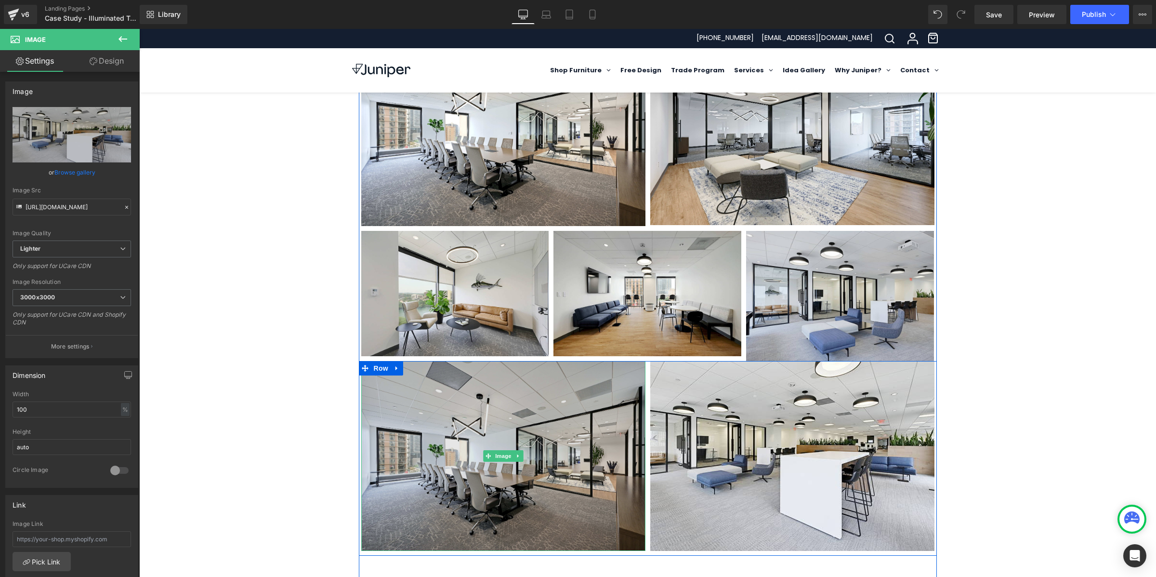
click at [506, 428] on img at bounding box center [503, 456] width 284 height 190
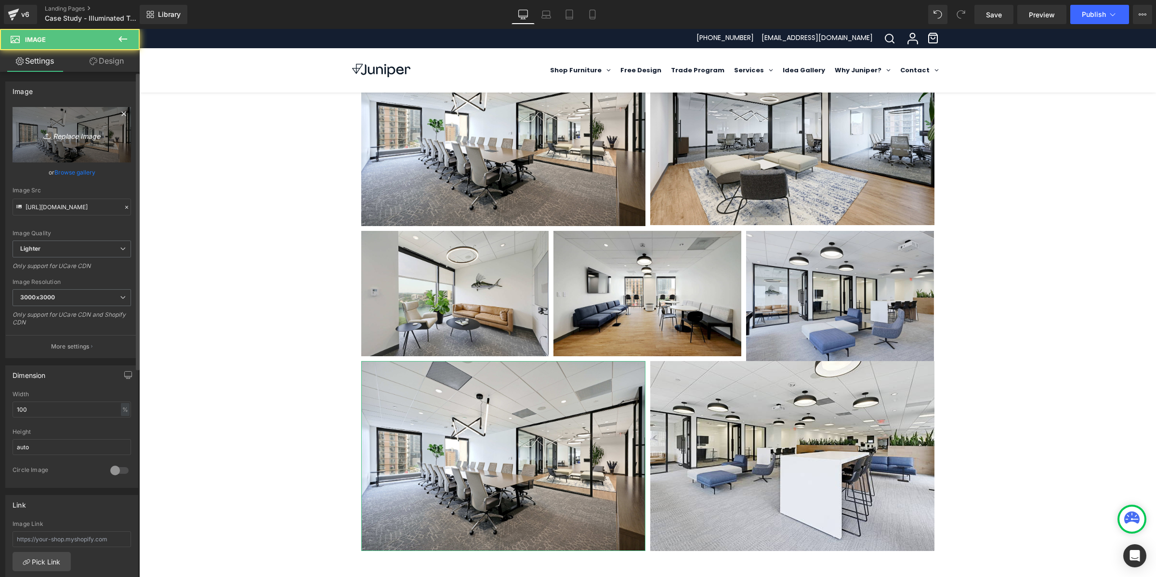
click at [80, 132] on icon "Replace Image" at bounding box center [71, 135] width 77 height 12
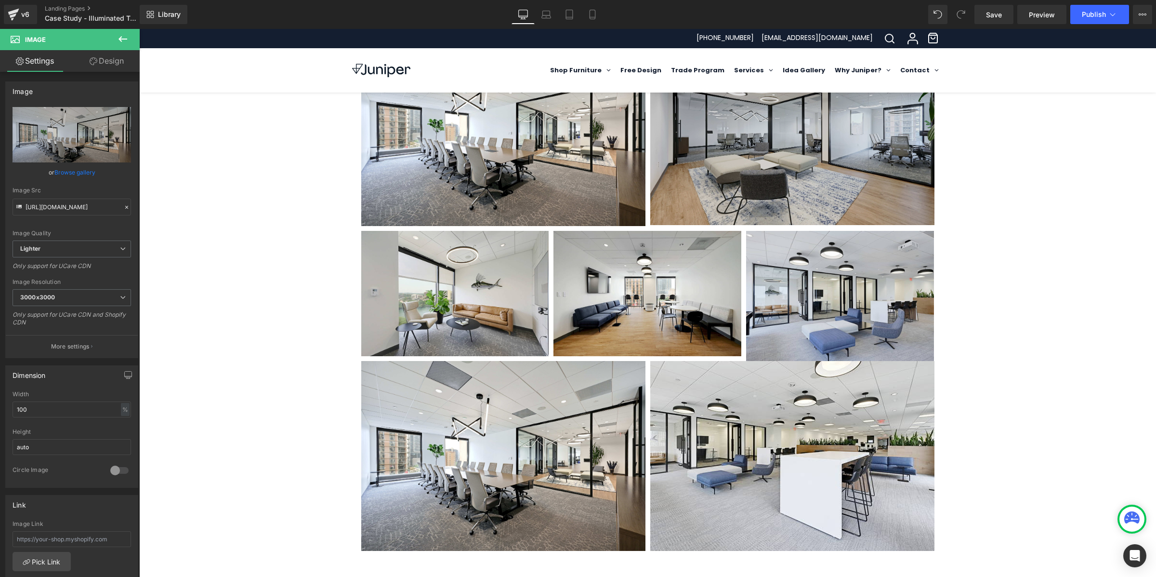
type input "C:\fakepath\bottom left.jpg"
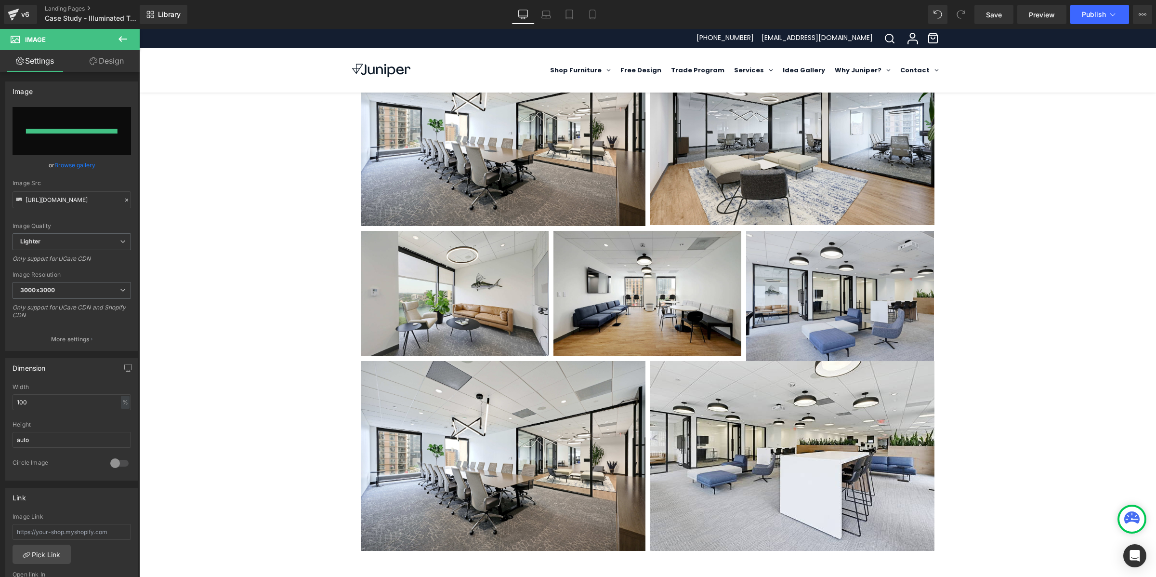
type input "[URL][DOMAIN_NAME]"
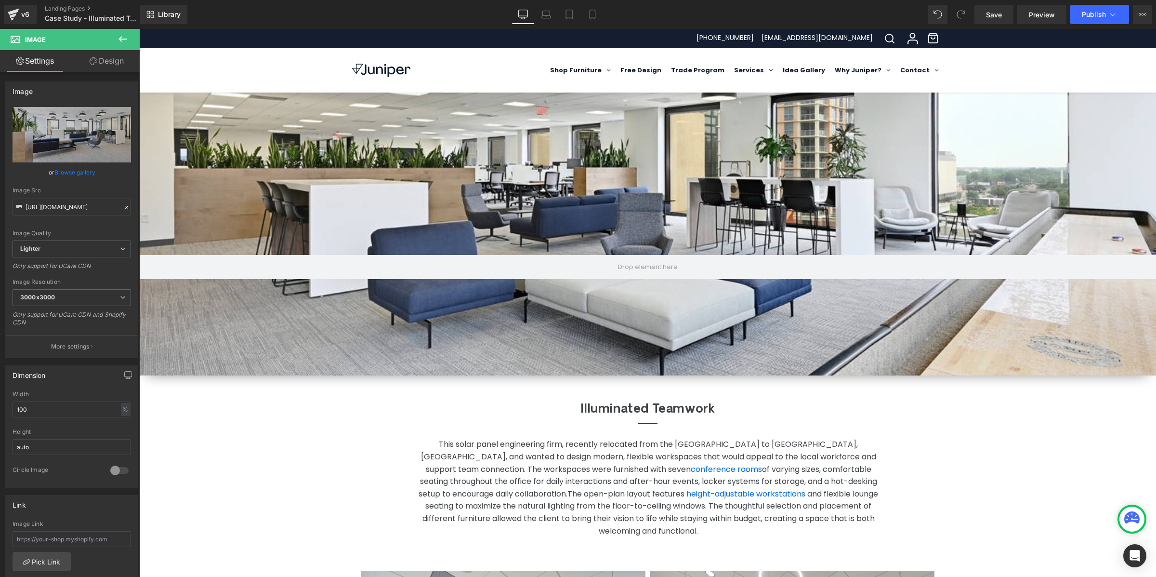
scroll to position [0, 0]
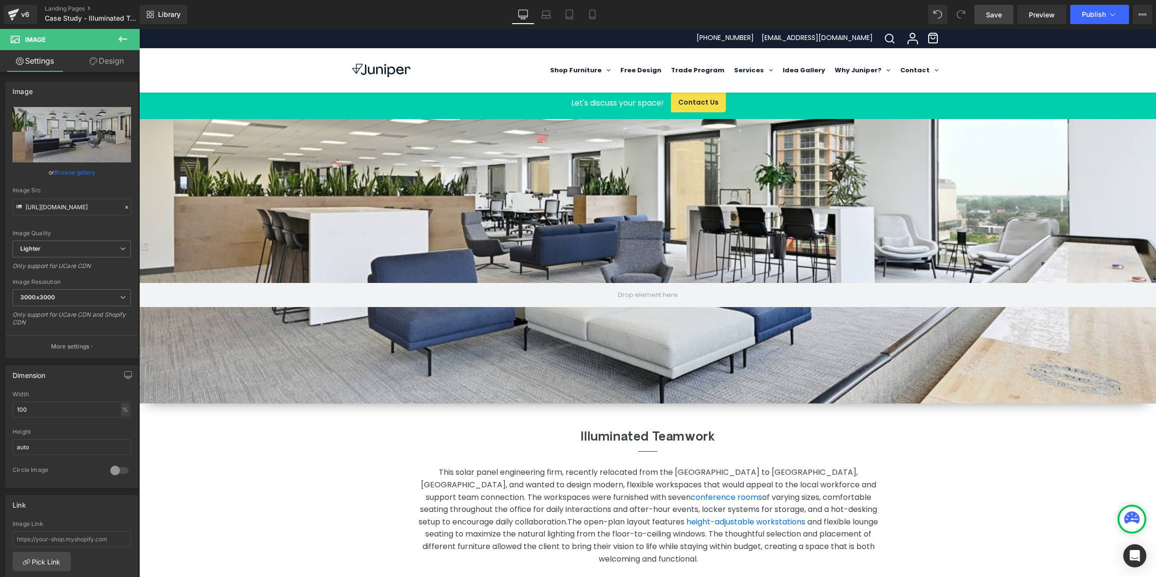
click at [925, 19] on span "Save" at bounding box center [994, 15] width 16 height 10
click at [925, 12] on span "Preview" at bounding box center [1042, 15] width 26 height 10
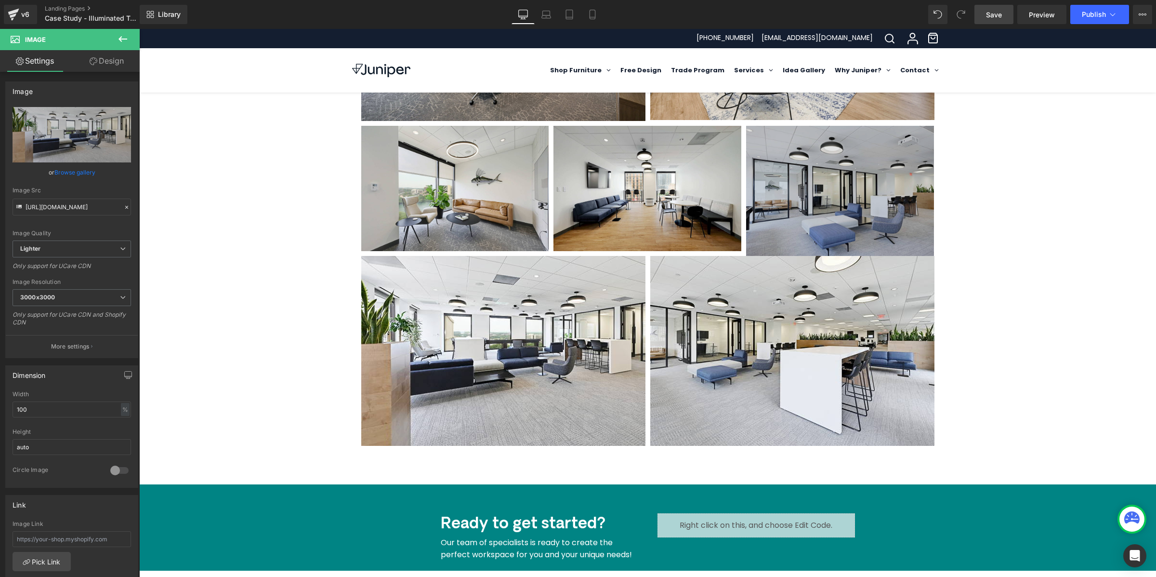
scroll to position [648, 0]
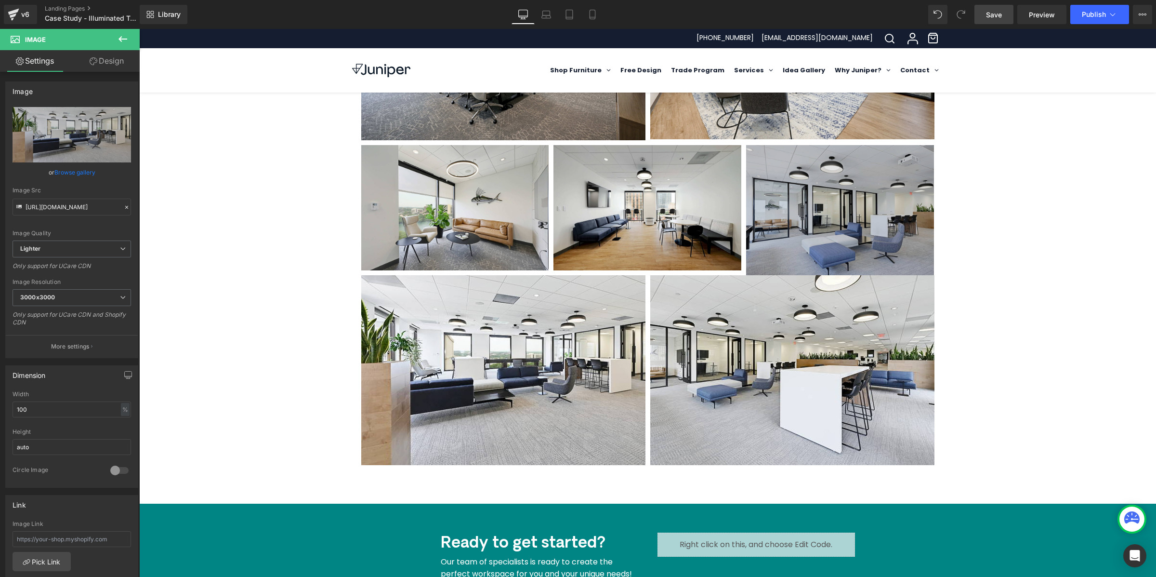
click at [846, 206] on img at bounding box center [840, 210] width 188 height 131
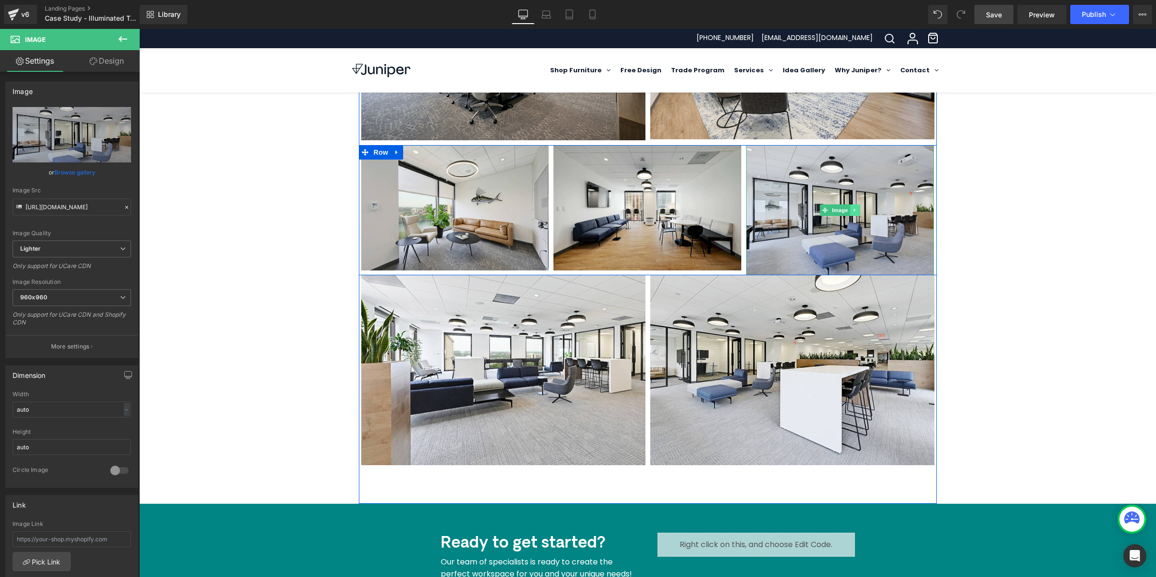
click at [853, 207] on icon at bounding box center [855, 210] width 5 height 6
click at [858, 207] on icon at bounding box center [860, 210] width 5 height 6
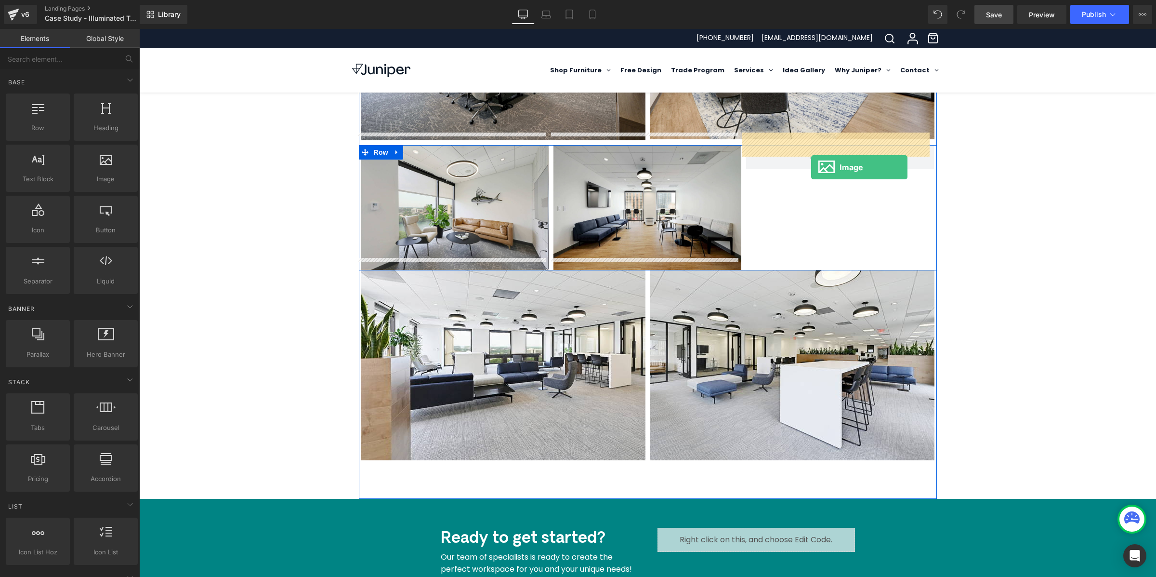
drag, startPoint x: 232, startPoint y: 203, endPoint x: 811, endPoint y: 167, distance: 580.2
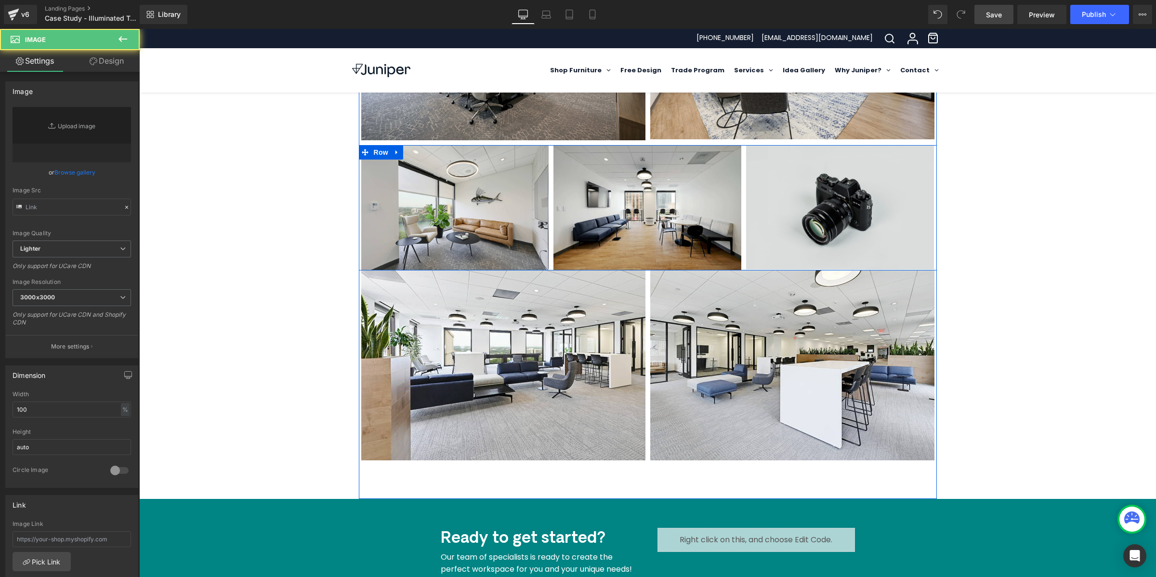
type input "//[DOMAIN_NAME][URL]"
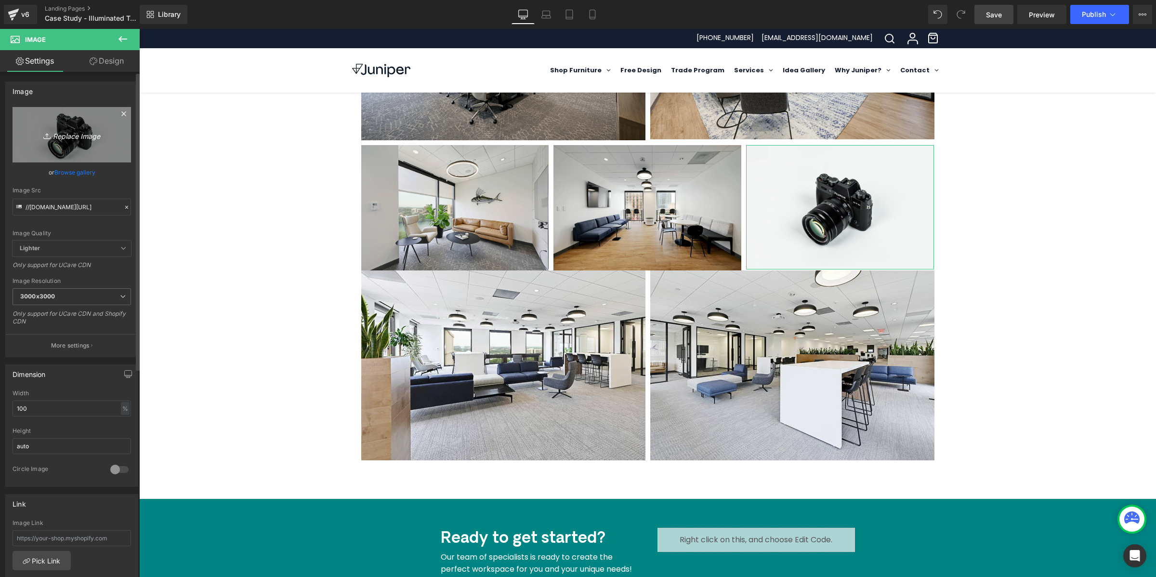
click at [86, 134] on icon "Replace Image" at bounding box center [71, 135] width 77 height 12
type input "C:\fakepath\right middle.jpg"
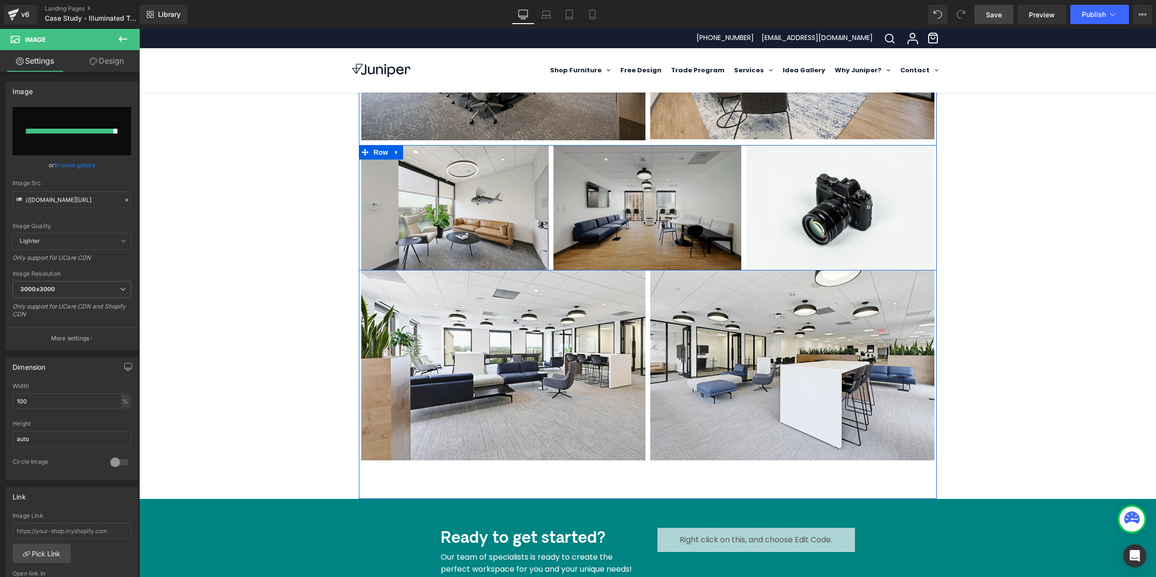
type input "[URL][DOMAIN_NAME]"
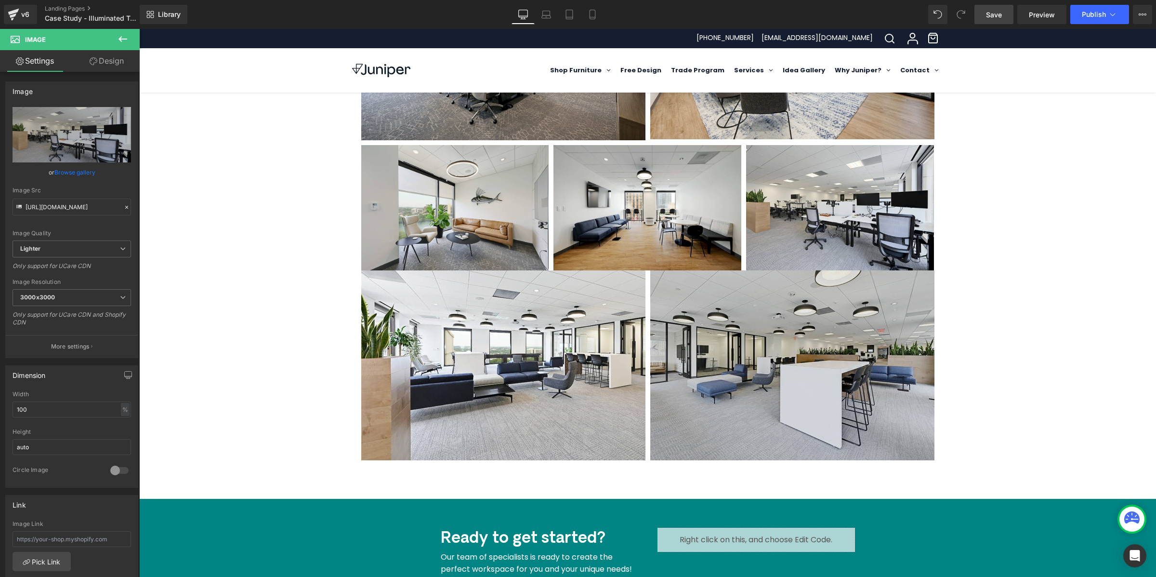
click at [806, 313] on img at bounding box center [792, 365] width 284 height 190
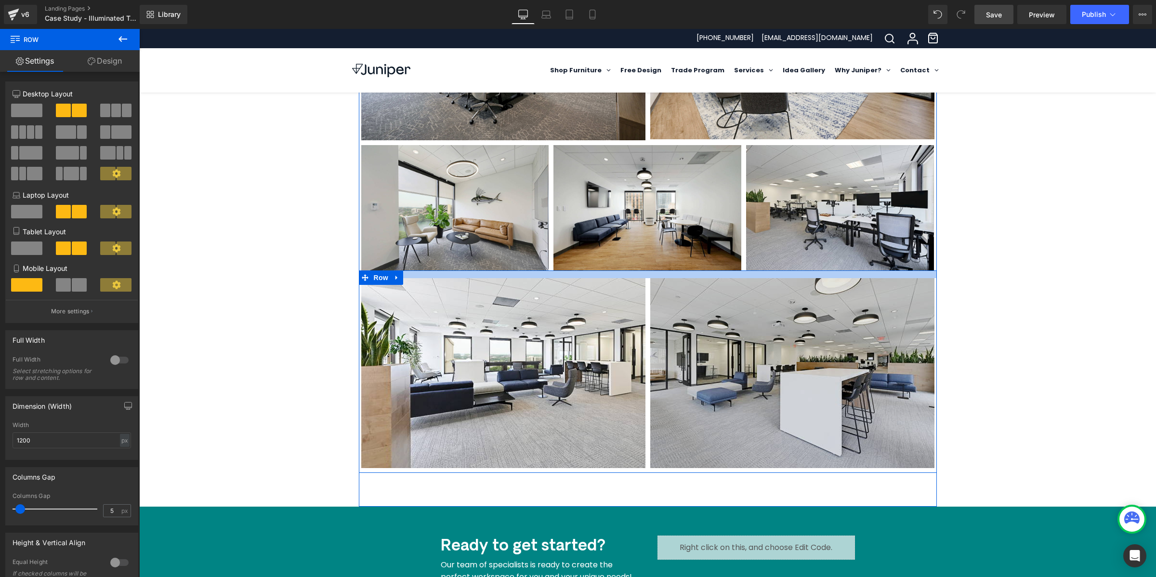
drag, startPoint x: 705, startPoint y: 258, endPoint x: 704, endPoint y: 265, distance: 7.8
click at [704, 270] on div "Image Image Row" at bounding box center [648, 371] width 578 height 202
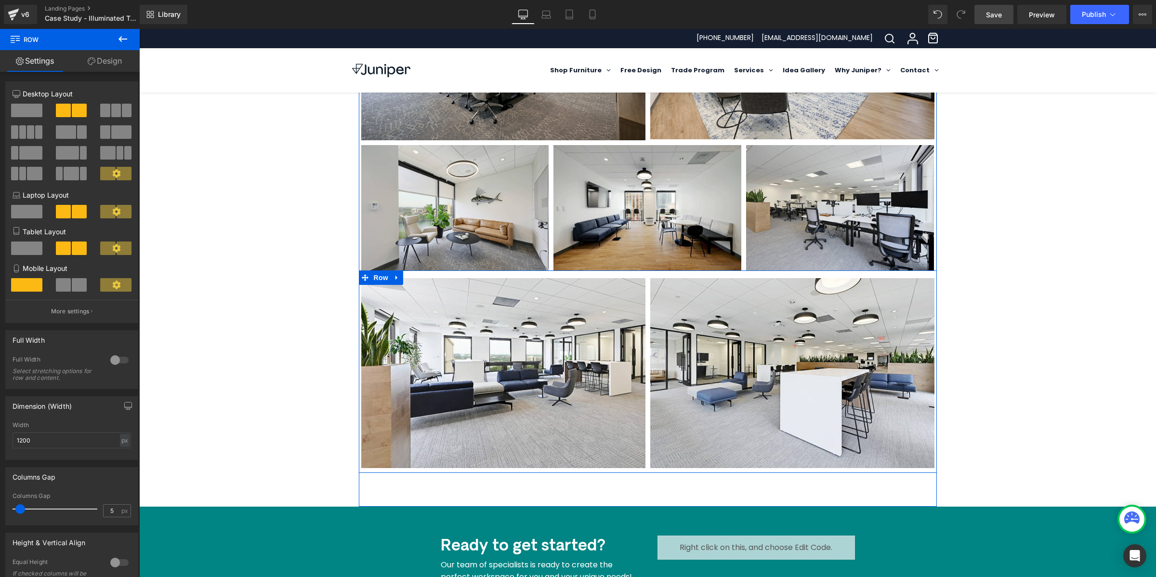
click at [925, 309] on div "Let's discuss your space! Text Block Contact Us [GEOGRAPHIC_DATA] Hero Banner 3…" at bounding box center [647, 89] width 1017 height 1300
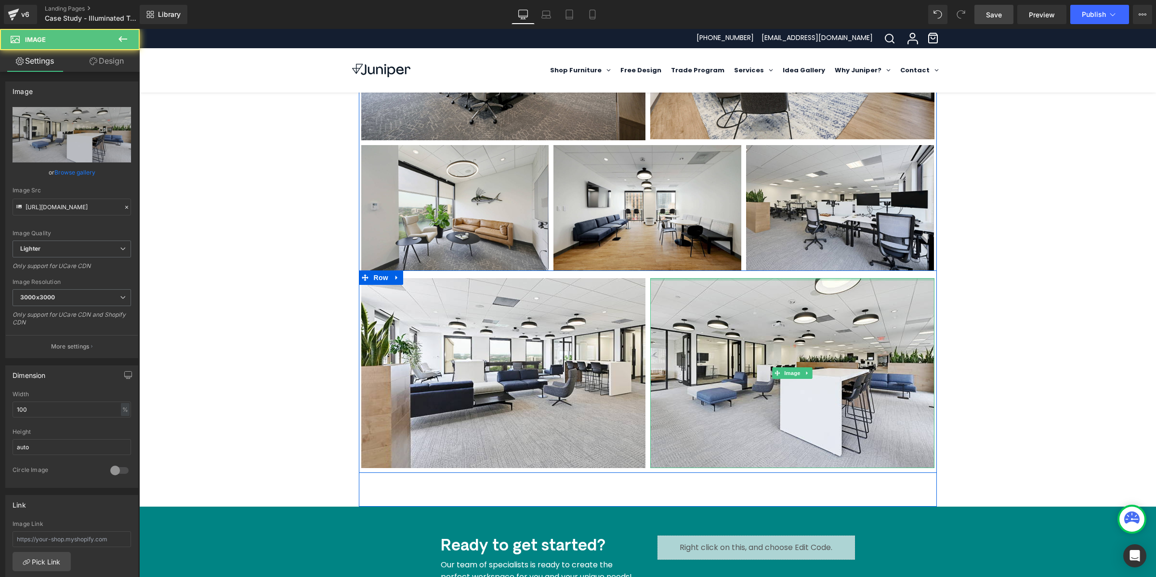
click at [735, 270] on div "Image Image Row" at bounding box center [648, 371] width 578 height 202
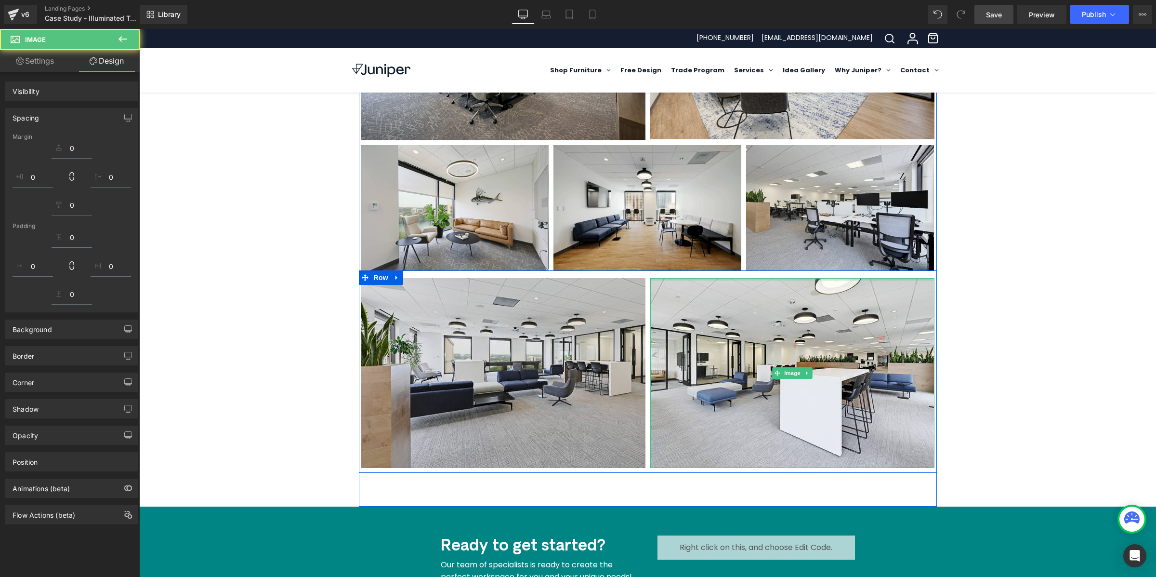
click at [730, 291] on img at bounding box center [792, 373] width 284 height 190
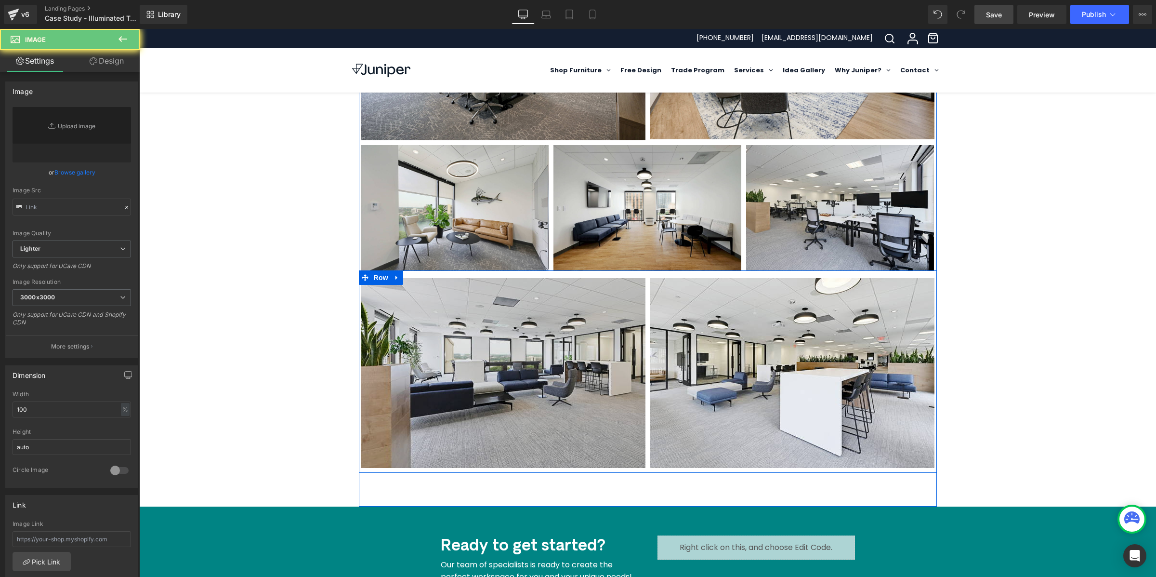
type input "[URL][DOMAIN_NAME]"
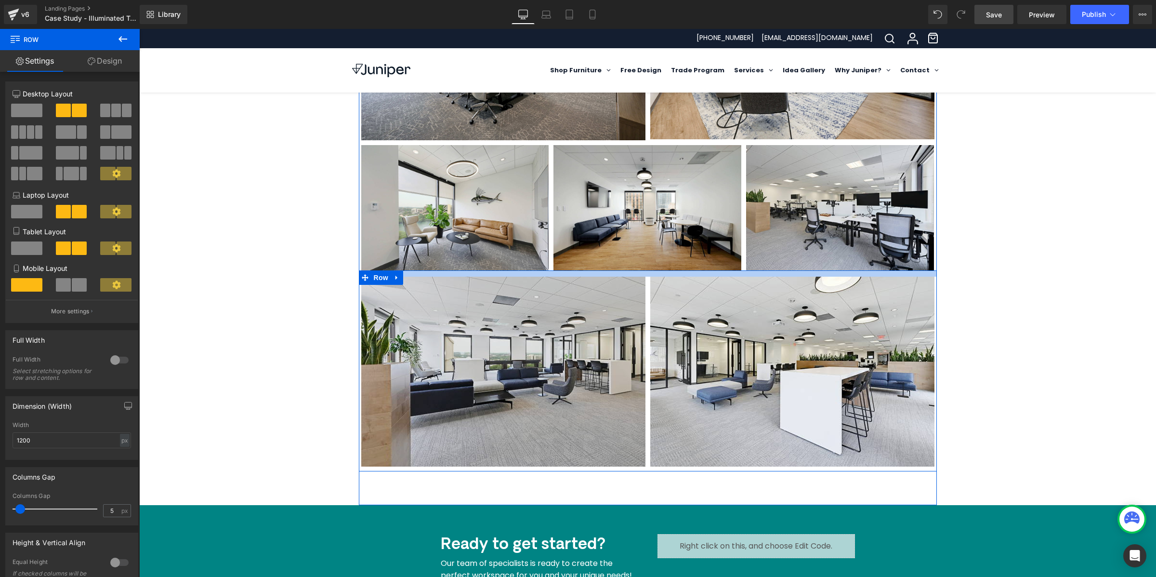
click at [424, 270] on div at bounding box center [648, 273] width 578 height 6
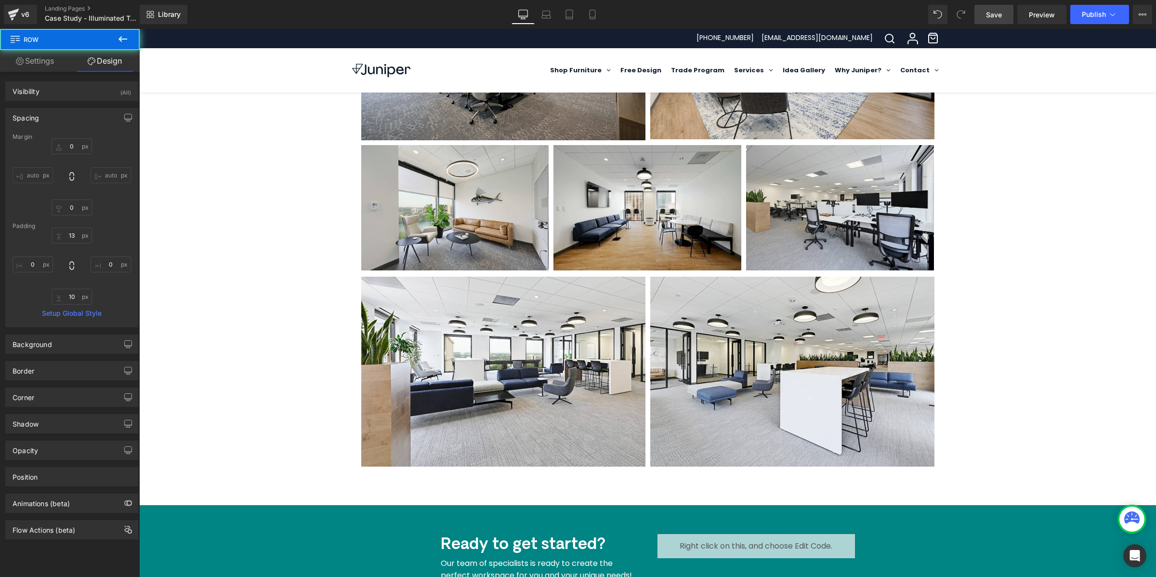
click at [925, 367] on div "Let's discuss your space! Text Block Contact Us [GEOGRAPHIC_DATA] Hero Banner 3…" at bounding box center [647, 88] width 1017 height 1298
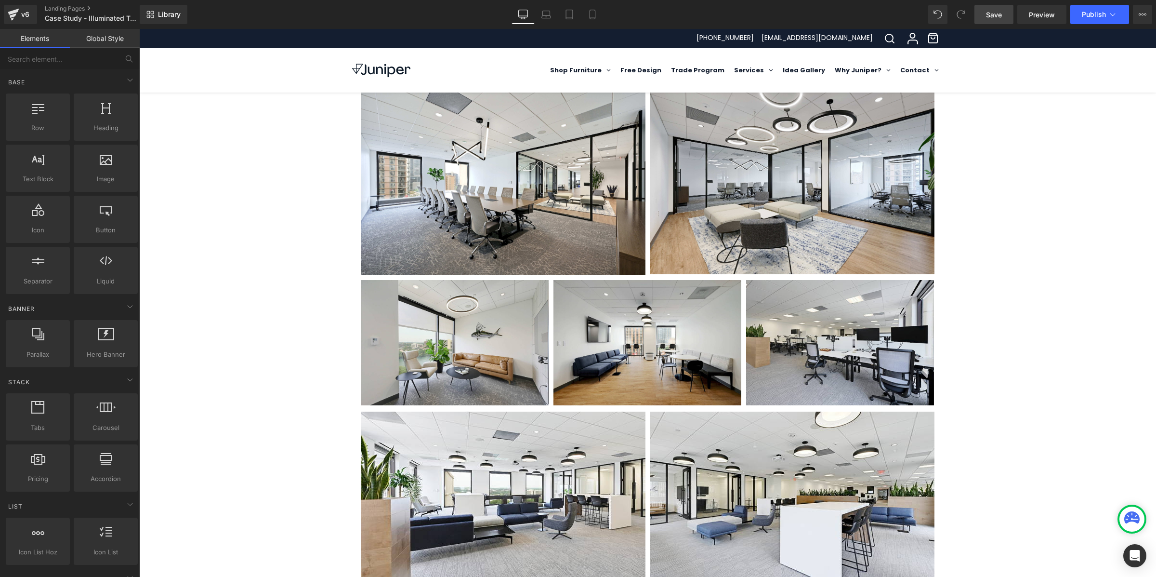
scroll to position [488, 0]
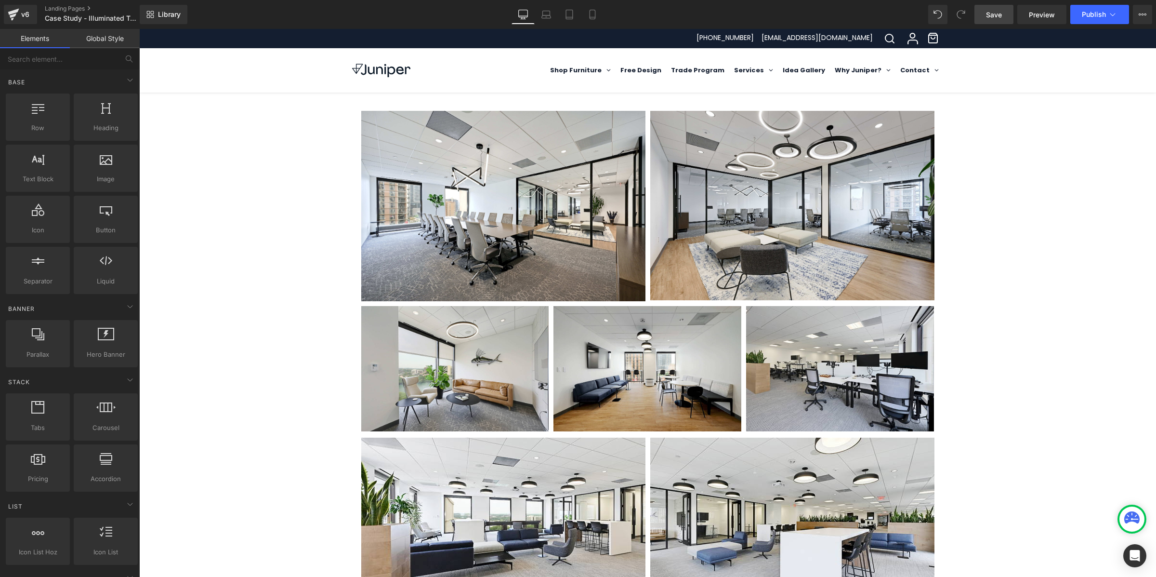
click at [925, 14] on span "Save" at bounding box center [994, 15] width 16 height 10
click at [925, 12] on span "Preview" at bounding box center [1042, 15] width 26 height 10
click at [925, 16] on span "Publish" at bounding box center [1094, 15] width 24 height 8
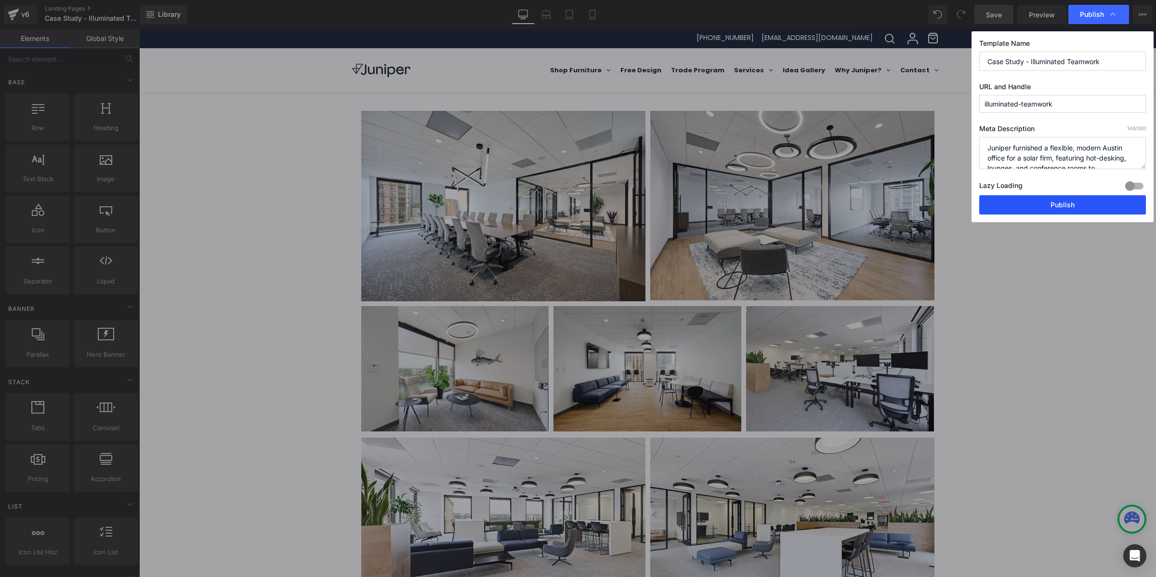
click at [925, 200] on button "Publish" at bounding box center [1062, 204] width 167 height 19
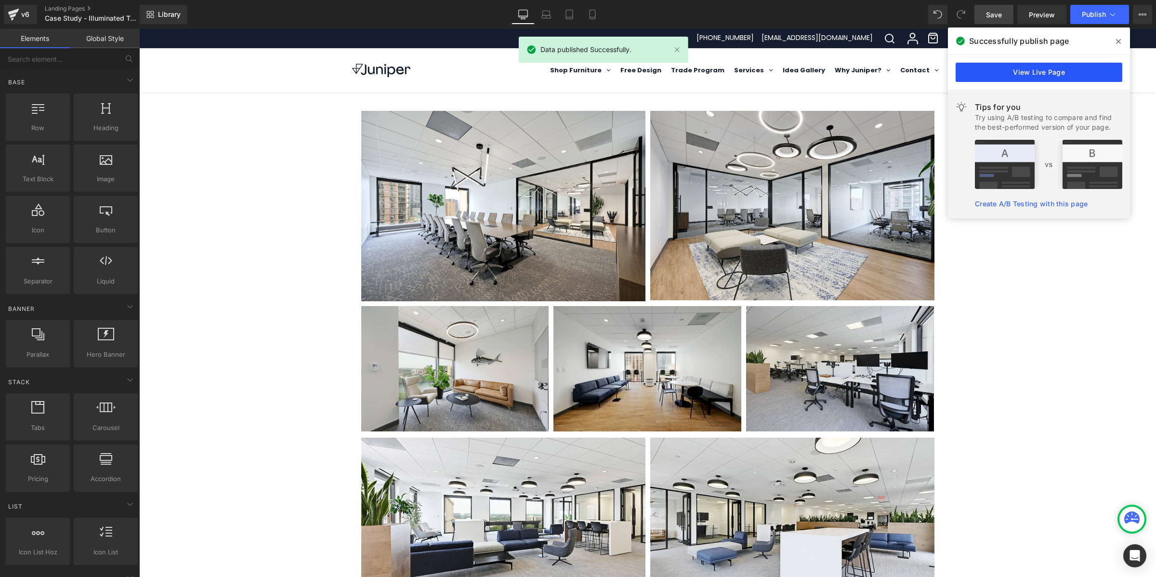
click at [925, 65] on link "View Live Page" at bounding box center [1039, 72] width 167 height 19
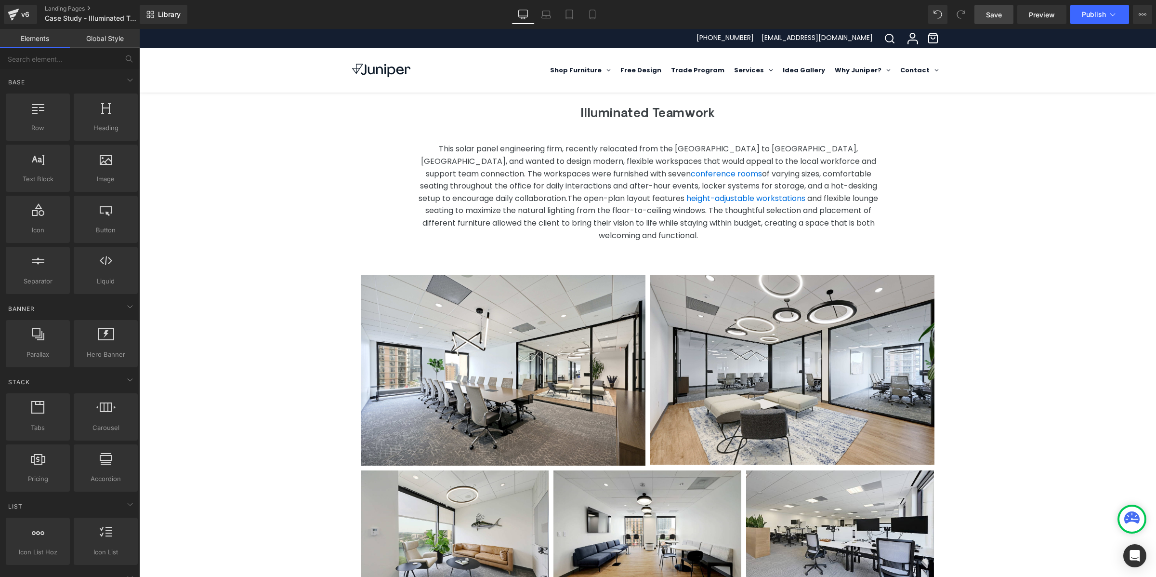
scroll to position [307, 0]
